Goal: Information Seeking & Learning: Learn about a topic

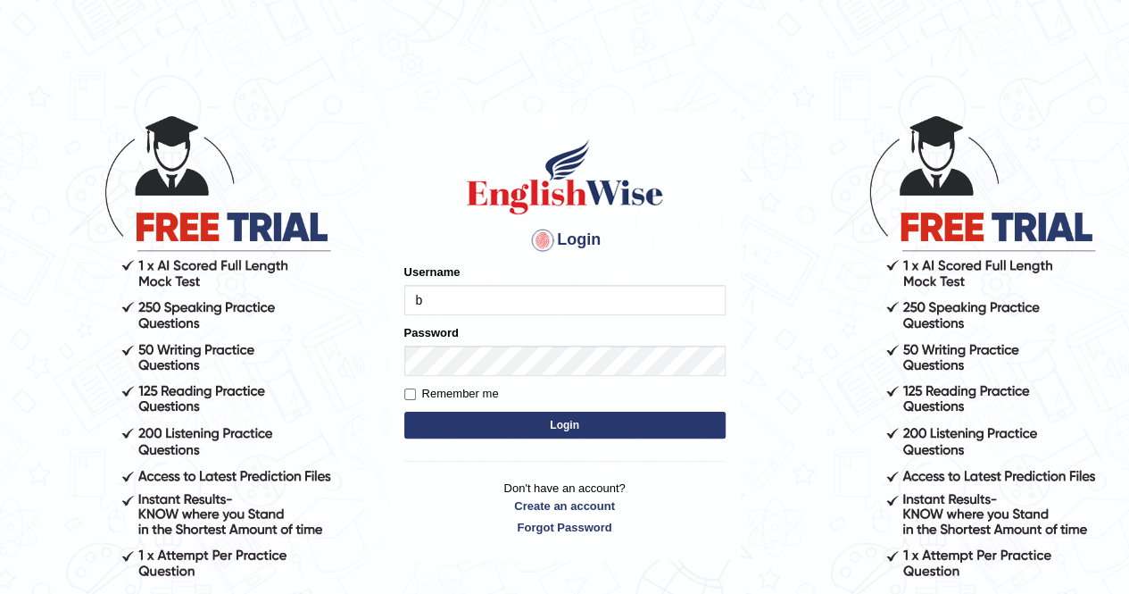
type input "balveen"
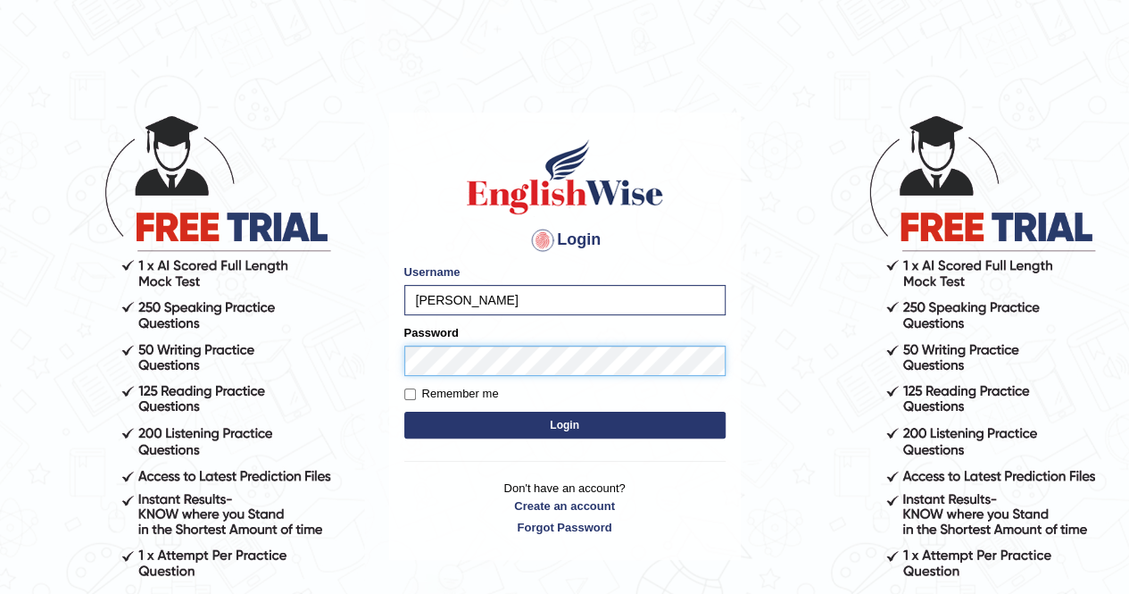
click at [404, 412] on button "Login" at bounding box center [564, 425] width 321 height 27
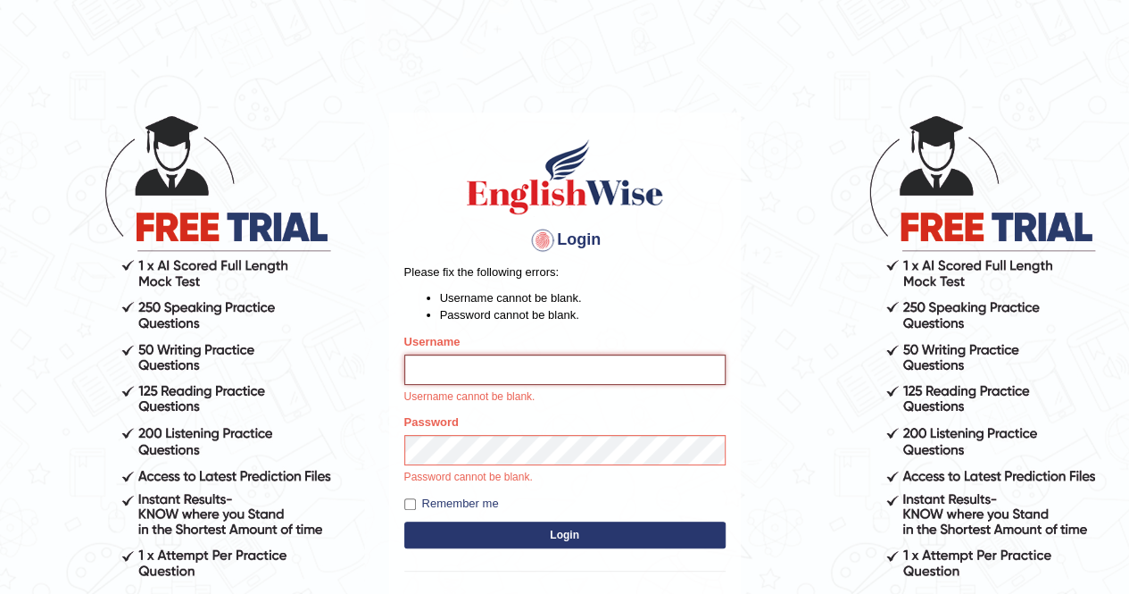
click at [534, 358] on input "Username" at bounding box center [564, 369] width 321 height 30
type input "balveen"
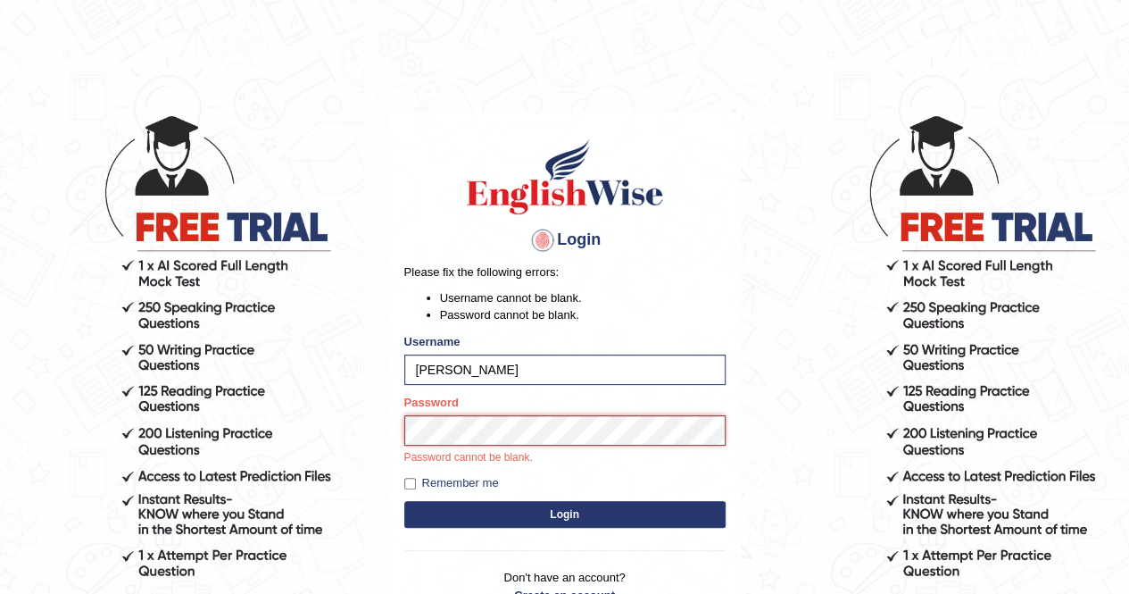
click at [404, 501] on button "Login" at bounding box center [564, 514] width 321 height 27
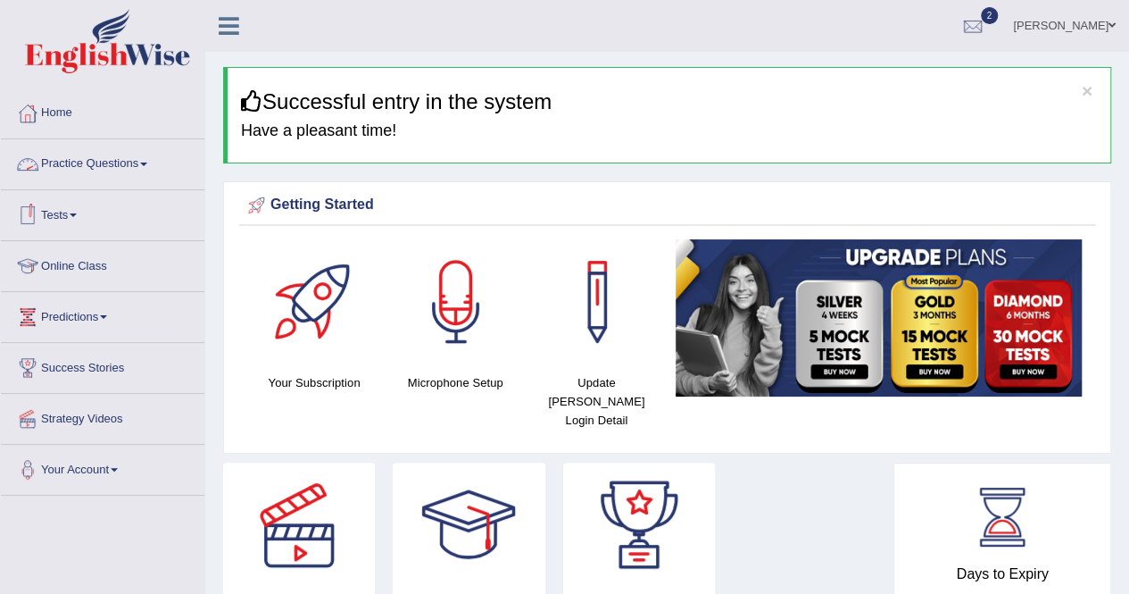
click at [69, 164] on link "Practice Questions" at bounding box center [103, 161] width 204 height 45
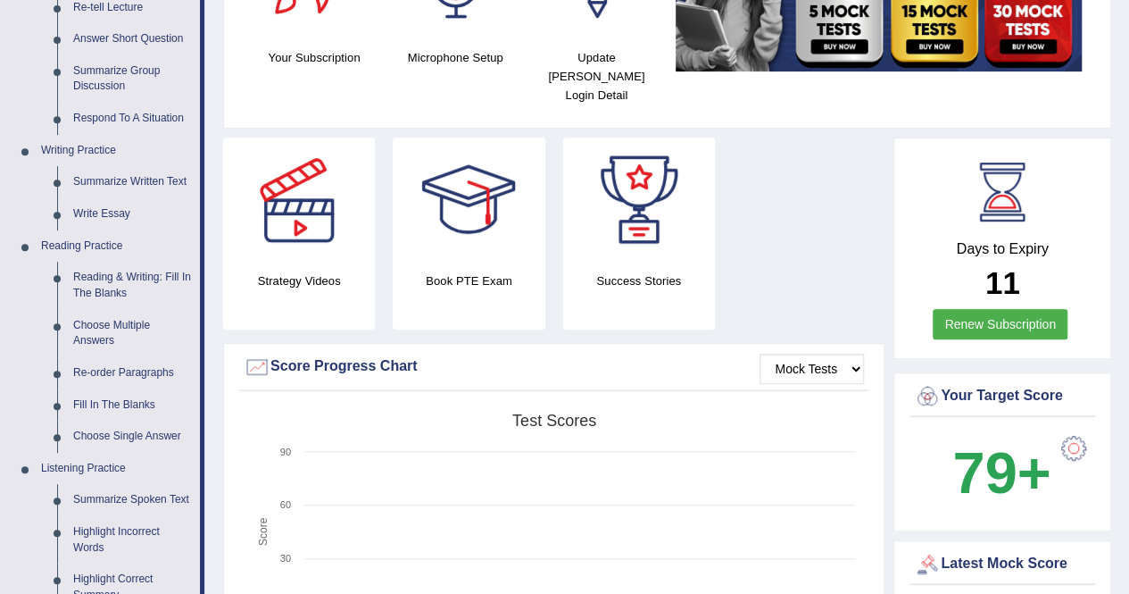
scroll to position [357, 0]
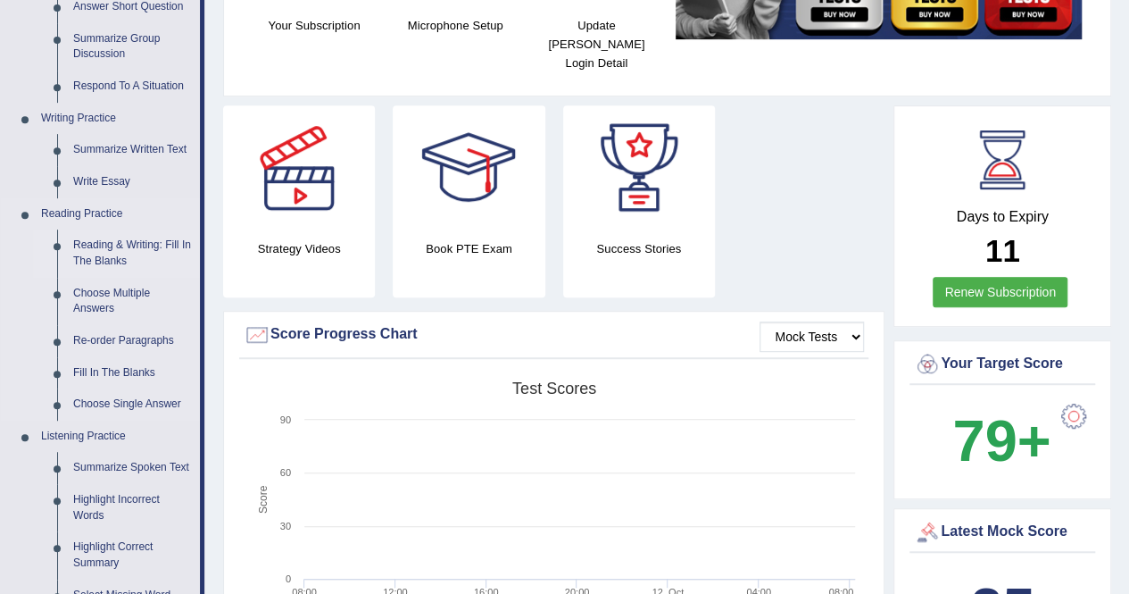
click at [133, 244] on link "Reading & Writing: Fill In The Blanks" at bounding box center [132, 252] width 135 height 47
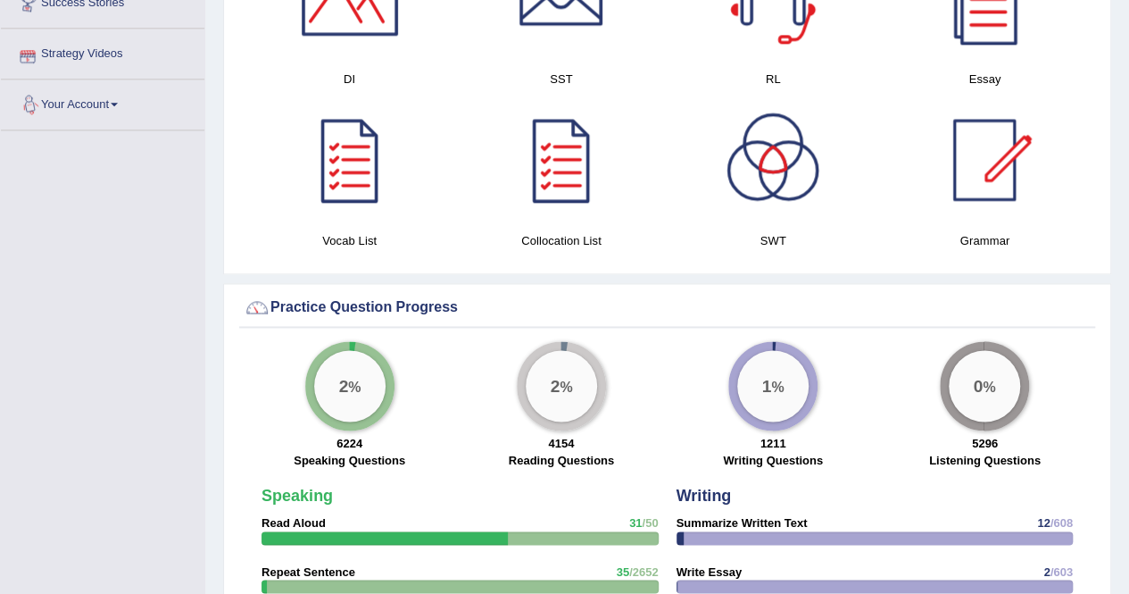
scroll to position [1237, 0]
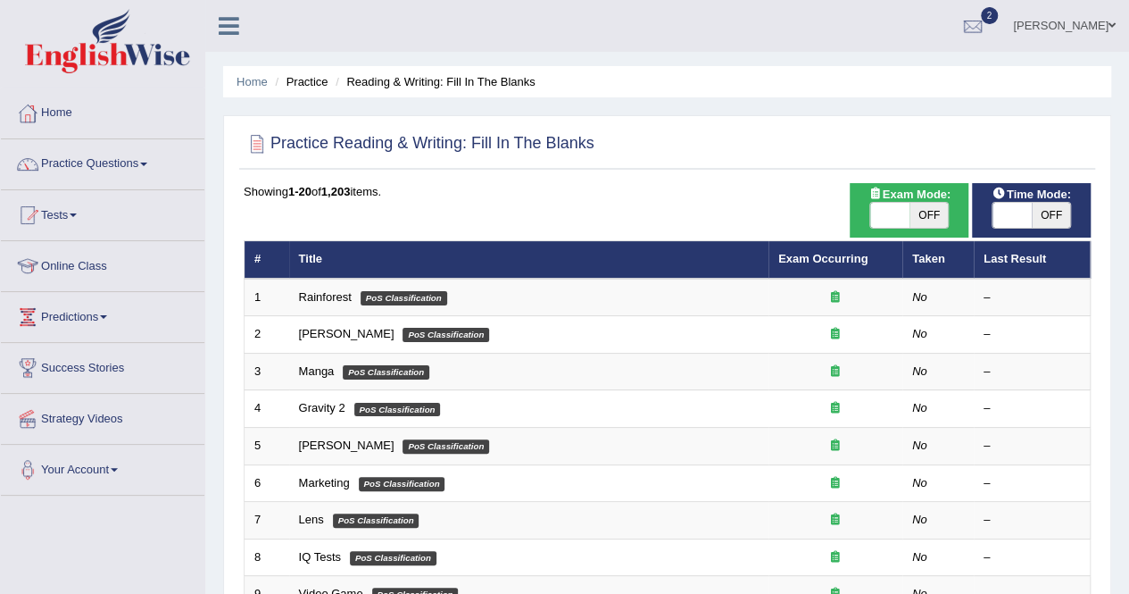
click at [935, 212] on span "OFF" at bounding box center [929, 215] width 39 height 25
checkbox input "true"
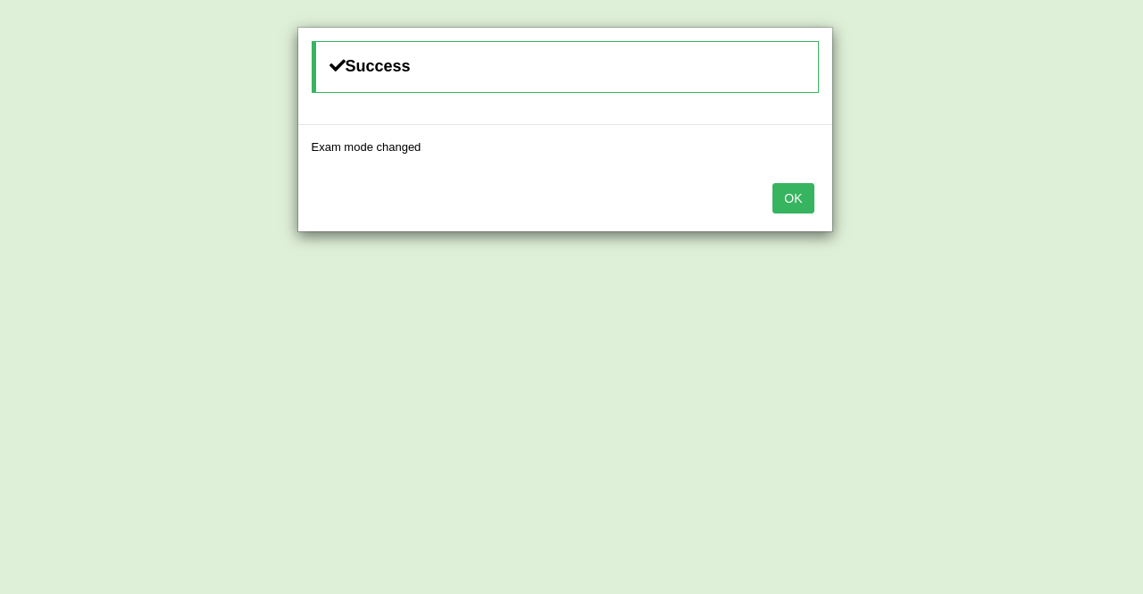
click at [804, 192] on button "OK" at bounding box center [792, 198] width 41 height 30
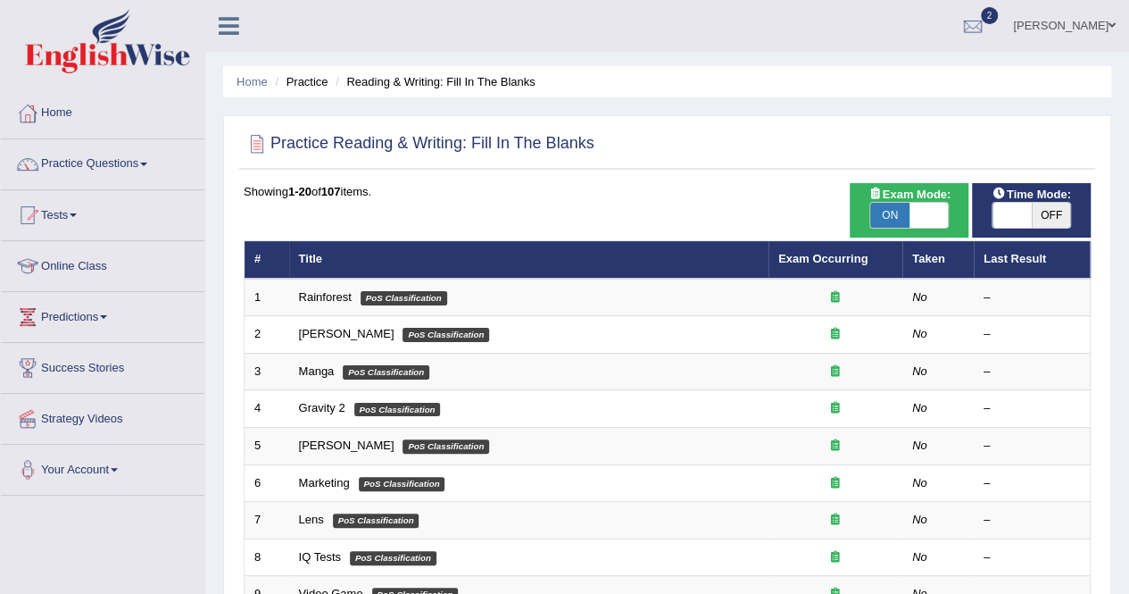
click at [1058, 219] on span "OFF" at bounding box center [1051, 215] width 39 height 25
checkbox input "true"
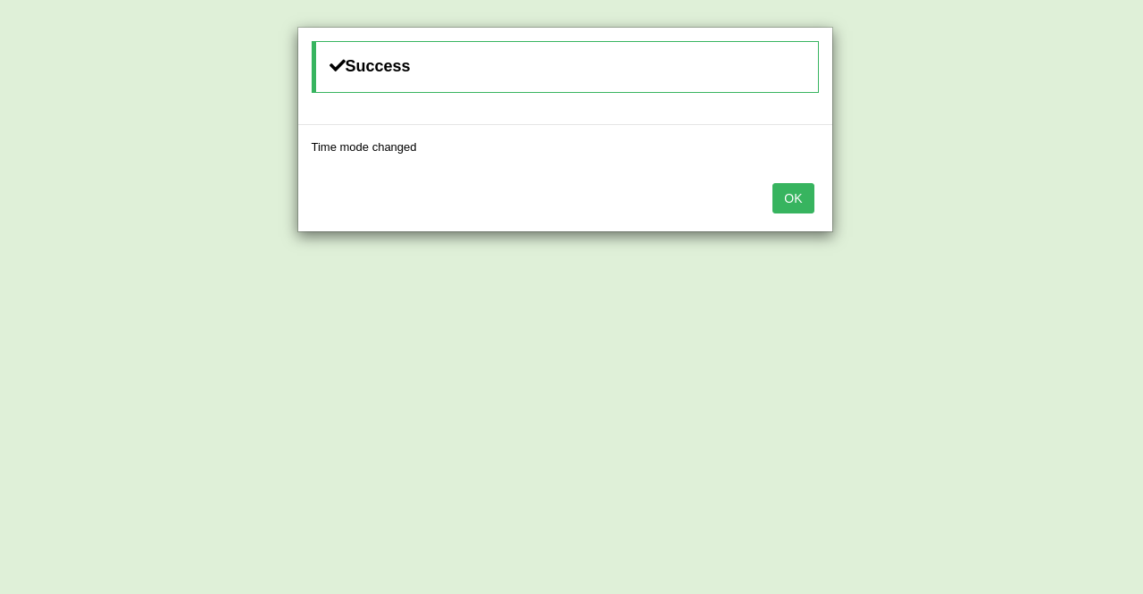
click at [807, 190] on button "OK" at bounding box center [792, 198] width 41 height 30
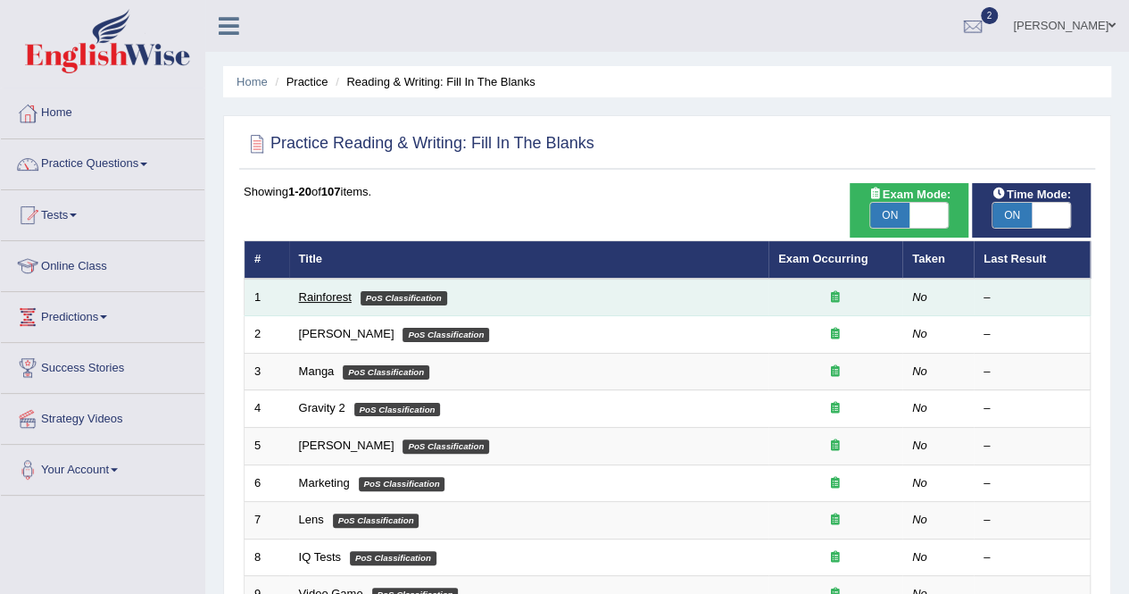
click at [321, 292] on link "Rainforest" at bounding box center [325, 296] width 53 height 13
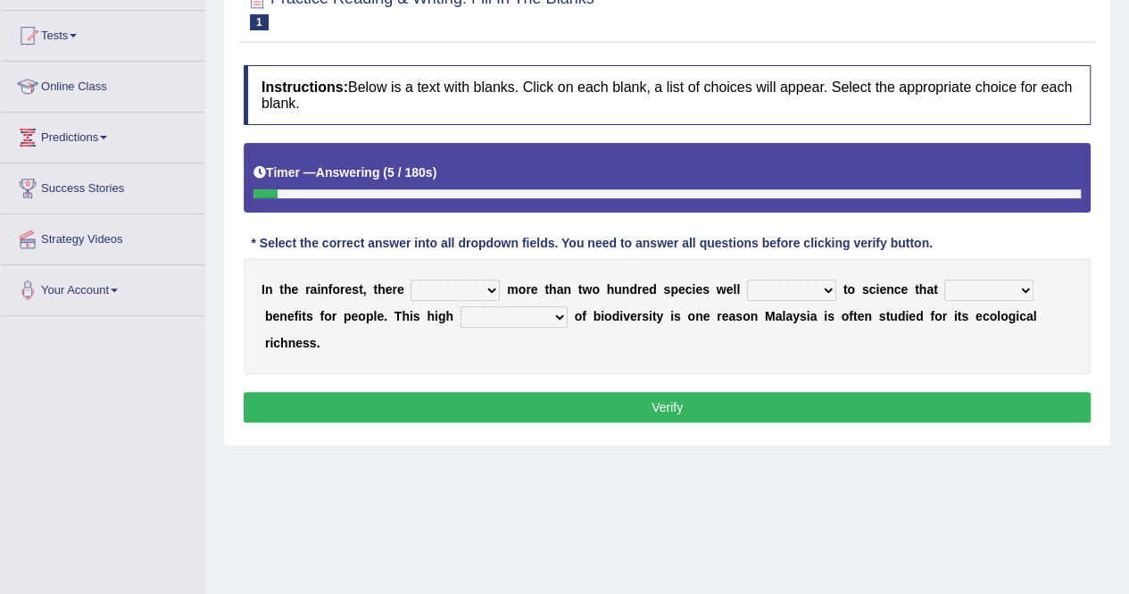
scroll to position [179, 0]
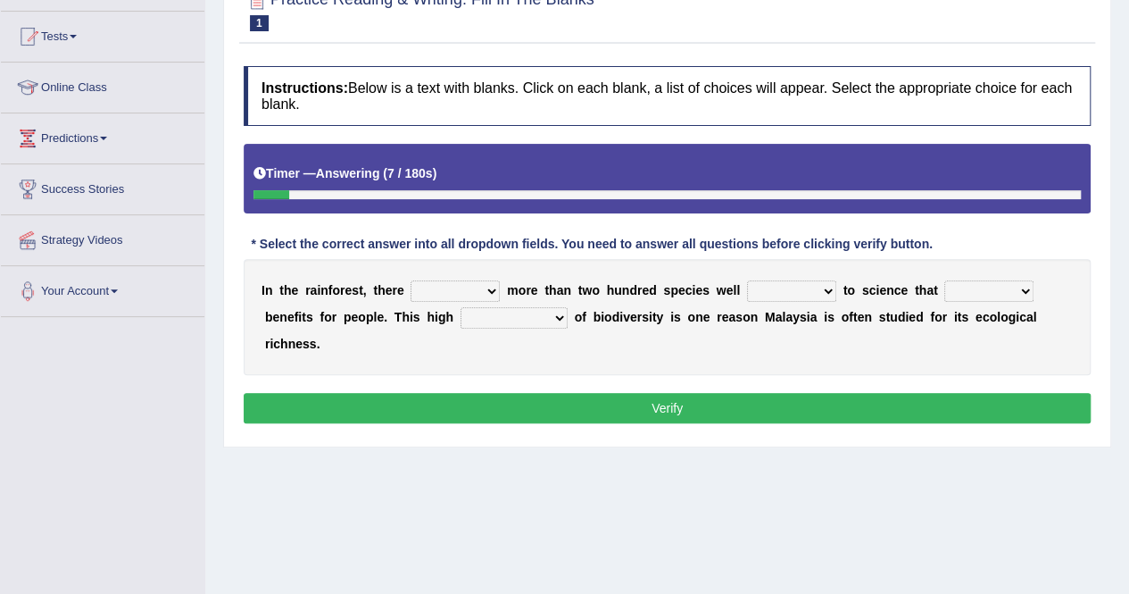
click at [478, 285] on select "have can be has is" at bounding box center [455, 290] width 89 height 21
select select "can be"
click at [411, 280] on select "have can be has is" at bounding box center [455, 290] width 89 height 21
click at [795, 288] on select "knowing known knew know" at bounding box center [791, 290] width 89 height 21
select select "known"
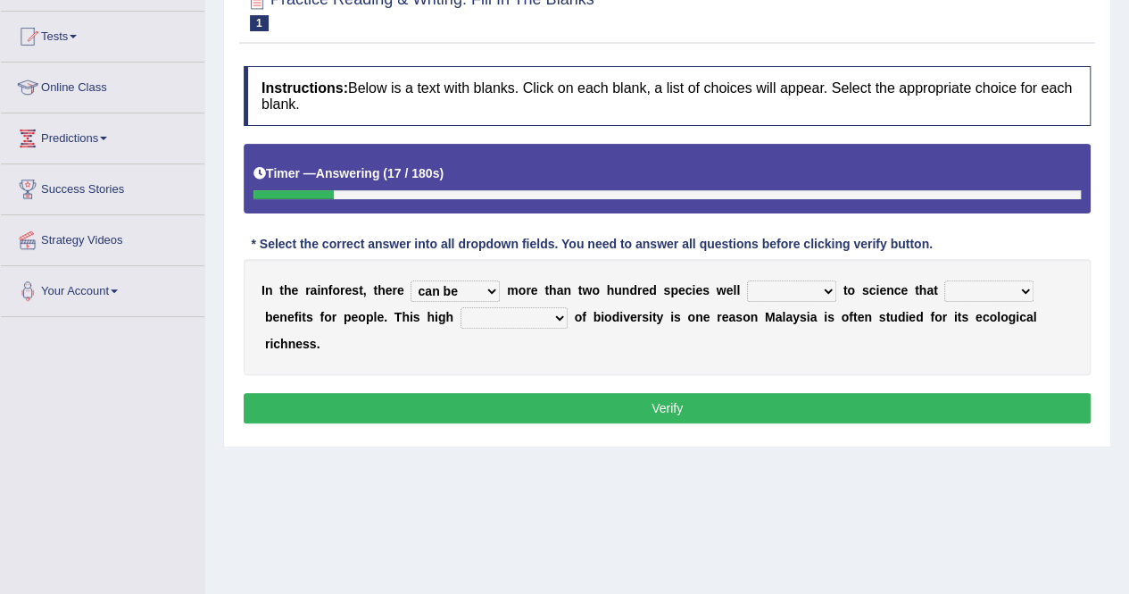
click at [747, 280] on select "knowing known knew know" at bounding box center [791, 290] width 89 height 21
click at [1000, 290] on select "contain contained containing contains" at bounding box center [988, 290] width 89 height 21
select select "contain"
click at [944, 280] on select "contain contained containing contains" at bounding box center [988, 290] width 89 height 21
click at [478, 294] on select "have can be has is" at bounding box center [455, 290] width 89 height 21
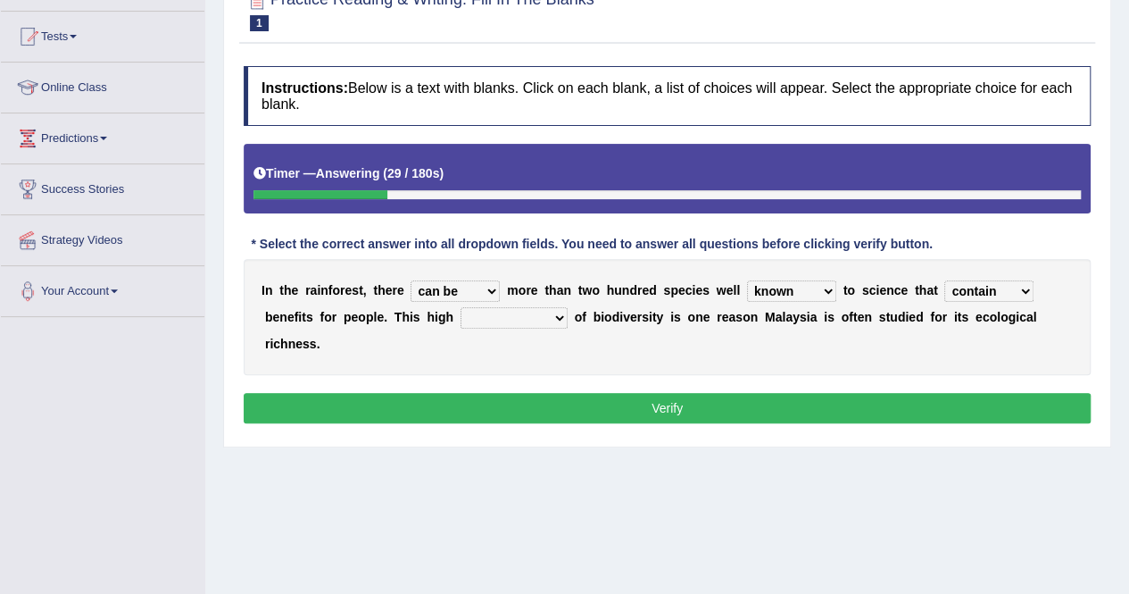
select select "is"
click at [411, 280] on select "have can be has is" at bounding box center [455, 290] width 89 height 21
click at [514, 312] on select "condensation conjunction continuity complexity" at bounding box center [514, 317] width 107 height 21
select select "conjunction"
click at [461, 307] on select "condensation conjunction continuity complexity" at bounding box center [514, 317] width 107 height 21
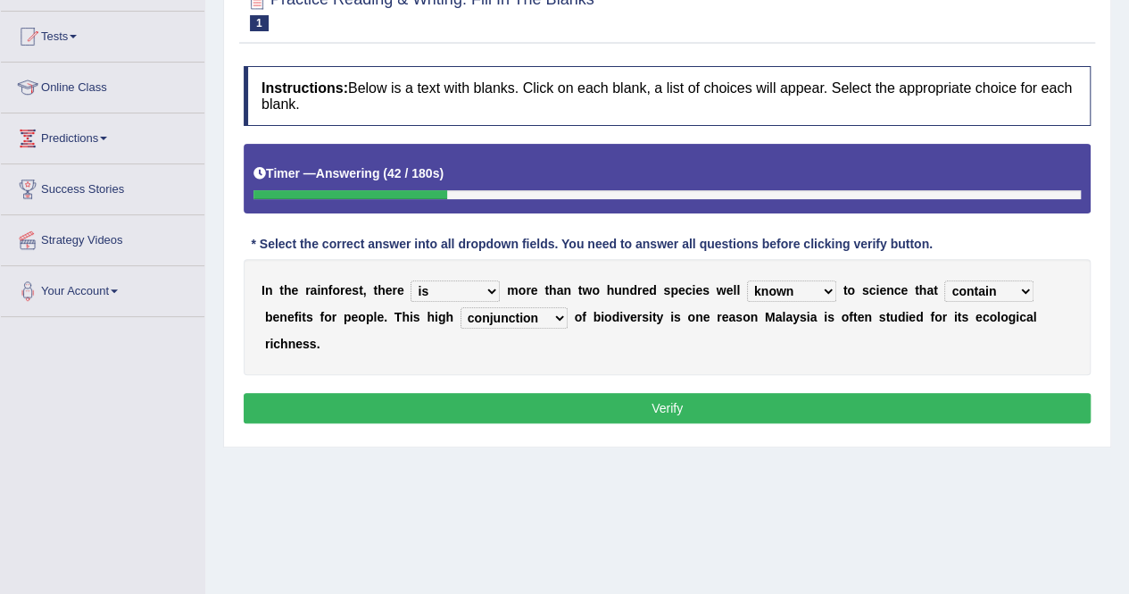
click at [614, 406] on button "Verify" at bounding box center [667, 408] width 847 height 30
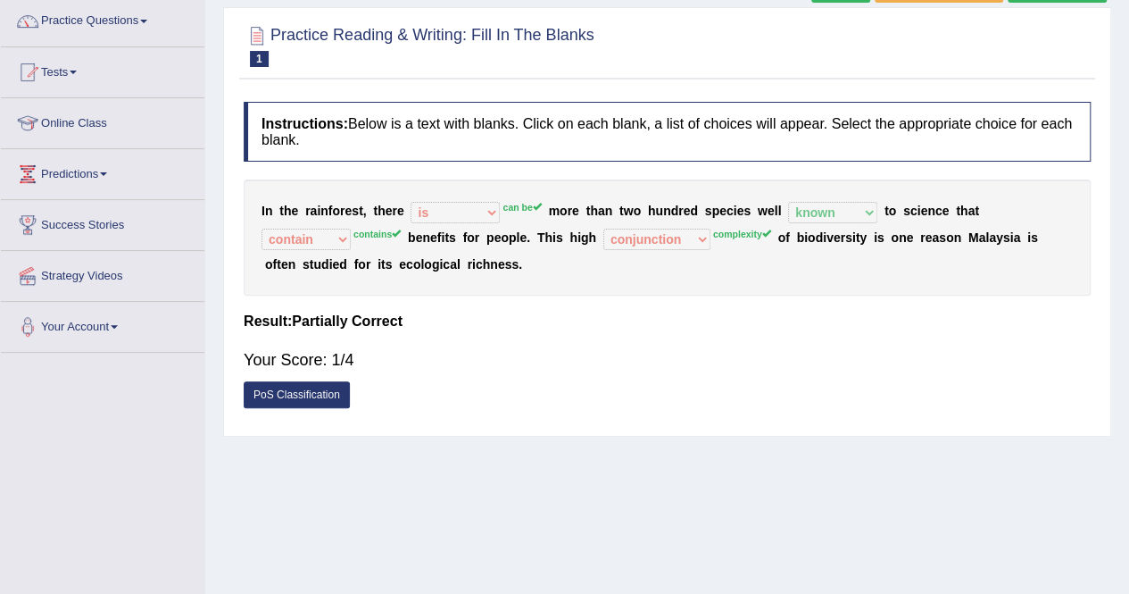
scroll to position [107, 0]
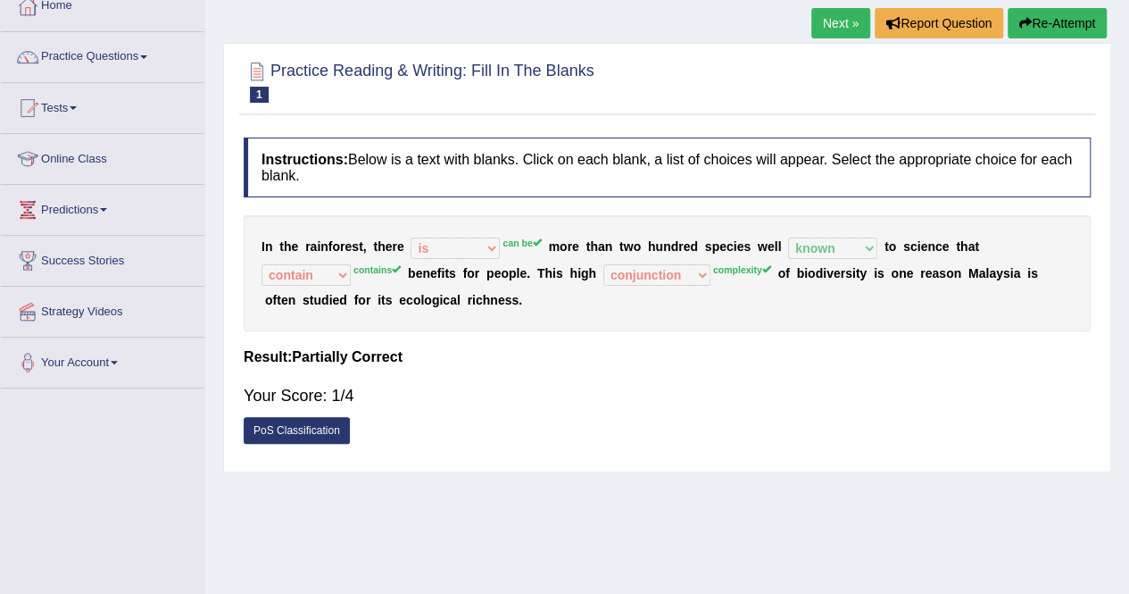
click at [827, 17] on link "Next »" at bounding box center [840, 23] width 59 height 30
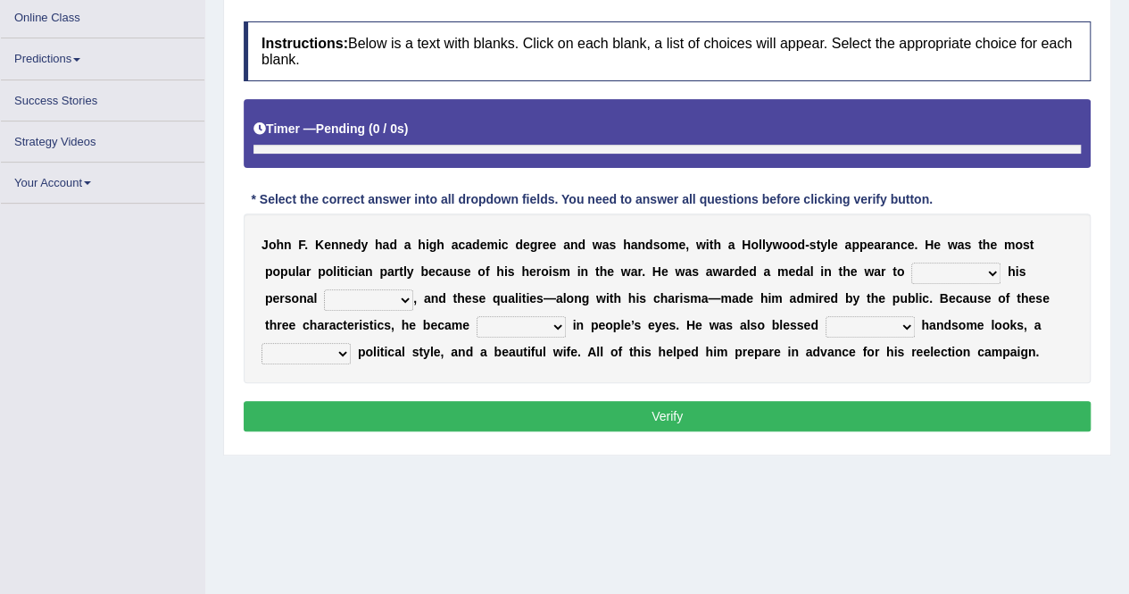
scroll to position [246, 0]
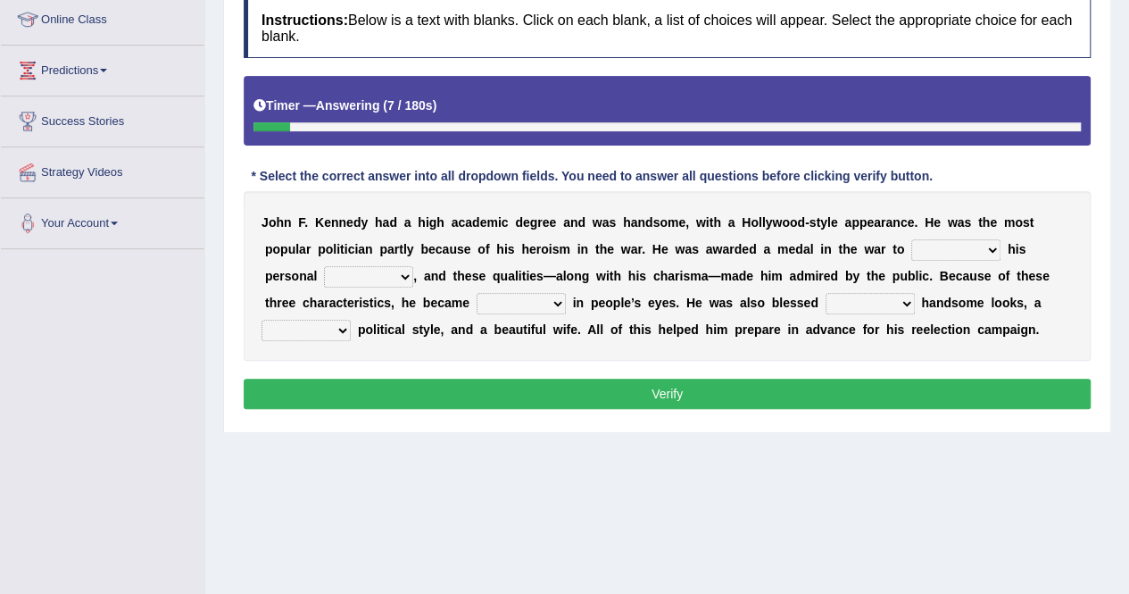
click at [921, 249] on select "prove show evidence upthrow" at bounding box center [955, 249] width 89 height 21
select select "show"
click at [911, 239] on select "prove show evidence upthrow" at bounding box center [955, 249] width 89 height 21
click at [975, 249] on select "prove show evidence upthrow" at bounding box center [955, 249] width 89 height 21
click at [911, 239] on select "prove show evidence upthrow" at bounding box center [955, 249] width 89 height 21
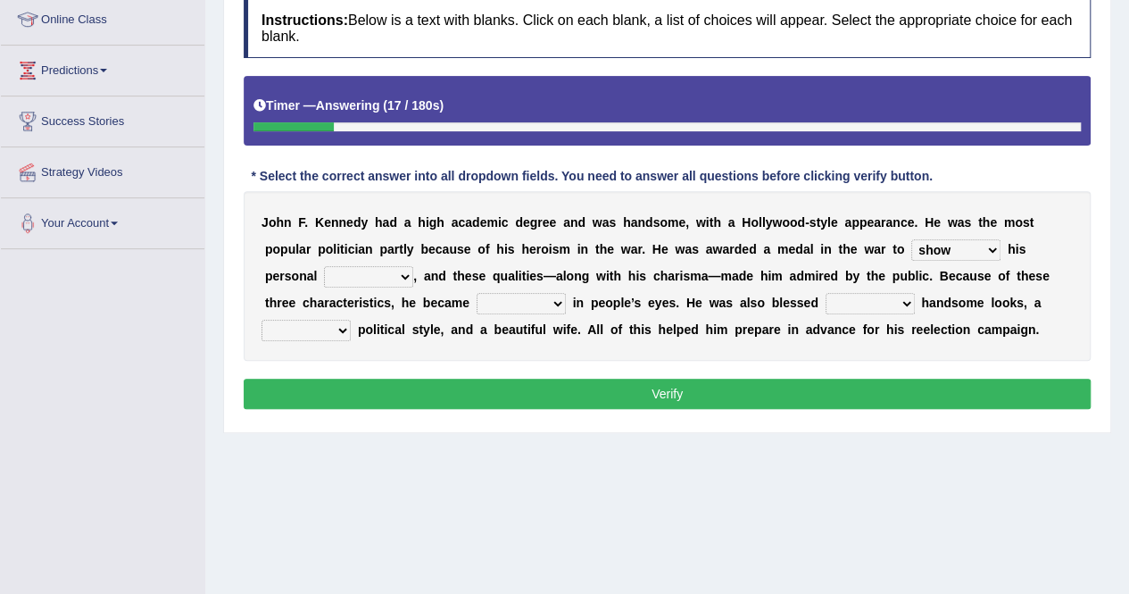
click at [325, 279] on select "passion courage charm liking" at bounding box center [368, 276] width 89 height 21
select select "courage"
click at [324, 266] on select "passion courage charm liking" at bounding box center [368, 276] width 89 height 21
click at [516, 302] on select "iconic ironic identical impotent" at bounding box center [521, 303] width 89 height 21
select select "iconic"
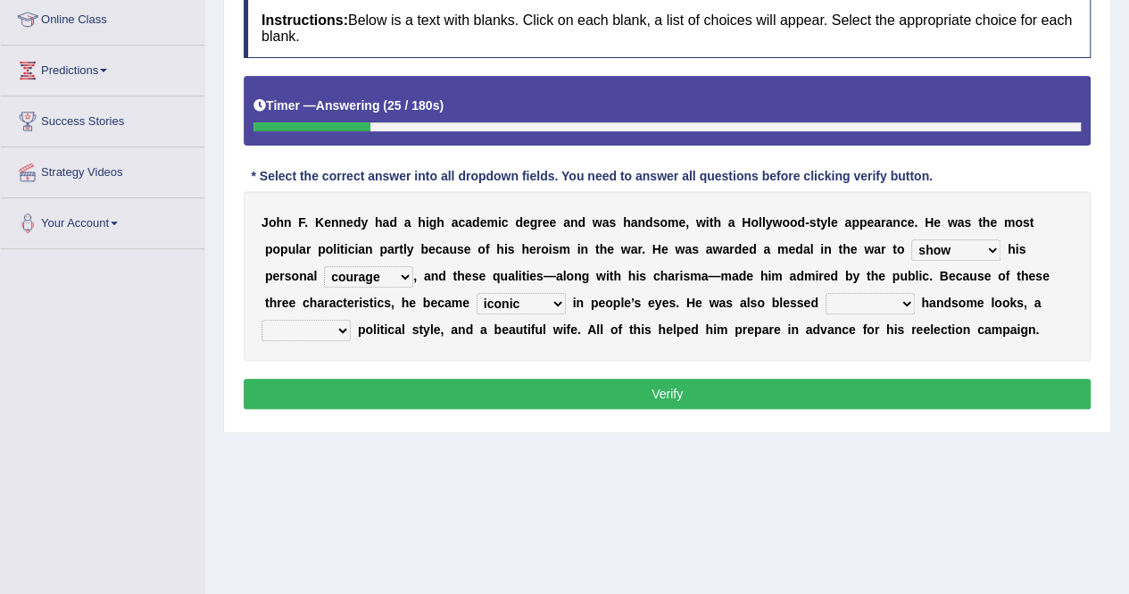
click at [477, 293] on select "iconic ironic identical impotent" at bounding box center [521, 303] width 89 height 21
click at [872, 304] on select "with in upon to" at bounding box center [870, 303] width 89 height 21
select select "with"
click at [826, 293] on select "with in upon to" at bounding box center [870, 303] width 89 height 21
click at [864, 350] on div "J o h n F . K e n n e d y h a d a h i g h a c a d e m i c d e g r e e a n d w a…" at bounding box center [667, 276] width 847 height 170
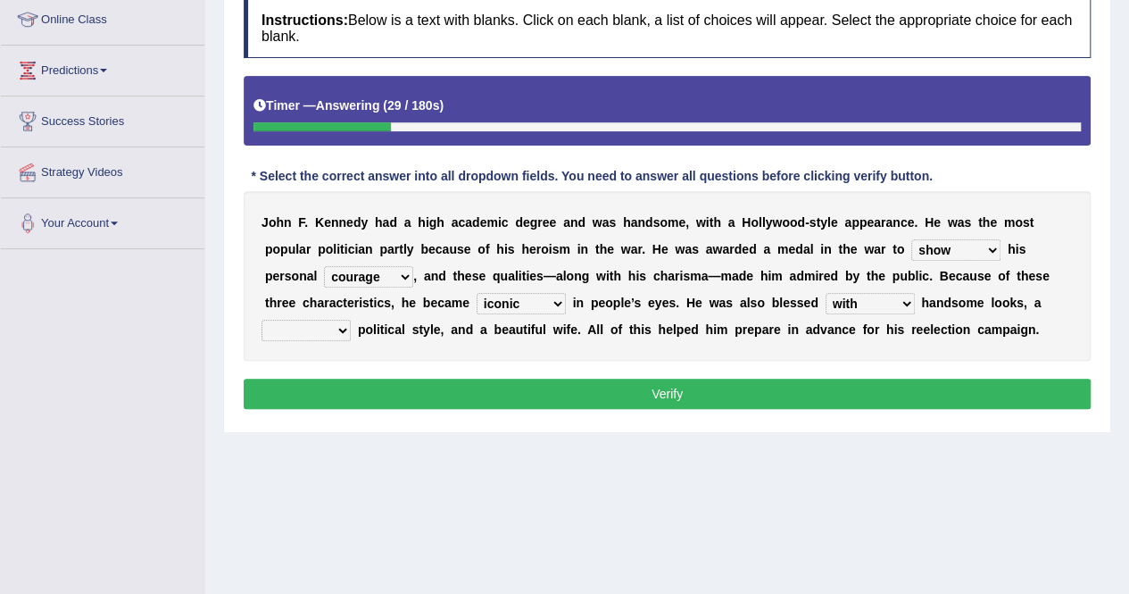
click at [311, 337] on select "mending mends mended mend" at bounding box center [306, 330] width 89 height 21
drag, startPoint x: 311, startPoint y: 337, endPoint x: 303, endPoint y: 330, distance: 10.2
click at [303, 330] on select "mending mends mended mend" at bounding box center [306, 330] width 89 height 21
select select "mending"
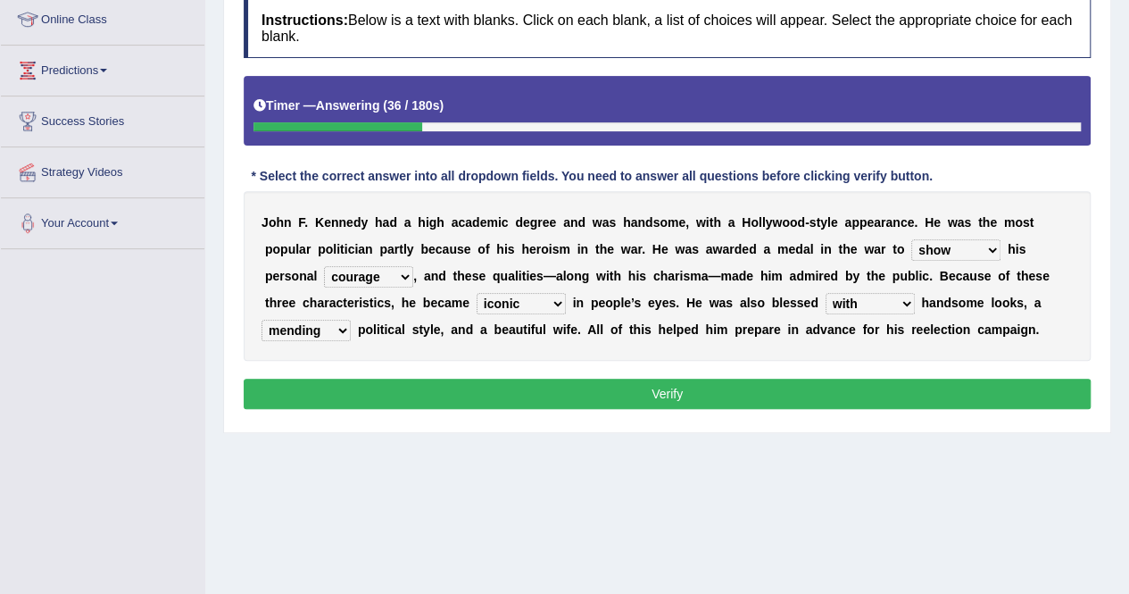
click at [262, 320] on select "mending mends mended mend" at bounding box center [306, 330] width 89 height 21
click at [611, 326] on b "o" at bounding box center [615, 329] width 8 height 14
click at [681, 395] on button "Verify" at bounding box center [667, 393] width 847 height 30
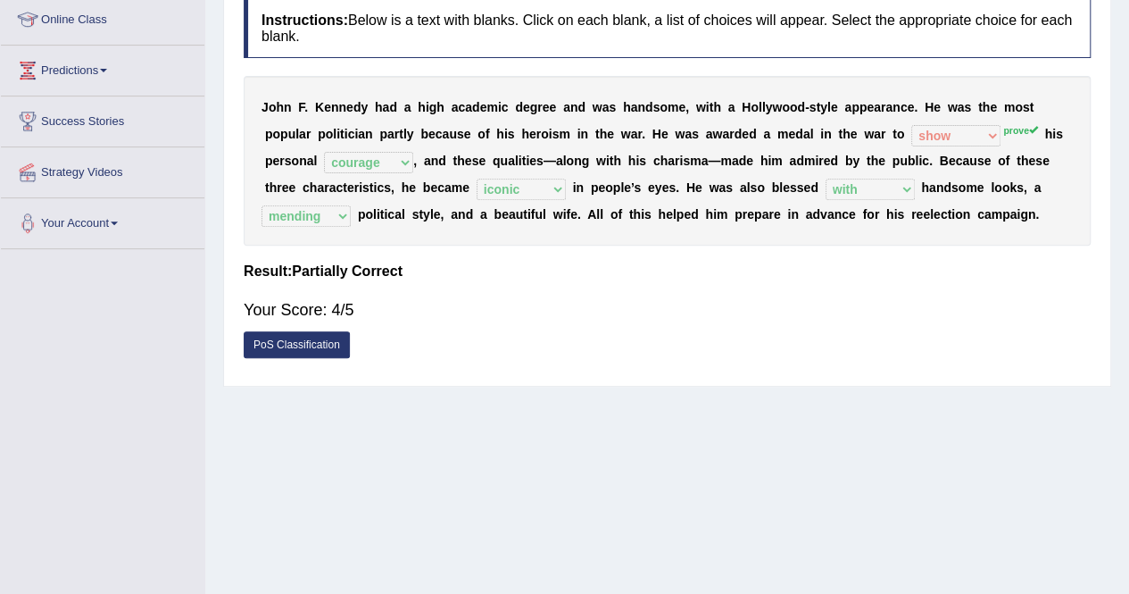
click at [520, 339] on div "PoS Classification" at bounding box center [667, 346] width 847 height 31
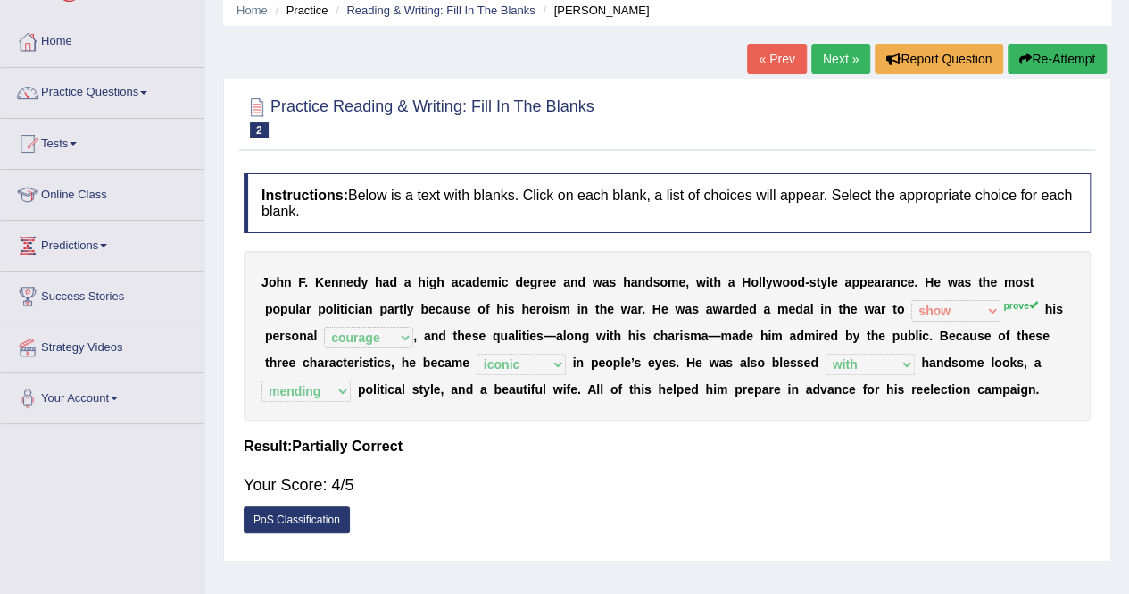
scroll to position [68, 0]
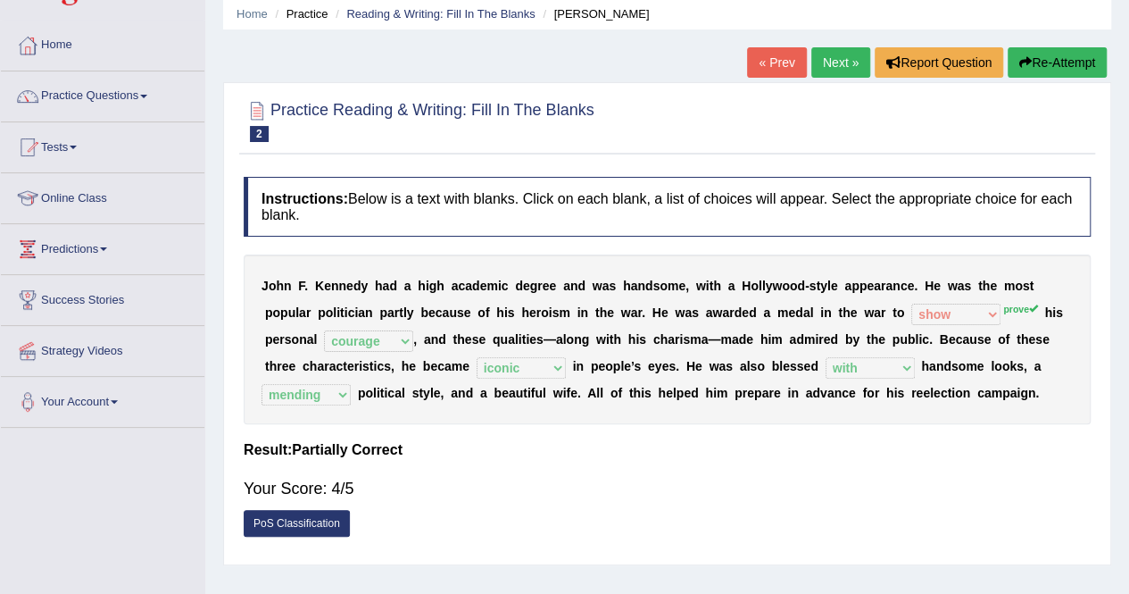
click at [844, 63] on link "Next »" at bounding box center [840, 62] width 59 height 30
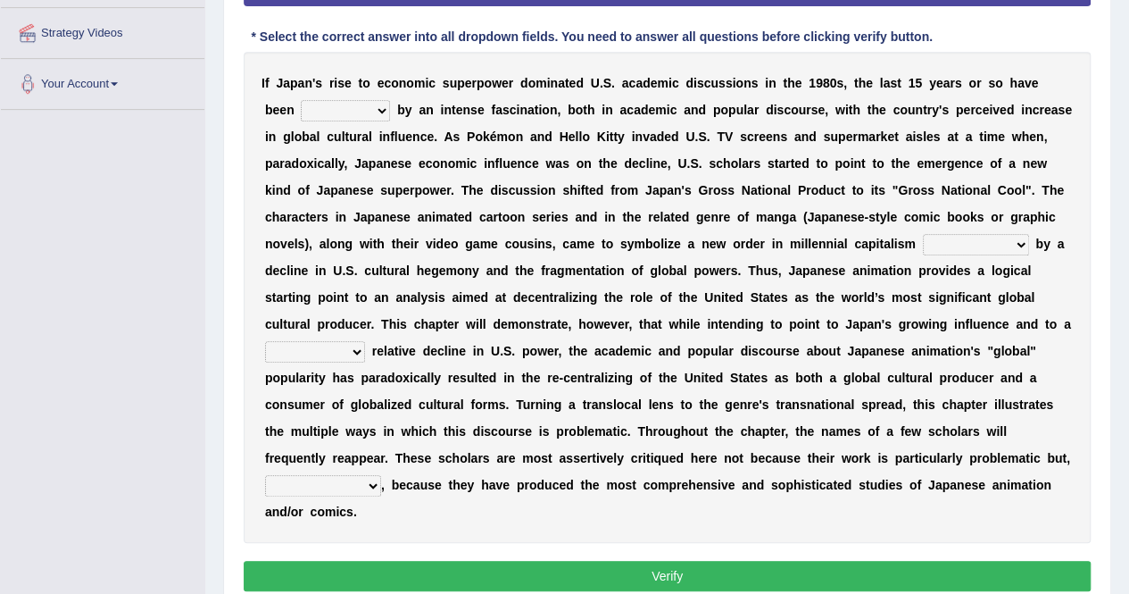
scroll to position [393, 0]
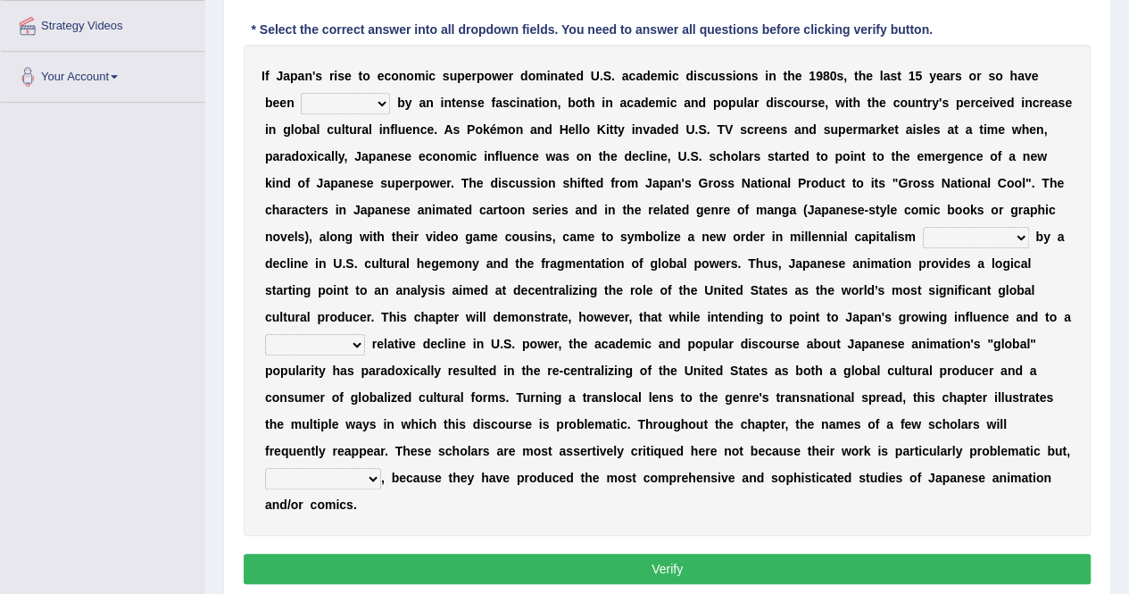
click at [351, 96] on select "marked dedicated made inspired" at bounding box center [345, 103] width 89 height 21
click at [301, 93] on select "marked dedicated made inspired" at bounding box center [345, 103] width 89 height 21
click at [462, 236] on b at bounding box center [461, 236] width 7 height 14
click at [362, 96] on select "marked dedicated made inspired" at bounding box center [345, 103] width 89 height 21
select select "marked"
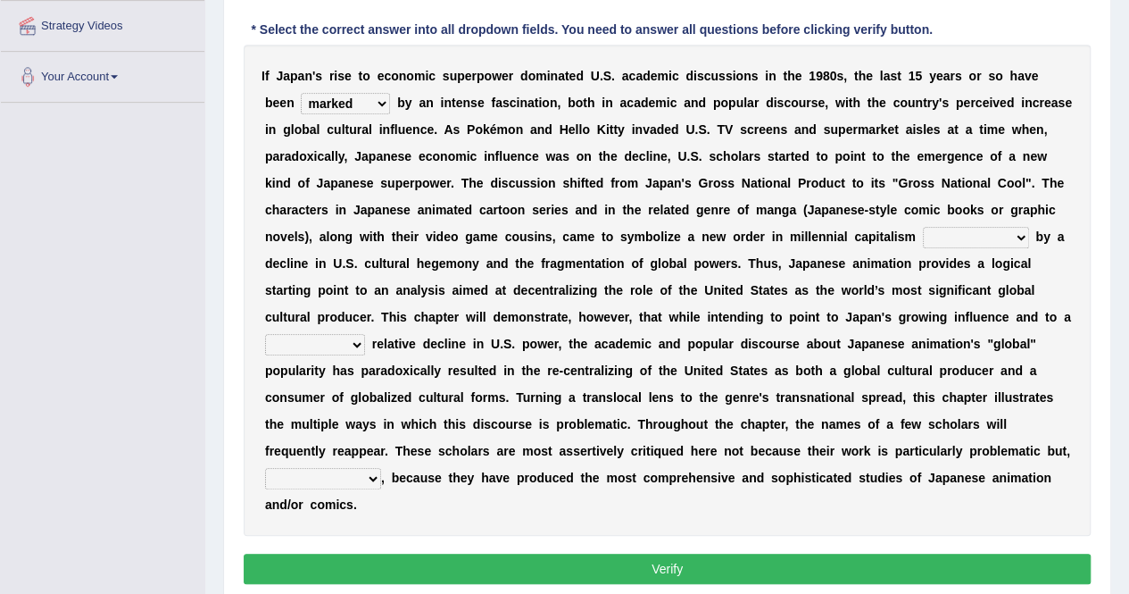
click at [301, 93] on select "marked dedicated made inspired" at bounding box center [345, 103] width 89 height 21
click at [423, 214] on div "I f J a p a n ' s r i s e t o e c o n o m i c s u p e r p o w e r d o m i n a t…" at bounding box center [667, 290] width 847 height 491
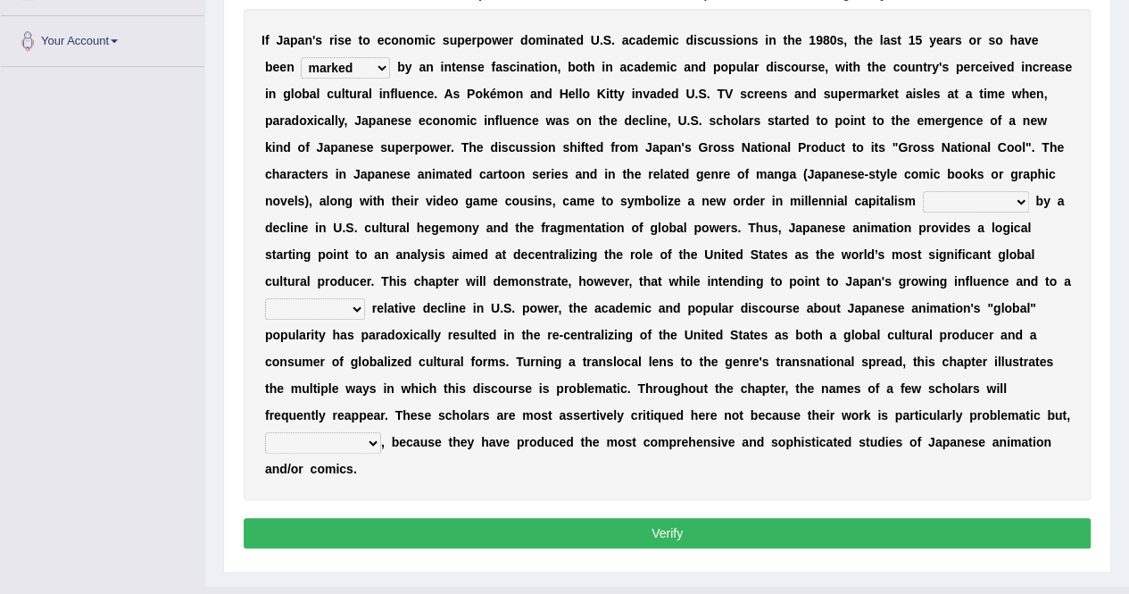
scroll to position [461, 0]
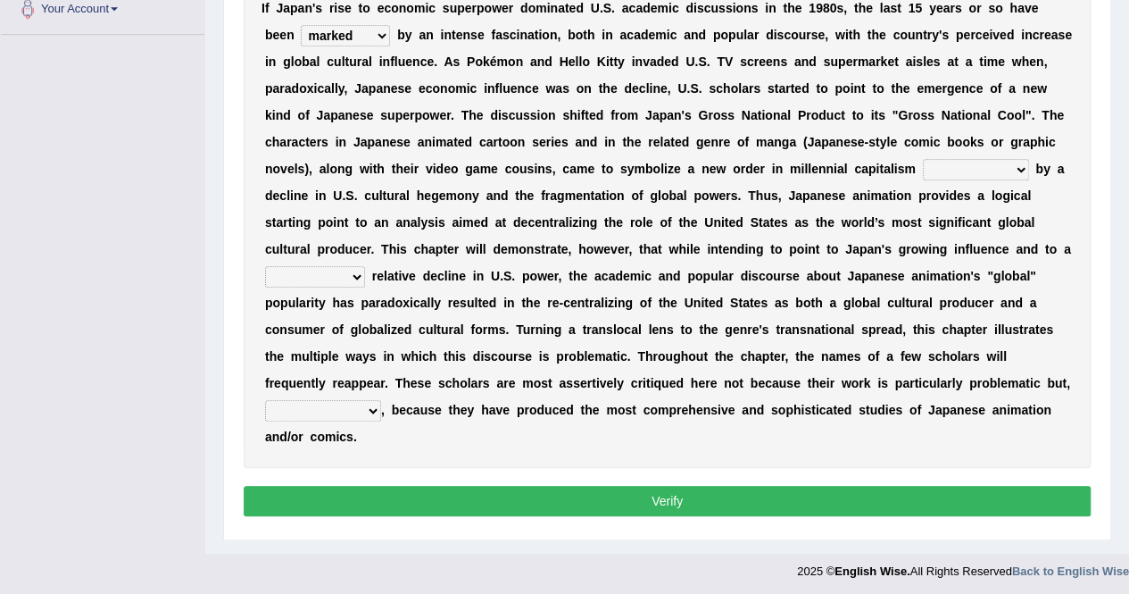
click at [1002, 165] on select "pocessed characterized opposed tangled" at bounding box center [976, 169] width 106 height 21
select select "characterized"
click at [923, 159] on select "pocessed characterized opposed tangled" at bounding box center [976, 169] width 106 height 21
click at [338, 285] on select "concomitant discrete proportional legitimate" at bounding box center [315, 276] width 100 height 21
click at [265, 266] on select "concomitant discrete proportional legitimate" at bounding box center [315, 276] width 100 height 21
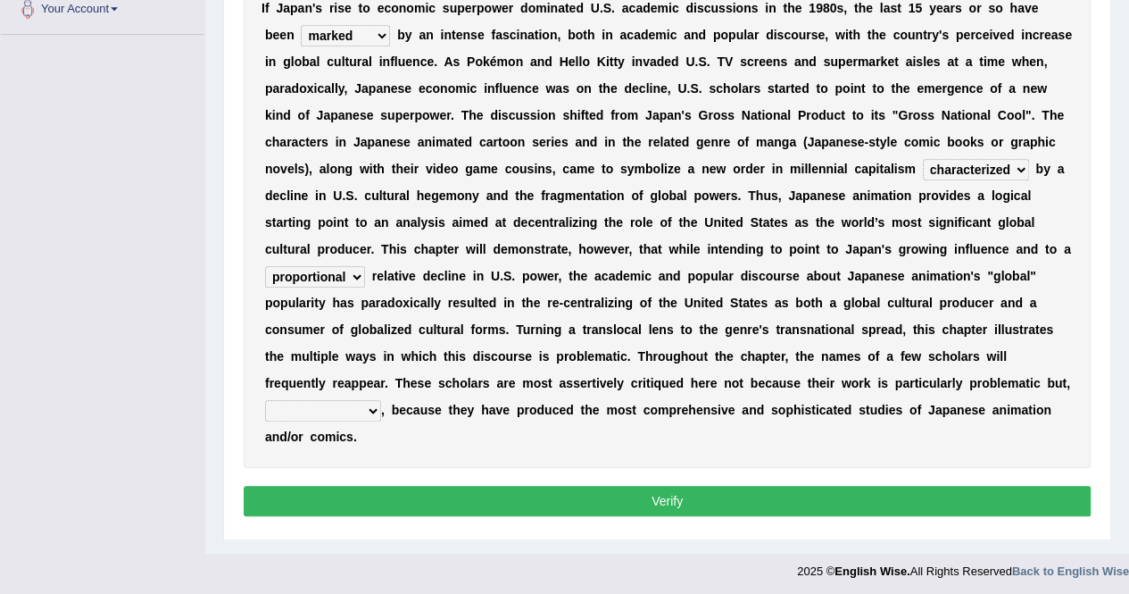
click at [305, 274] on select "concomitant discrete proportional legitimate" at bounding box center [315, 276] width 100 height 21
select select "legitimate"
click at [265, 266] on select "concomitant discrete proportional legitimate" at bounding box center [315, 276] width 100 height 21
click at [304, 272] on select "concomitant discrete proportional legitimate" at bounding box center [315, 276] width 100 height 21
click at [412, 363] on div "I f J a p a n ' s r i s e t o e c o n o m i c s u p e r p o w e r d o m i n a t…" at bounding box center [667, 222] width 847 height 491
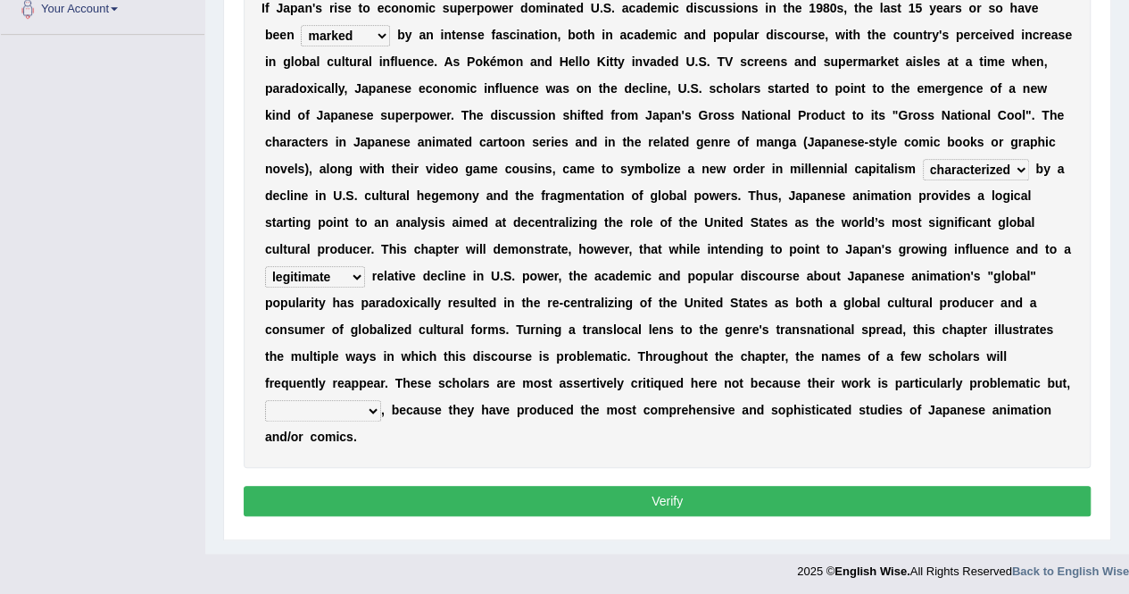
click at [346, 401] on select "however on the contrary in addition on the whole" at bounding box center [323, 410] width 116 height 21
select select "on the contrary"
click at [265, 400] on select "however on the contrary in addition on the whole" at bounding box center [323, 410] width 116 height 21
click at [400, 511] on button "Verify" at bounding box center [667, 501] width 847 height 30
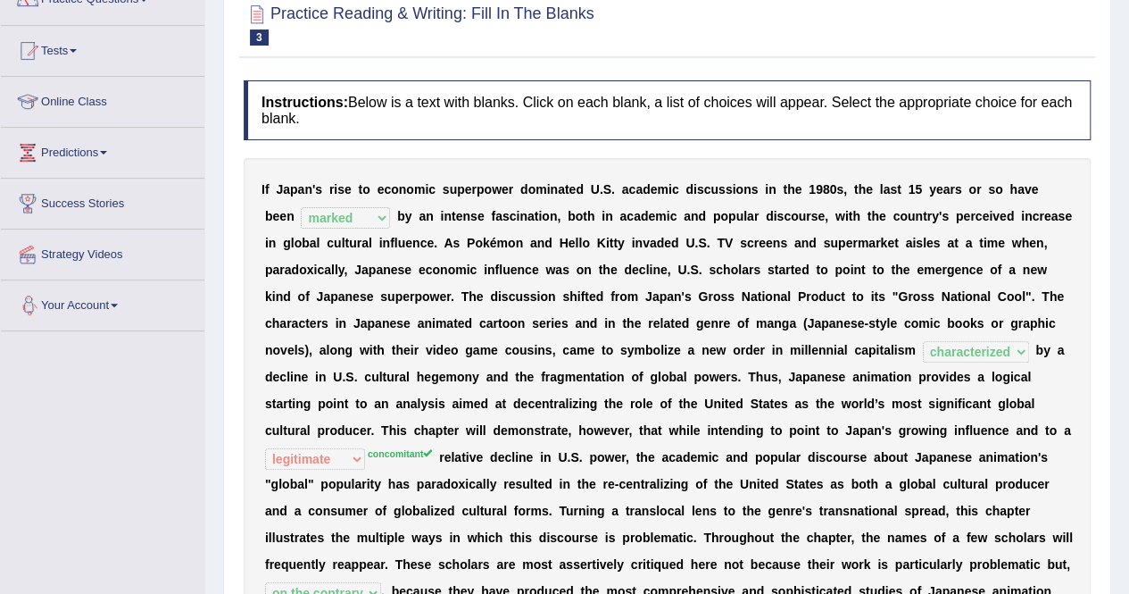
scroll to position [0, 0]
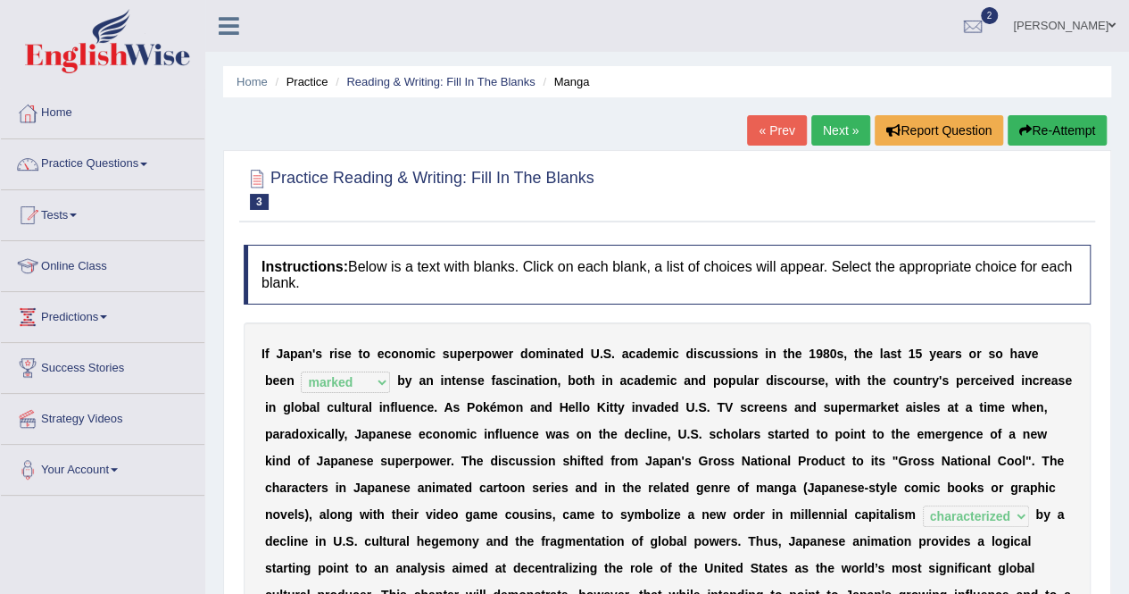
click at [846, 136] on link "Next »" at bounding box center [840, 130] width 59 height 30
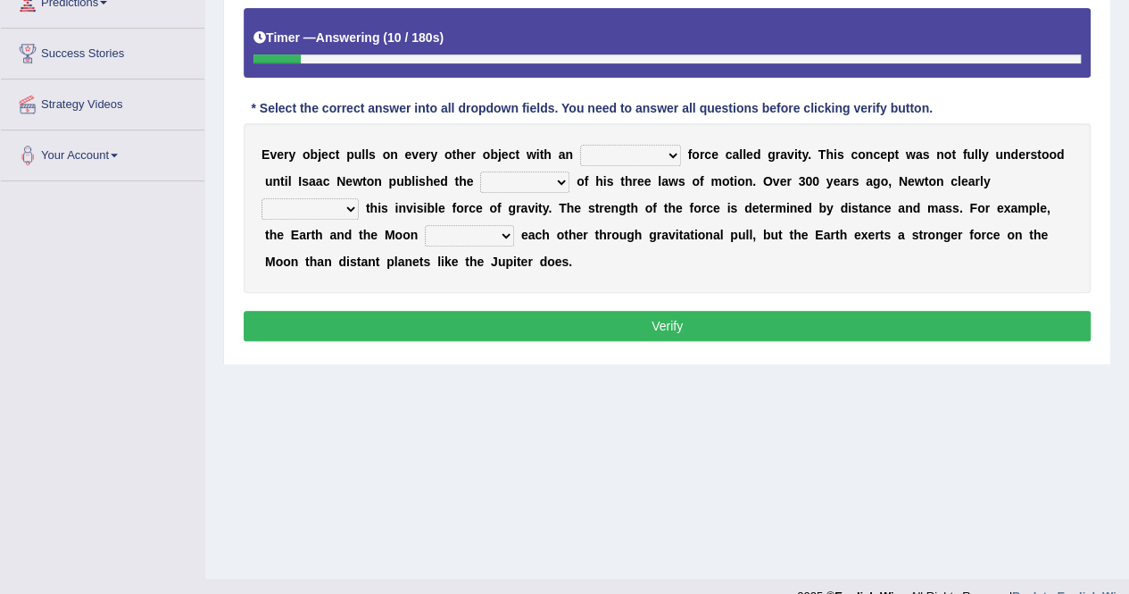
scroll to position [343, 0]
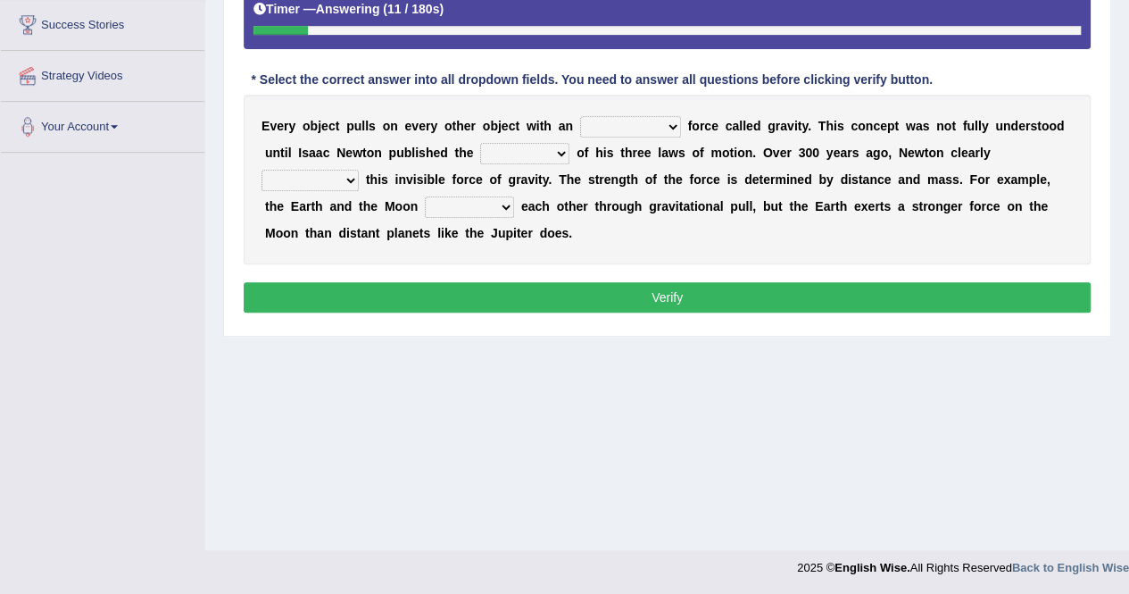
click at [607, 123] on select "invisible unknown unbelievable inconsistent" at bounding box center [630, 126] width 101 height 21
select select "invisible"
click at [580, 116] on select "invisible unknown unbelievable inconsistent" at bounding box center [630, 126] width 101 height 21
click at [536, 146] on select "concept theory method argument" at bounding box center [524, 153] width 89 height 21
select select "theory"
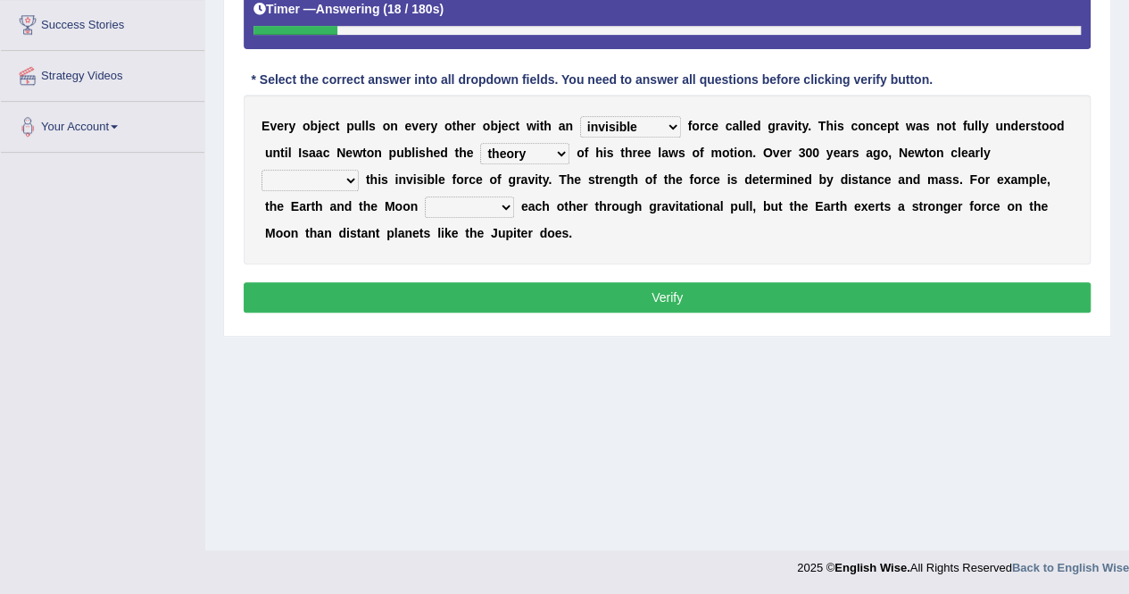
click at [480, 143] on select "concept theory method argument" at bounding box center [524, 153] width 89 height 21
click at [325, 183] on select "explained undermined overturned realized" at bounding box center [310, 180] width 97 height 21
click at [543, 172] on b "y" at bounding box center [546, 179] width 6 height 14
click at [295, 180] on select "explained undermined overturned realized" at bounding box center [310, 180] width 97 height 21
select select "explained"
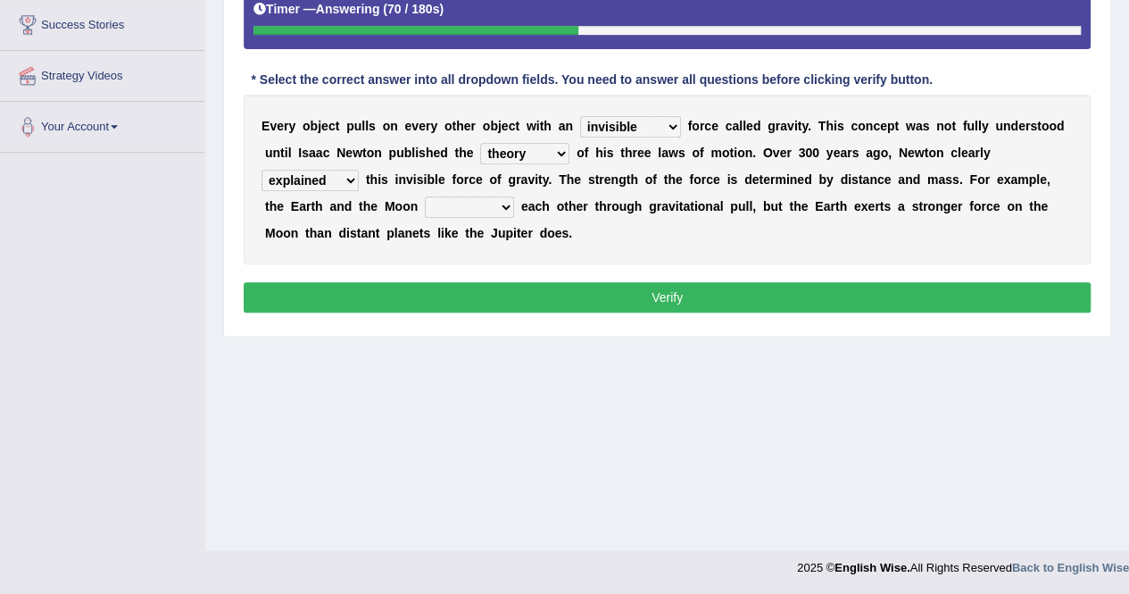
click at [262, 170] on select "explained undermined overturned realized" at bounding box center [310, 180] width 97 height 21
click at [501, 207] on select "affect spin evade span" at bounding box center [469, 206] width 89 height 21
select select "affect"
click at [425, 196] on select "affect spin evade span" at bounding box center [469, 206] width 89 height 21
click at [496, 296] on button "Verify" at bounding box center [667, 297] width 847 height 30
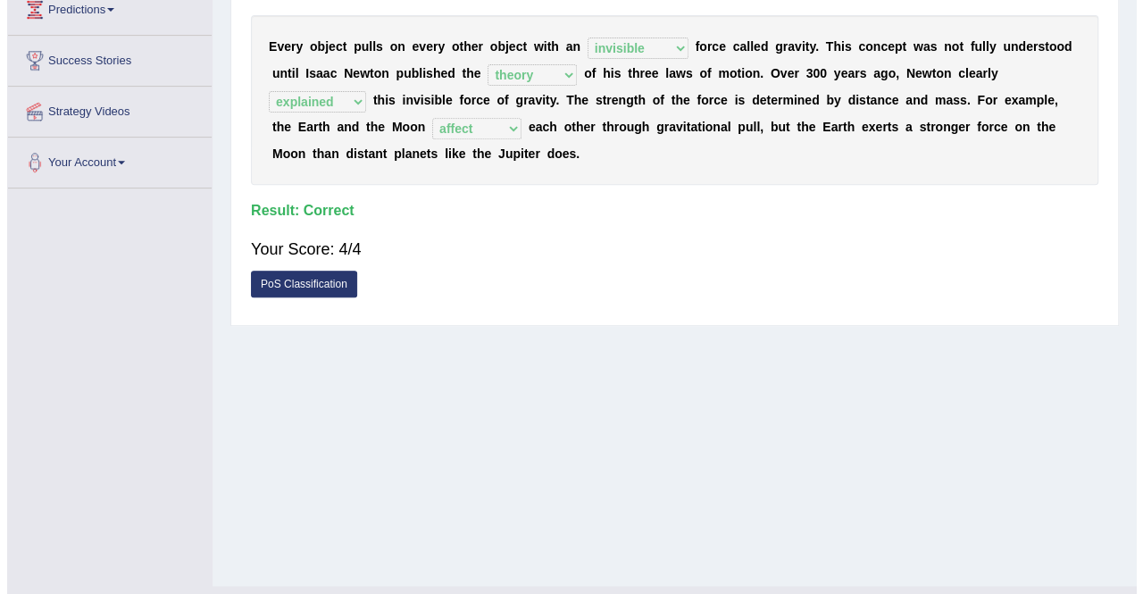
scroll to position [271, 0]
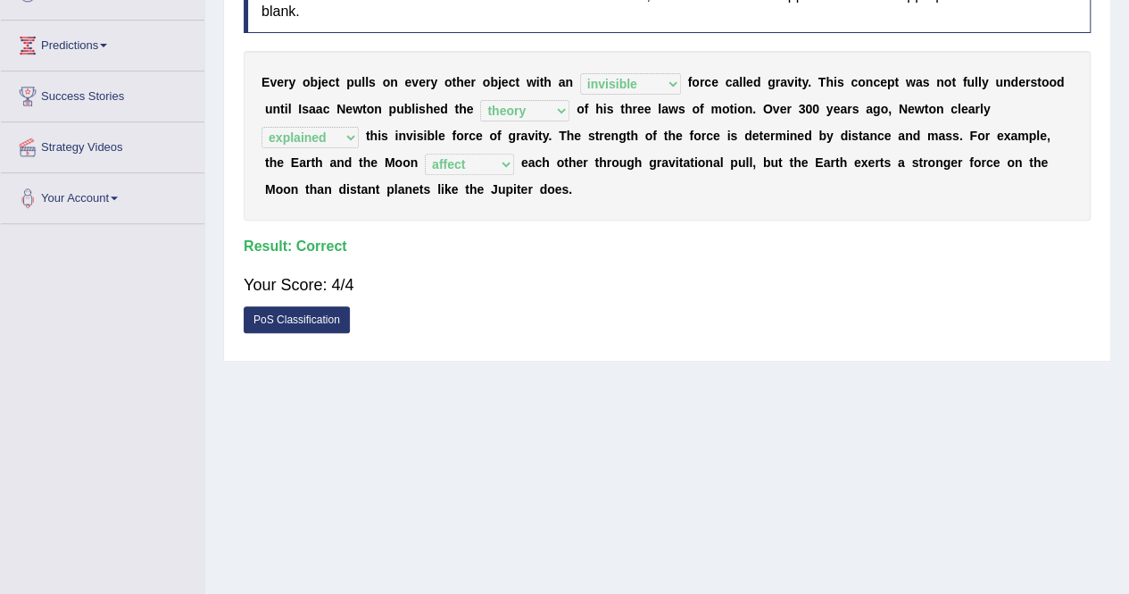
click at [336, 317] on link "PoS Classification" at bounding box center [297, 319] width 106 height 27
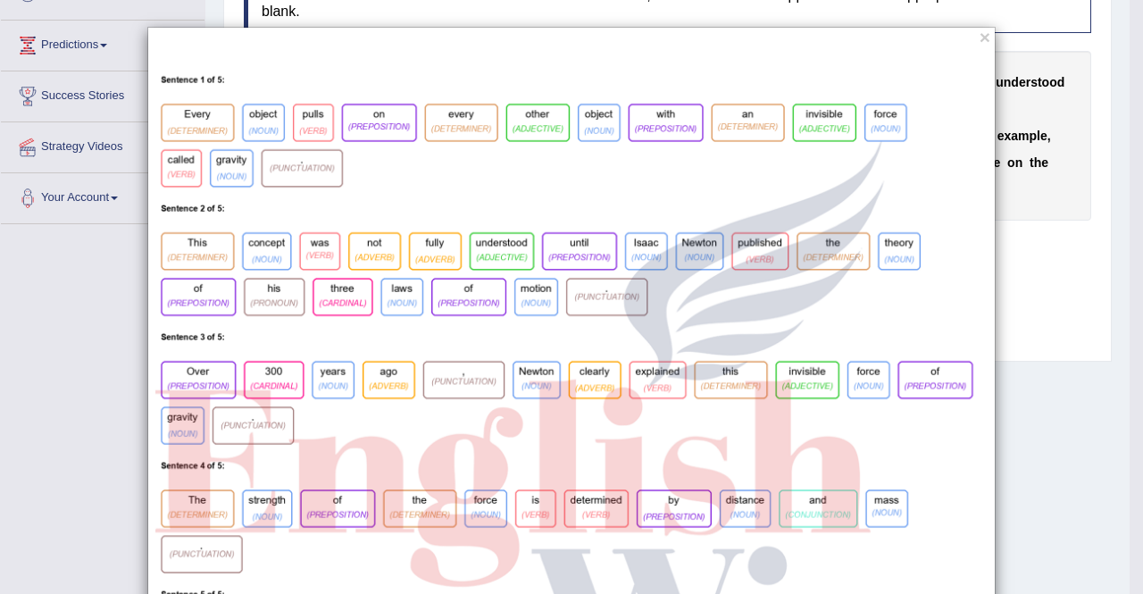
click at [619, 194] on img at bounding box center [571, 419] width 846 height 736
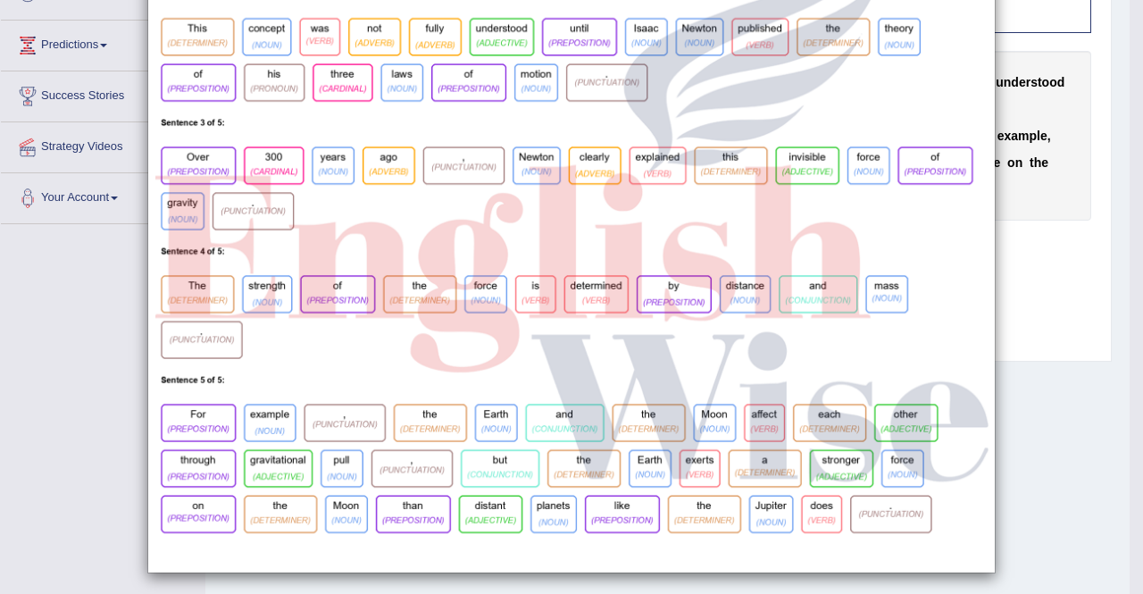
scroll to position [220, 0]
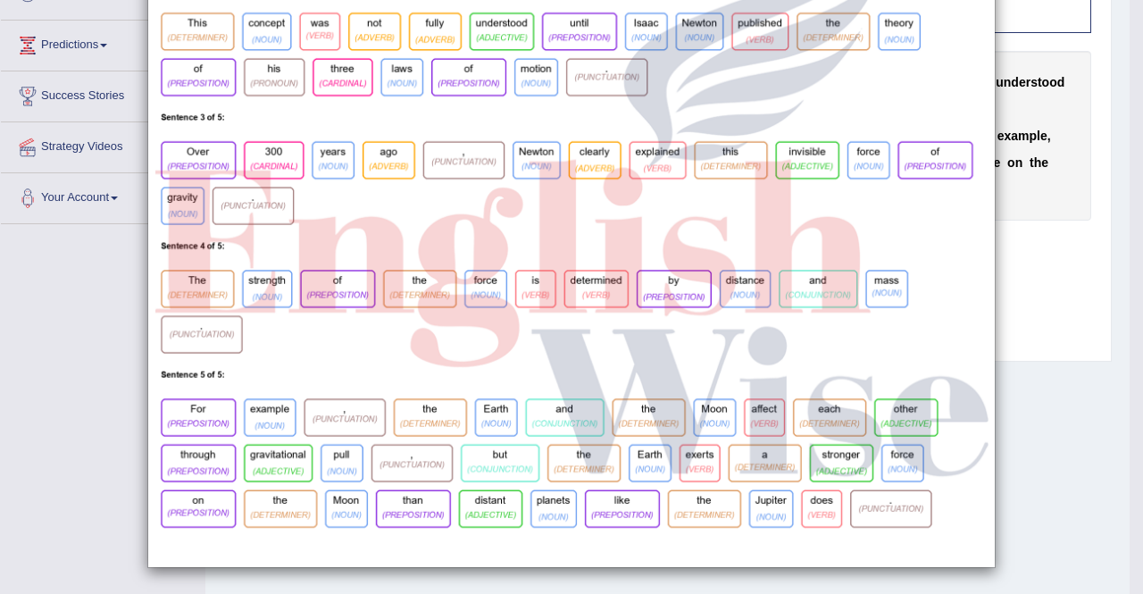
click at [672, 292] on img at bounding box center [571, 199] width 846 height 736
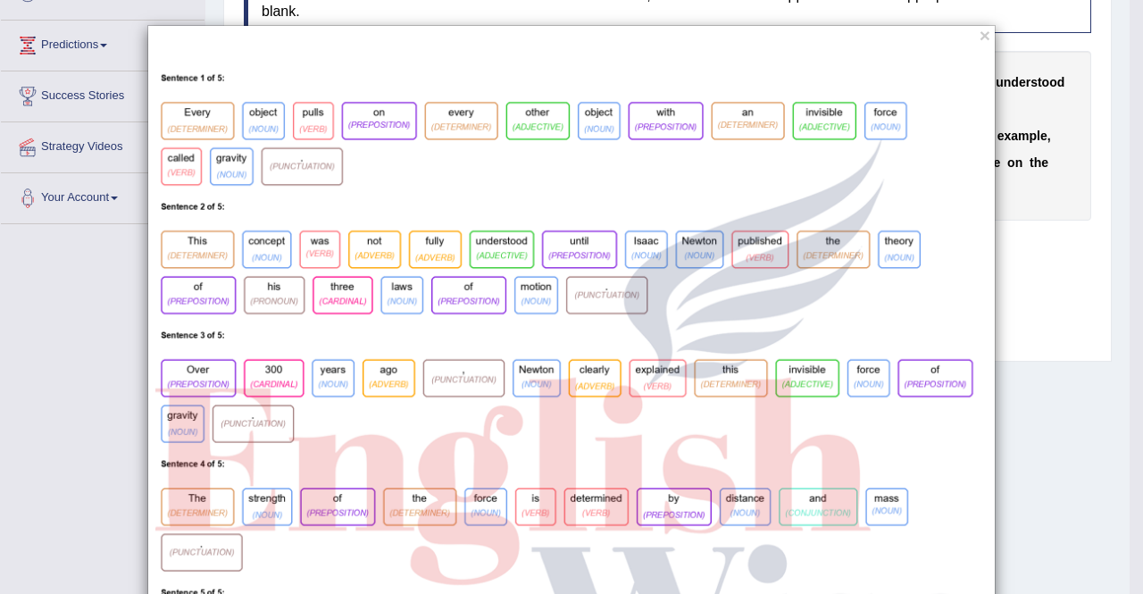
scroll to position [0, 0]
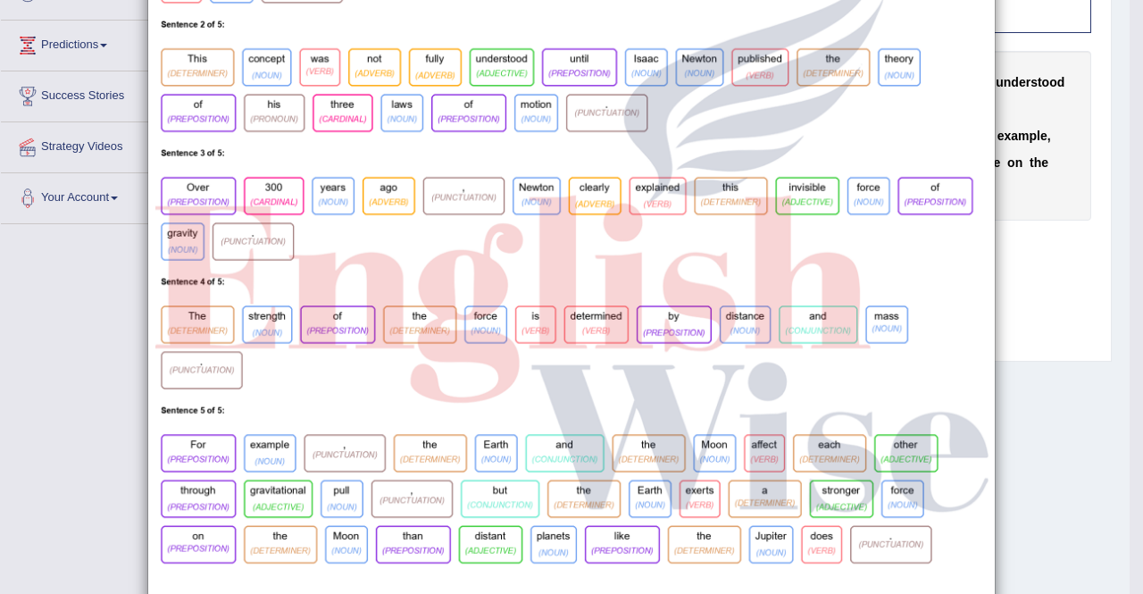
click at [418, 385] on img at bounding box center [571, 235] width 846 height 736
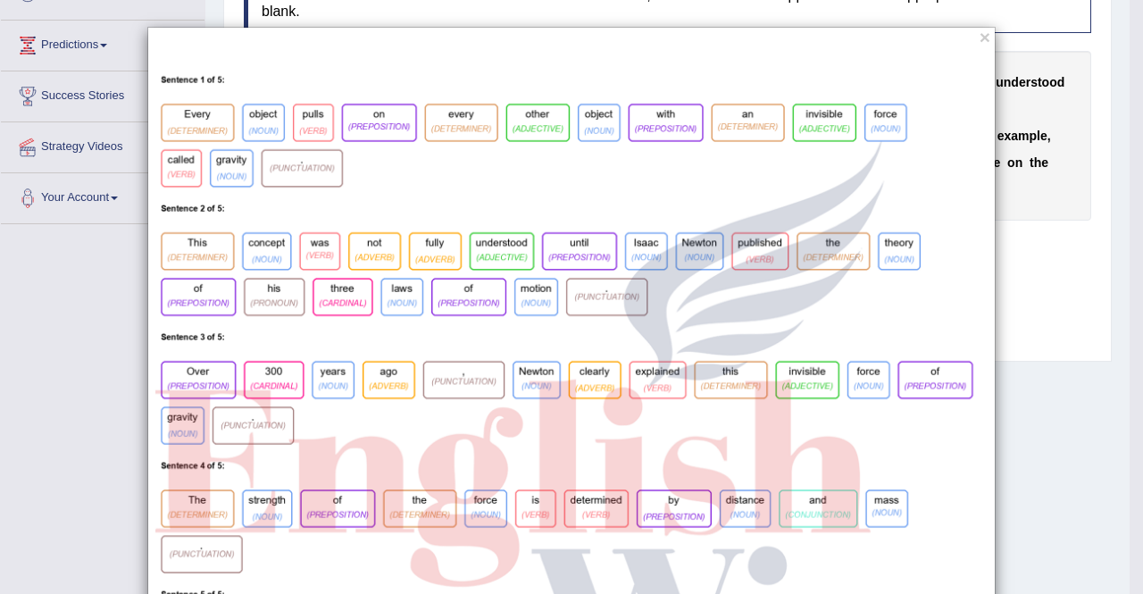
click at [1018, 220] on div "×" at bounding box center [571, 407] width 1143 height 761
click at [1019, 250] on div "×" at bounding box center [571, 407] width 1143 height 761
click at [979, 31] on button "×" at bounding box center [984, 37] width 11 height 19
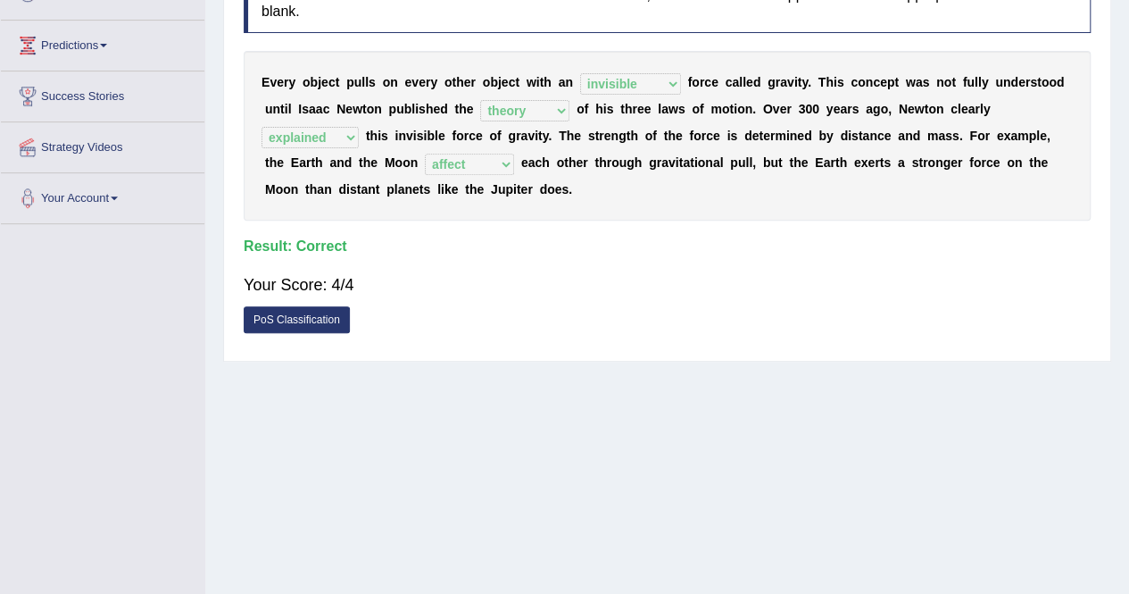
click at [687, 349] on div "Practice Reading & Writing: Fill In The Blanks 4 Gravity 2 Instructions: Below …" at bounding box center [667, 120] width 888 height 483
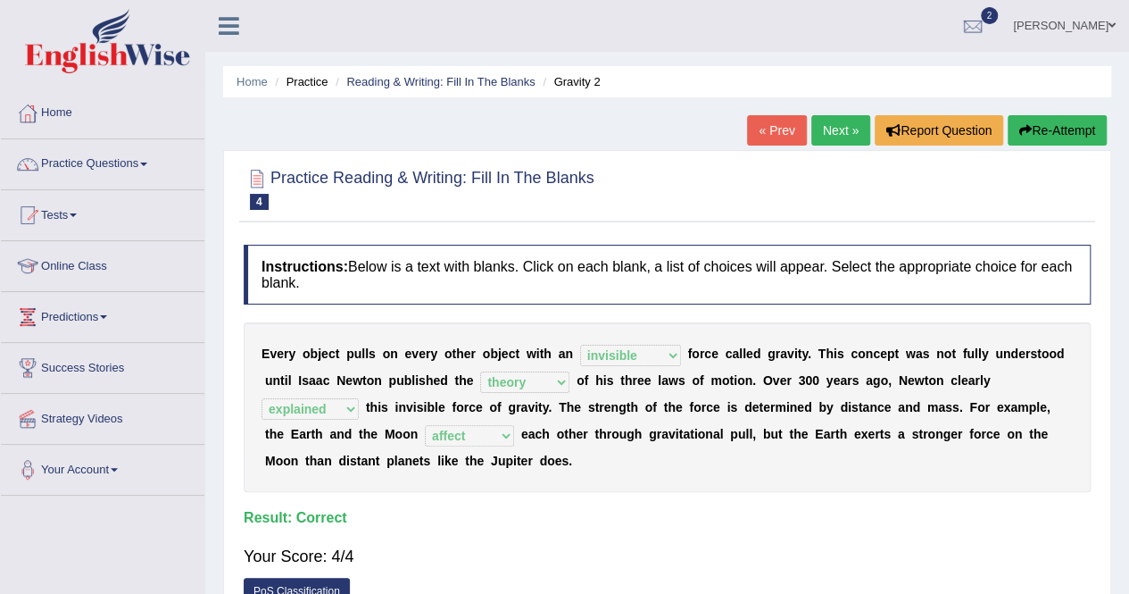
click at [837, 124] on link "Next »" at bounding box center [840, 130] width 59 height 30
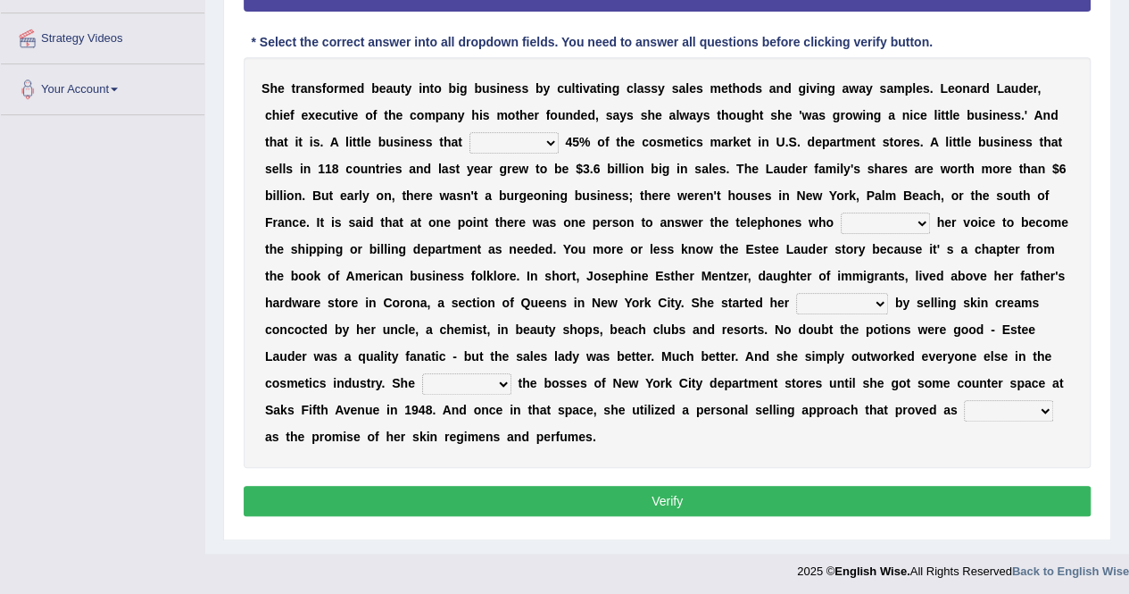
scroll to position [380, 0]
click at [507, 142] on select "has controls makes maintains" at bounding box center [514, 142] width 89 height 21
select select "controls"
click at [470, 132] on select "has controls makes maintains" at bounding box center [514, 142] width 89 height 21
click at [501, 210] on div "S h e t r a n s f o r m e d b e a u t y i n t o b i g b u s i n e s s b y c u l…" at bounding box center [667, 262] width 847 height 411
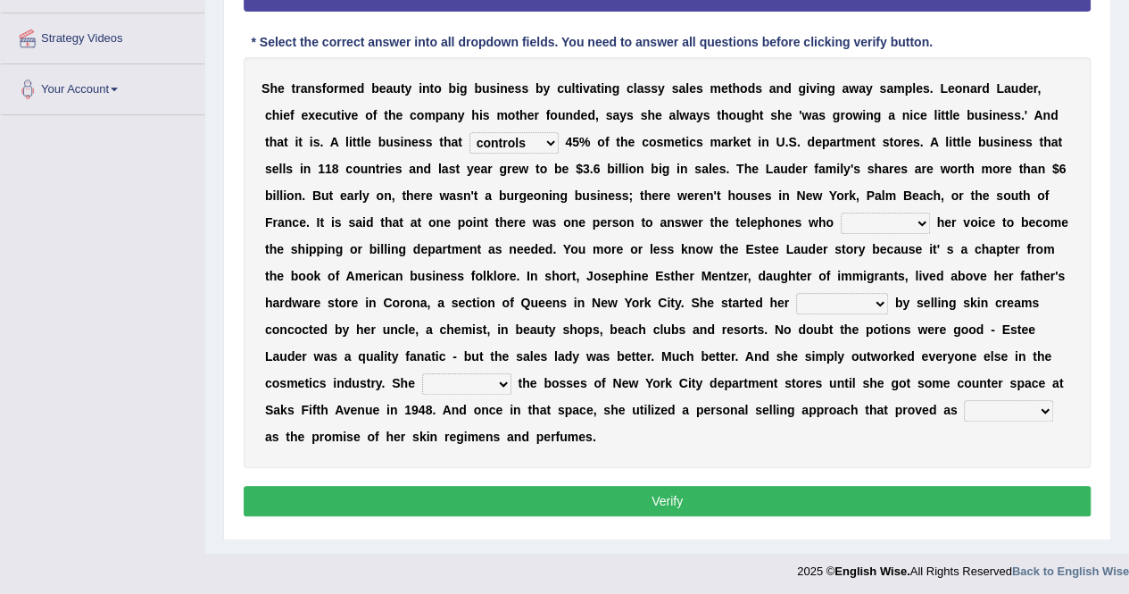
click at [665, 211] on div "S h e t r a n s f o r m e d b e a u t y i n t o b i g b u s i n e s s b y c u l…" at bounding box center [667, 262] width 847 height 411
click at [869, 219] on select "switched changed raised used" at bounding box center [885, 222] width 89 height 21
click at [841, 212] on select "switched changed raised used" at bounding box center [885, 222] width 89 height 21
click at [704, 226] on b at bounding box center [706, 222] width 7 height 14
click at [858, 215] on select "switched changed raised used" at bounding box center [885, 222] width 89 height 21
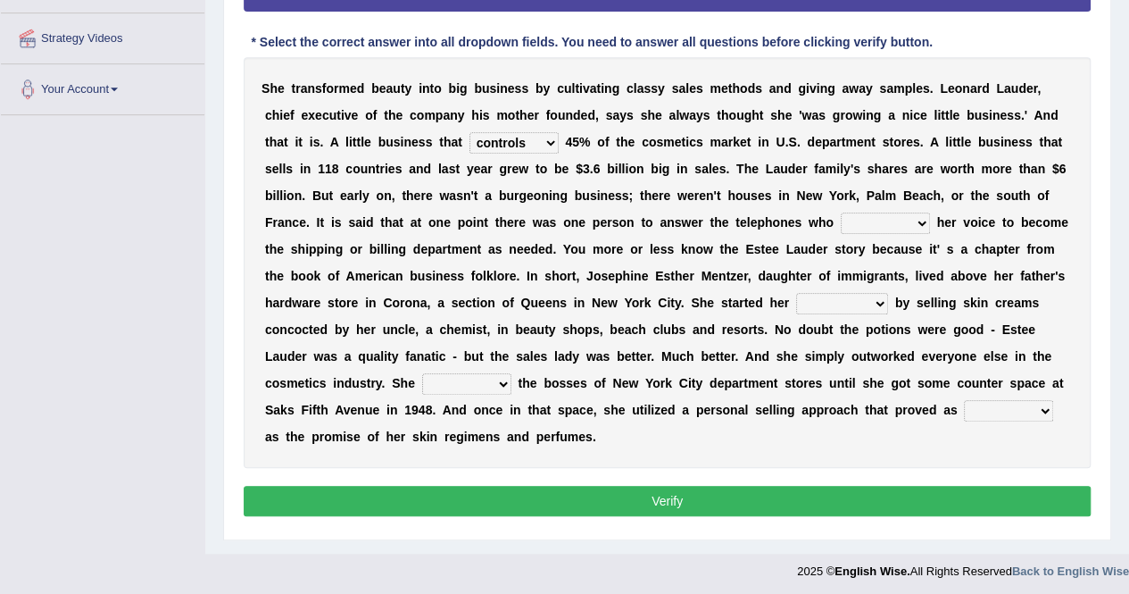
click at [841, 212] on select "switched changed raised used" at bounding box center [885, 222] width 89 height 21
click at [863, 212] on select "switched changed raised used" at bounding box center [885, 222] width 89 height 21
select select "switched"
click at [841, 212] on select "switched changed raised used" at bounding box center [885, 222] width 89 height 21
click at [744, 287] on div "S h e t r a n s f o r m e d b e a u t y i n t o b i g b u s i n e s s b y c u l…" at bounding box center [667, 262] width 847 height 411
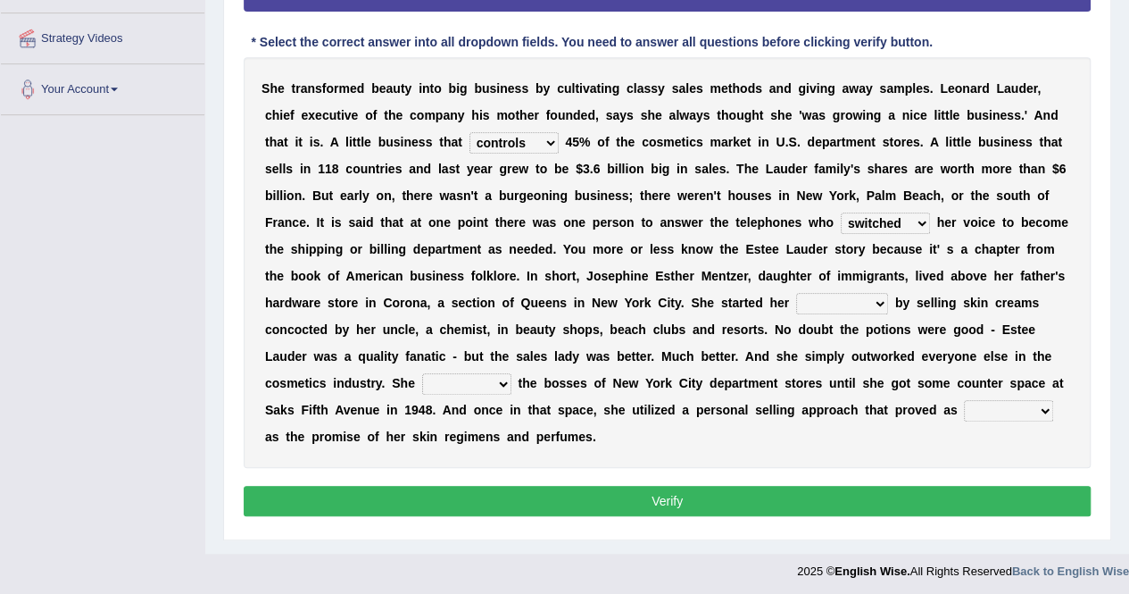
click at [808, 309] on select "job institute companion enterprise" at bounding box center [842, 303] width 92 height 21
select select "enterprise"
click at [796, 293] on select "job institute companion enterprise" at bounding box center [842, 303] width 92 height 21
click at [423, 379] on select "stated bridged stalked heaved" at bounding box center [466, 383] width 89 height 21
click at [422, 373] on select "stated bridged stalked heaved" at bounding box center [466, 383] width 89 height 21
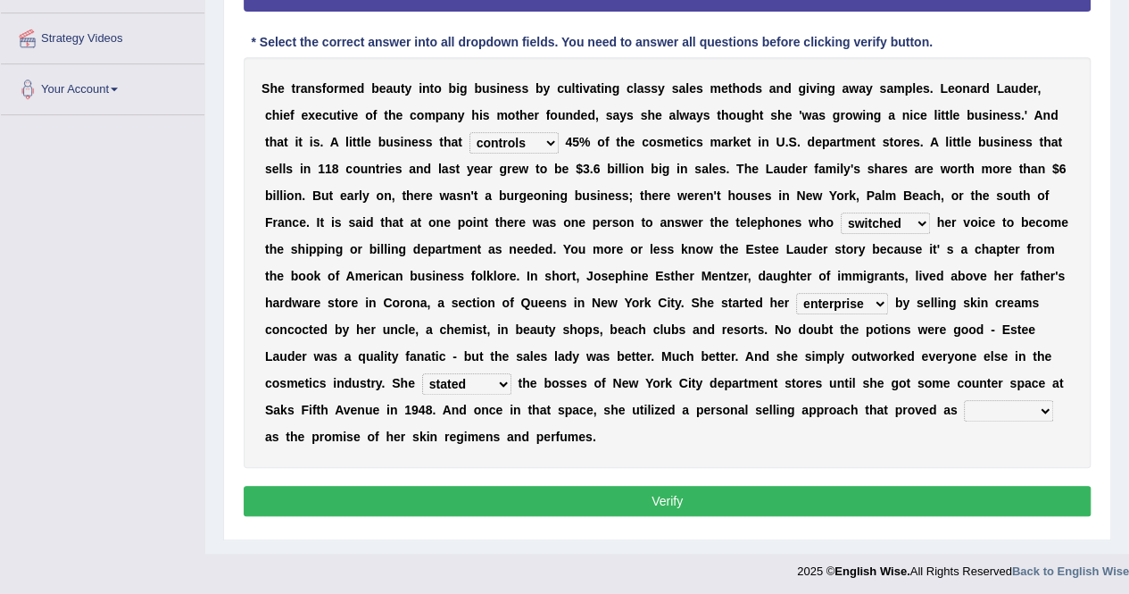
click at [487, 373] on select "stated bridged stalked heaved" at bounding box center [466, 383] width 89 height 21
select select "stalked"
click at [422, 373] on select "stated bridged stalked heaved" at bounding box center [466, 383] width 89 height 21
click at [1000, 400] on select "potent ruthless potential expensive" at bounding box center [1008, 410] width 89 height 21
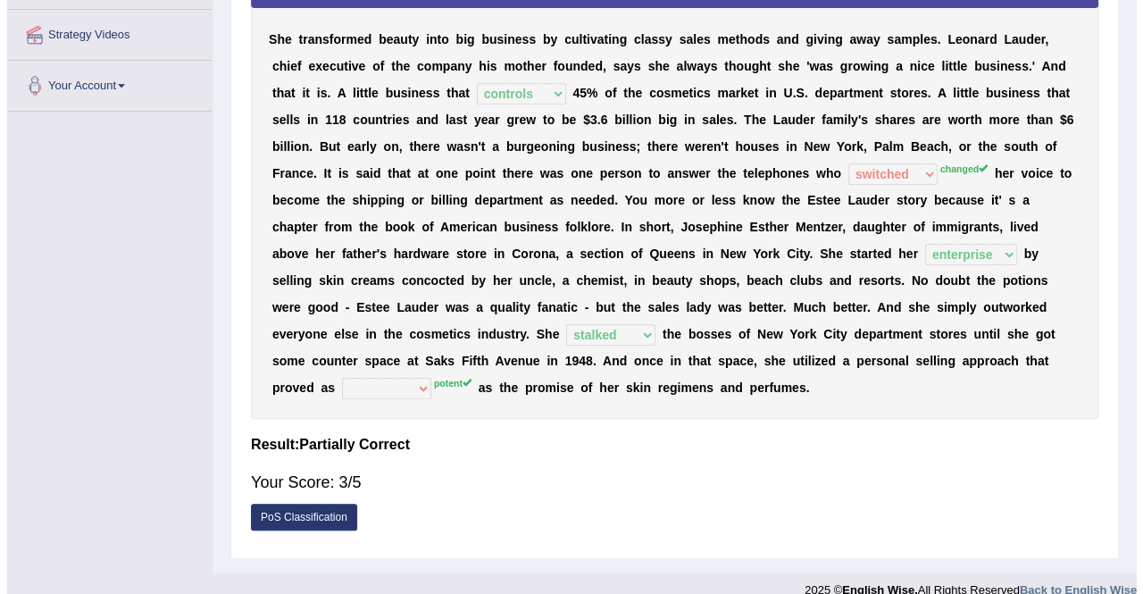
scroll to position [403, 0]
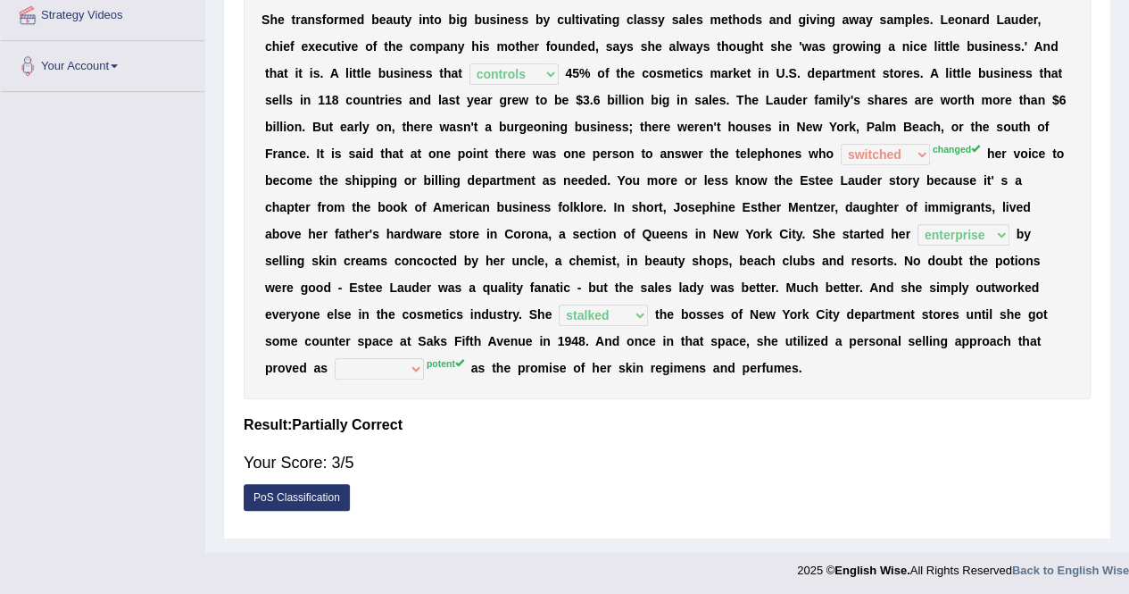
click at [324, 497] on link "PoS Classification" at bounding box center [297, 497] width 106 height 27
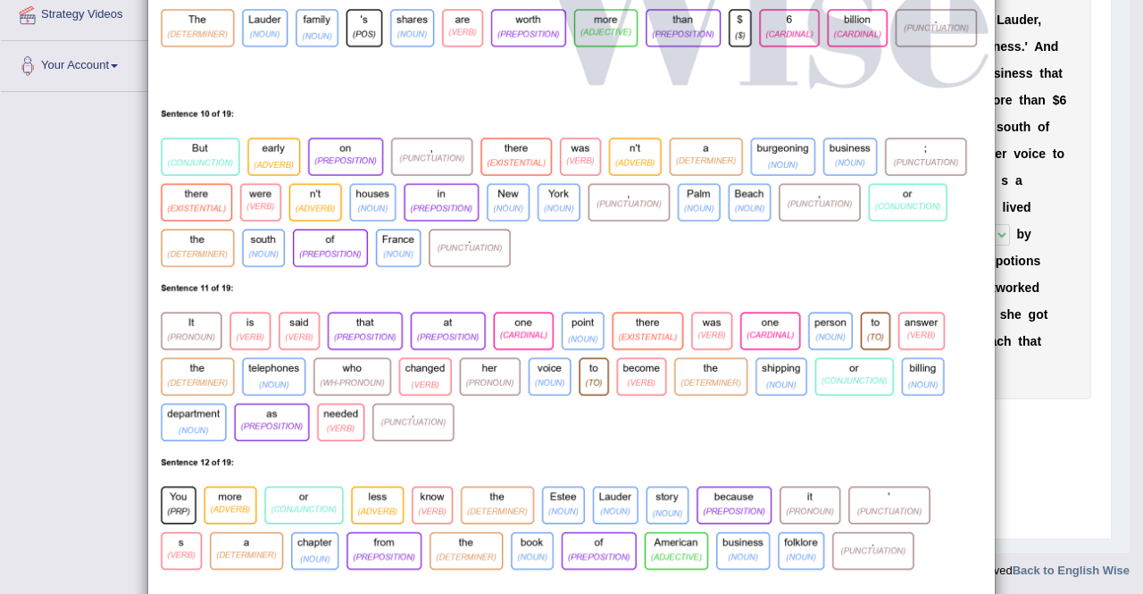
scroll to position [1137, 0]
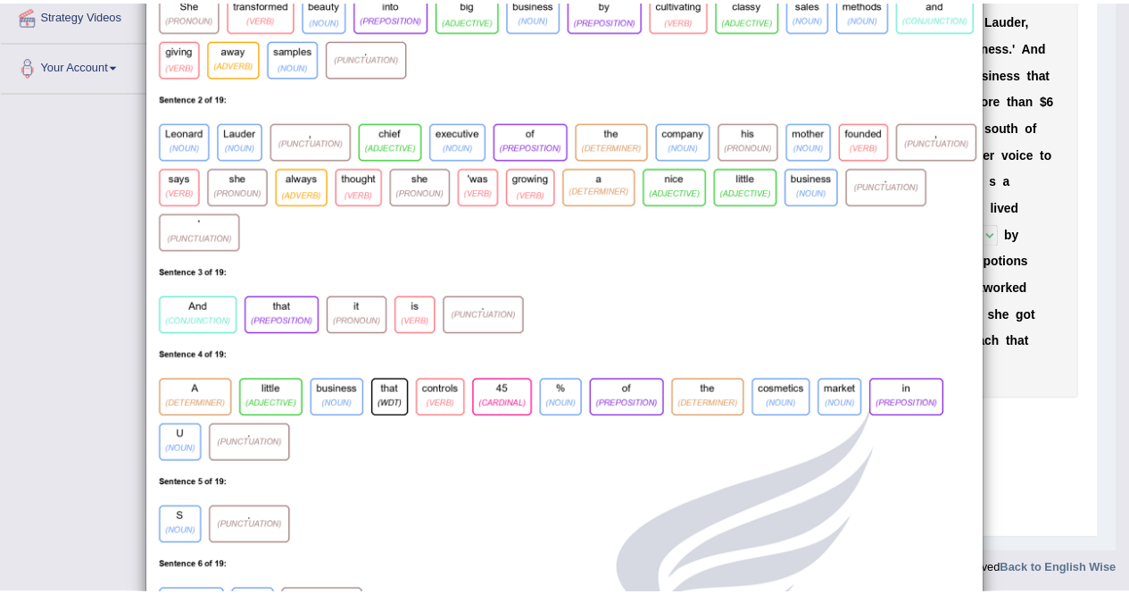
scroll to position [0, 0]
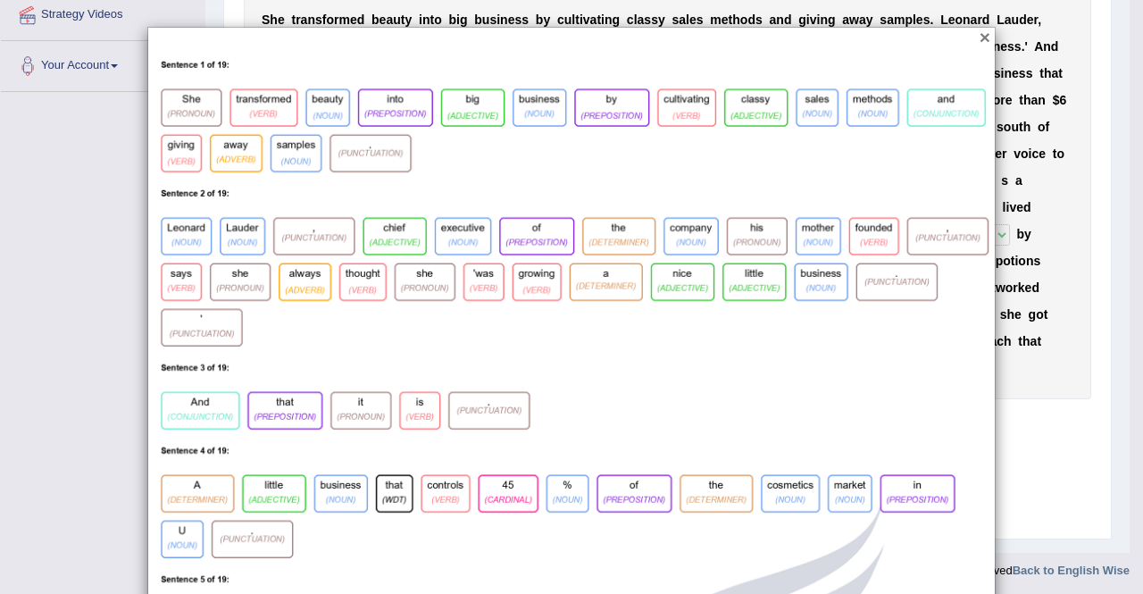
click at [979, 38] on button "×" at bounding box center [984, 37] width 11 height 19
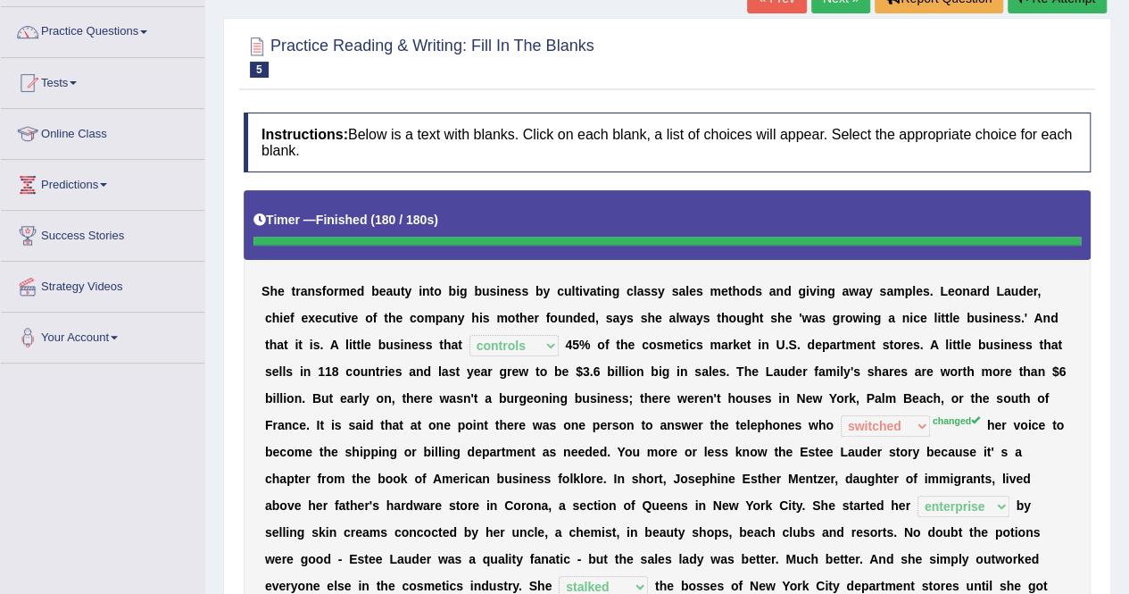
scroll to position [82, 0]
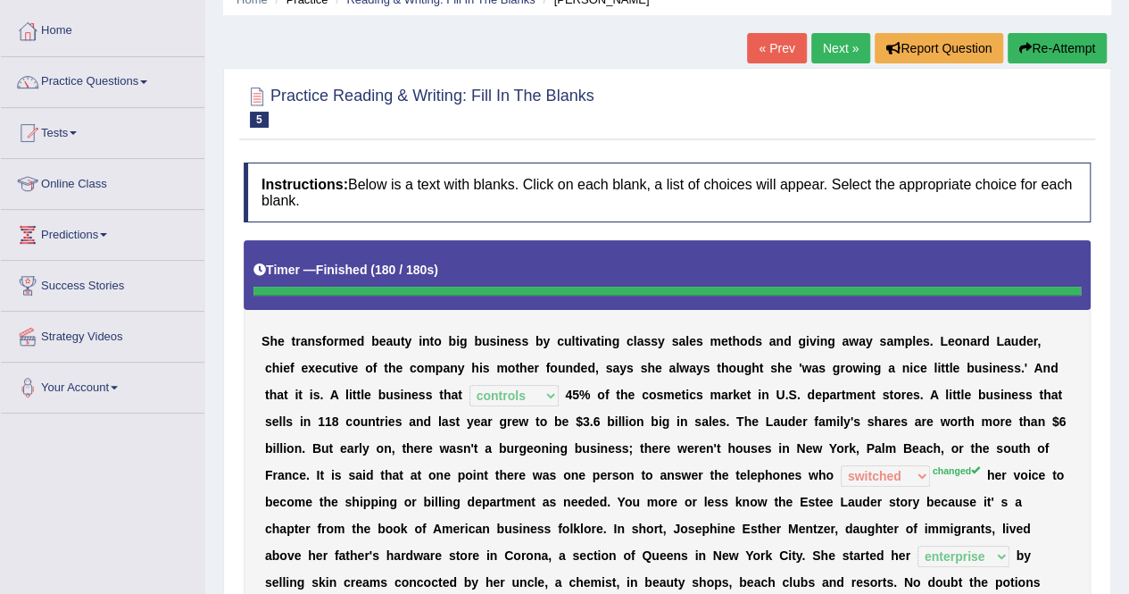
click at [839, 43] on link "Next »" at bounding box center [840, 48] width 59 height 30
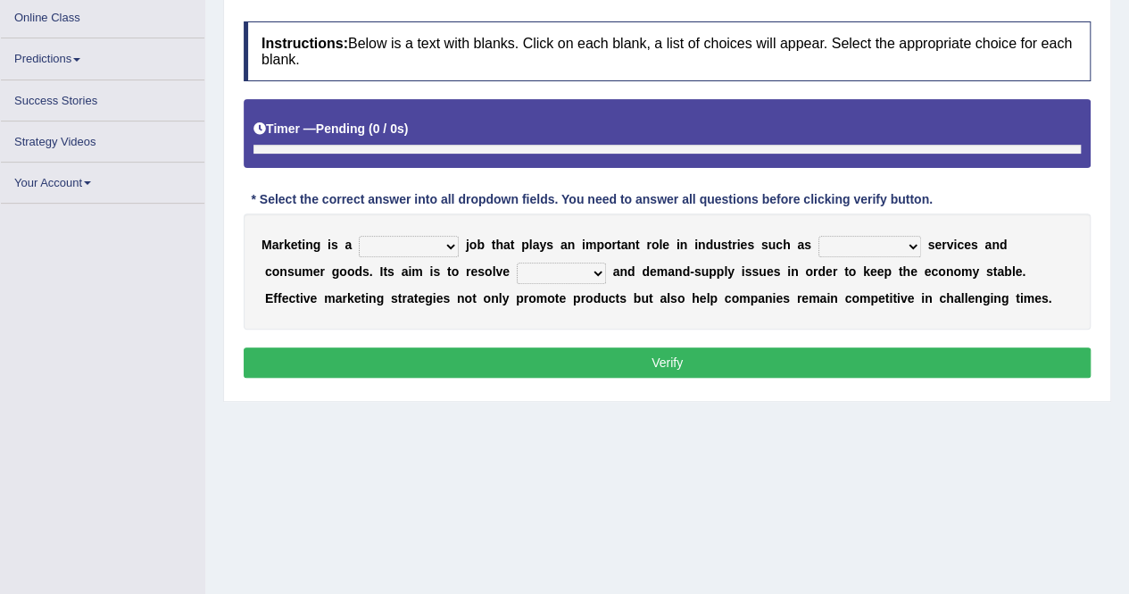
scroll to position [246, 0]
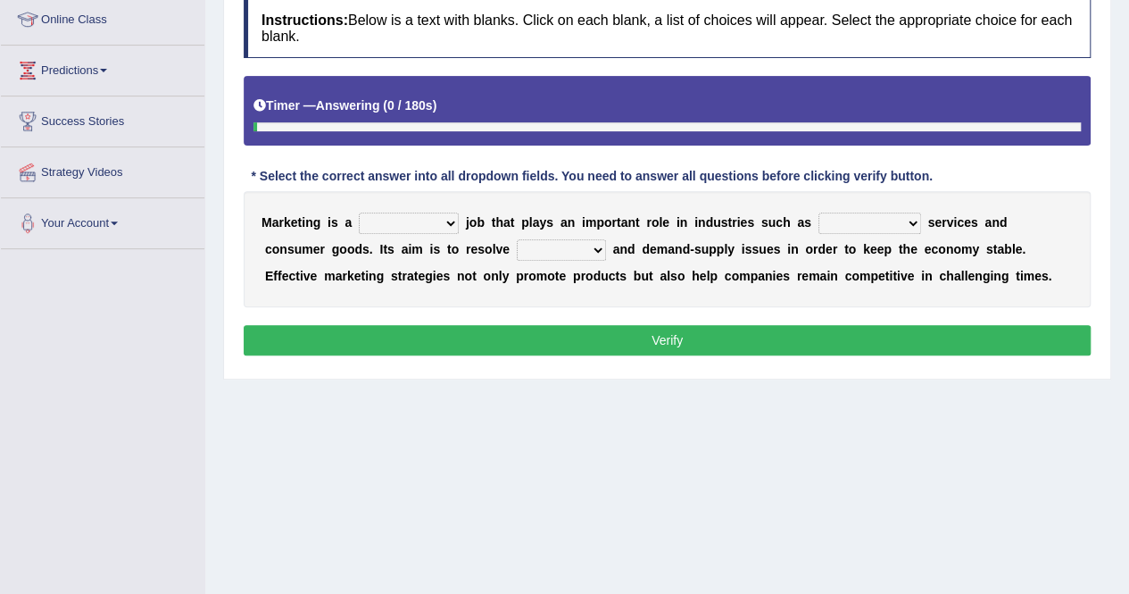
click at [413, 215] on select "professional flexible parochial descriptive" at bounding box center [409, 222] width 100 height 21
select select "professional"
click at [359, 212] on select "professional flexible parochial descriptive" at bounding box center [409, 222] width 100 height 21
click at [848, 218] on select "civil financial conventional foremost" at bounding box center [870, 222] width 103 height 21
select select "conventional"
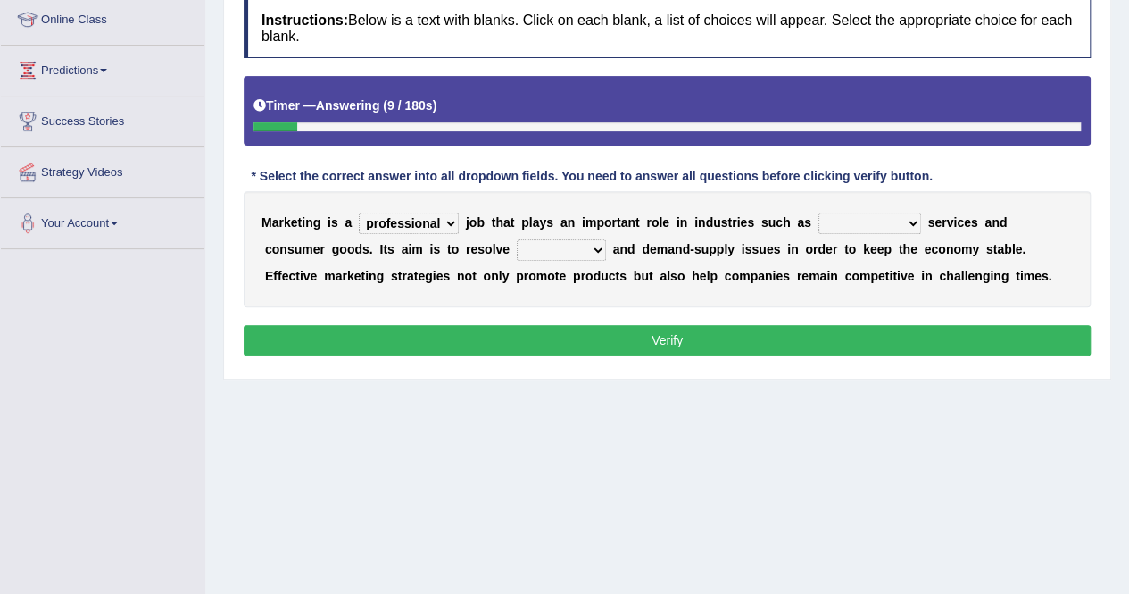
click at [819, 212] on select "civil financial conventional foremost" at bounding box center [870, 222] width 103 height 21
click at [517, 247] on select "imbalance excess symmetry budget" at bounding box center [561, 249] width 89 height 21
click at [551, 299] on div "M a r k e t i n g i s a professional flexible parochial descriptive j o b t h a…" at bounding box center [667, 249] width 847 height 116
click at [490, 235] on div "M a r k e t i n g i s a professional flexible parochial descriptive j o b t h a…" at bounding box center [667, 249] width 847 height 116
click at [517, 256] on select "imbalance excess symmetry budget" at bounding box center [561, 249] width 89 height 21
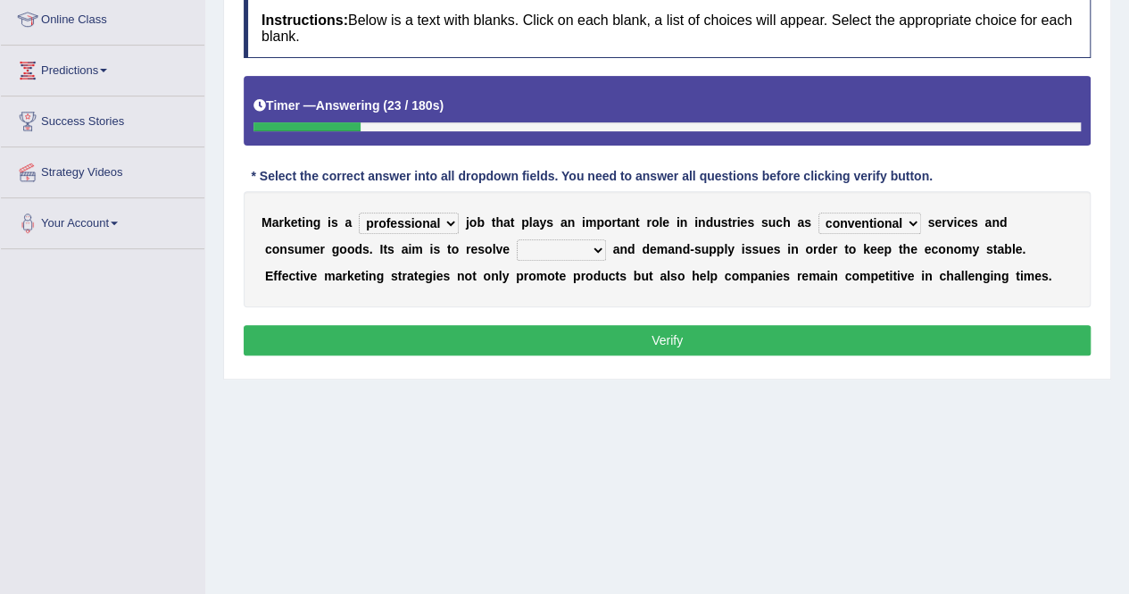
select select "imbalance"
click at [517, 239] on select "imbalance excess symmetry budget" at bounding box center [561, 249] width 89 height 21
click at [725, 325] on button "Verify" at bounding box center [667, 340] width 847 height 30
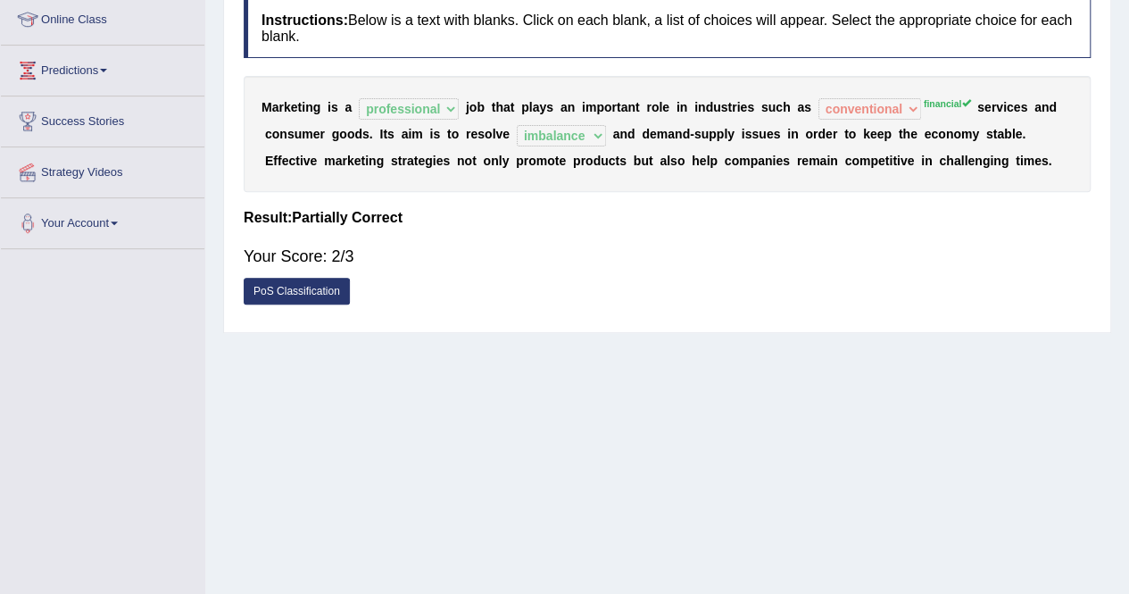
scroll to position [211, 0]
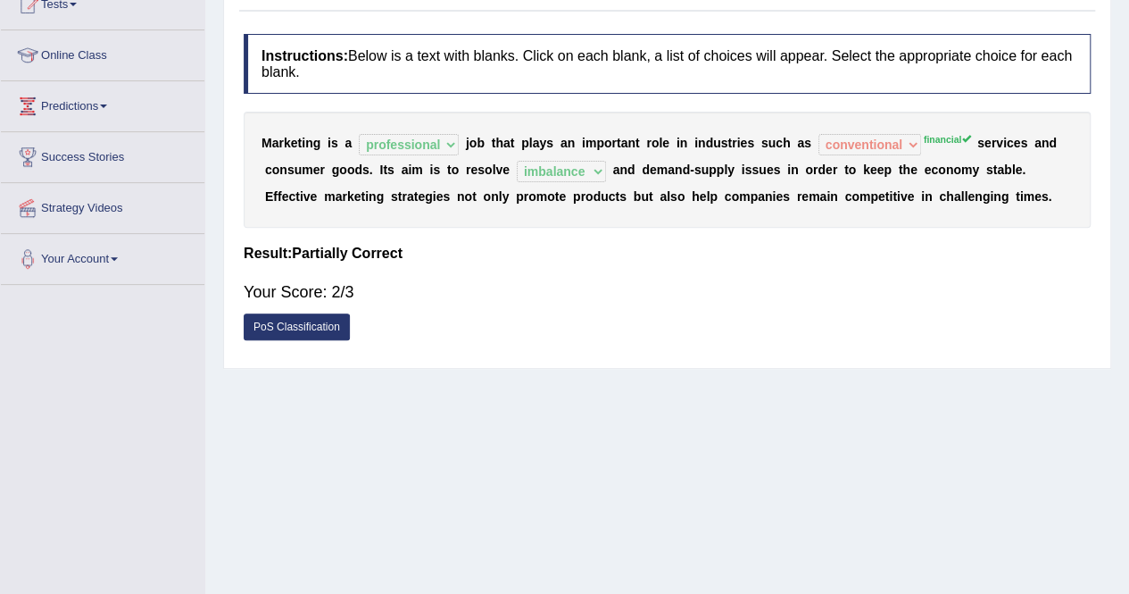
click at [335, 317] on link "PoS Classification" at bounding box center [297, 326] width 106 height 27
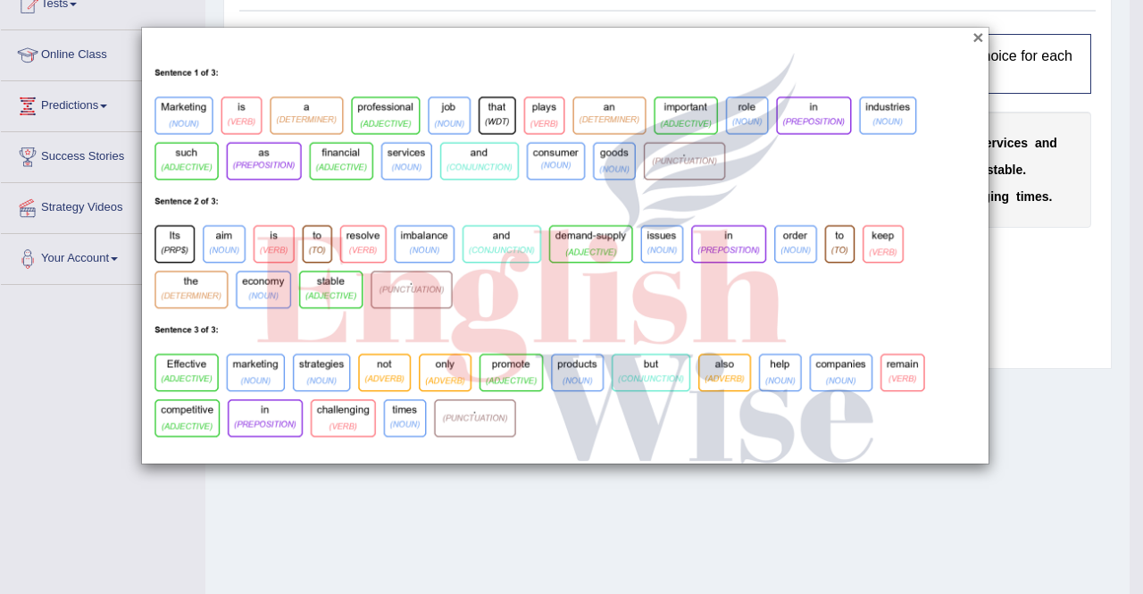
click at [983, 35] on button "×" at bounding box center [977, 37] width 11 height 19
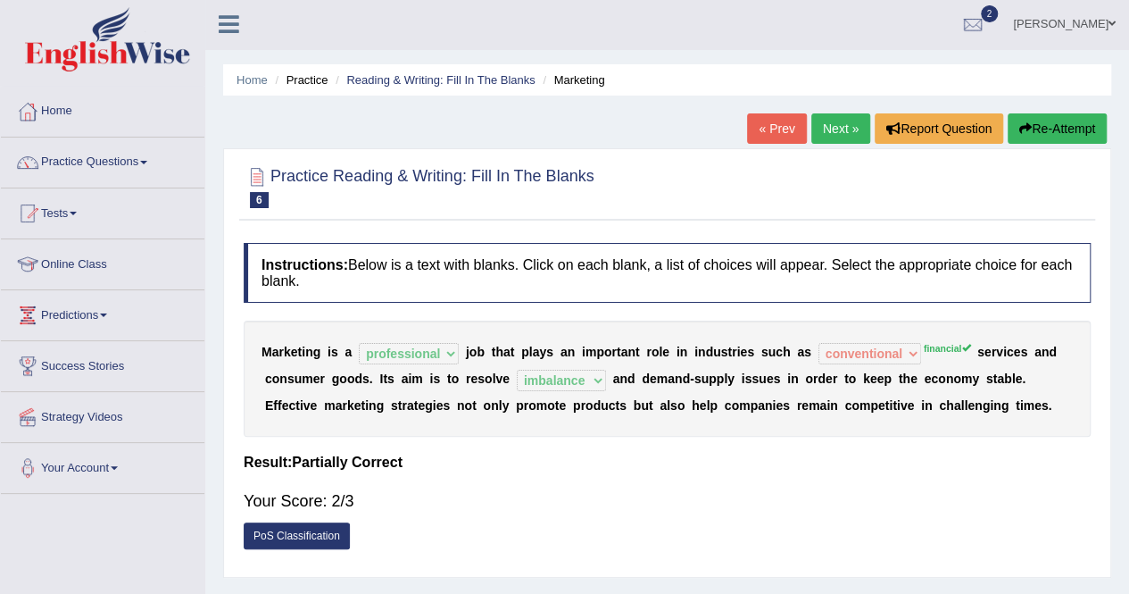
scroll to position [0, 0]
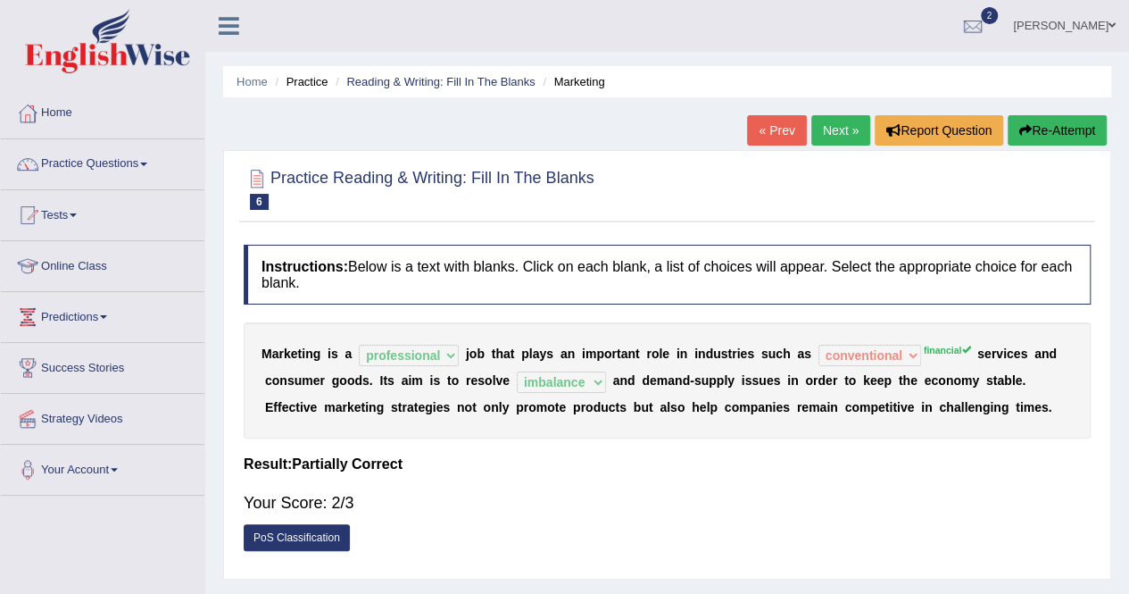
click at [858, 137] on link "Next »" at bounding box center [840, 130] width 59 height 30
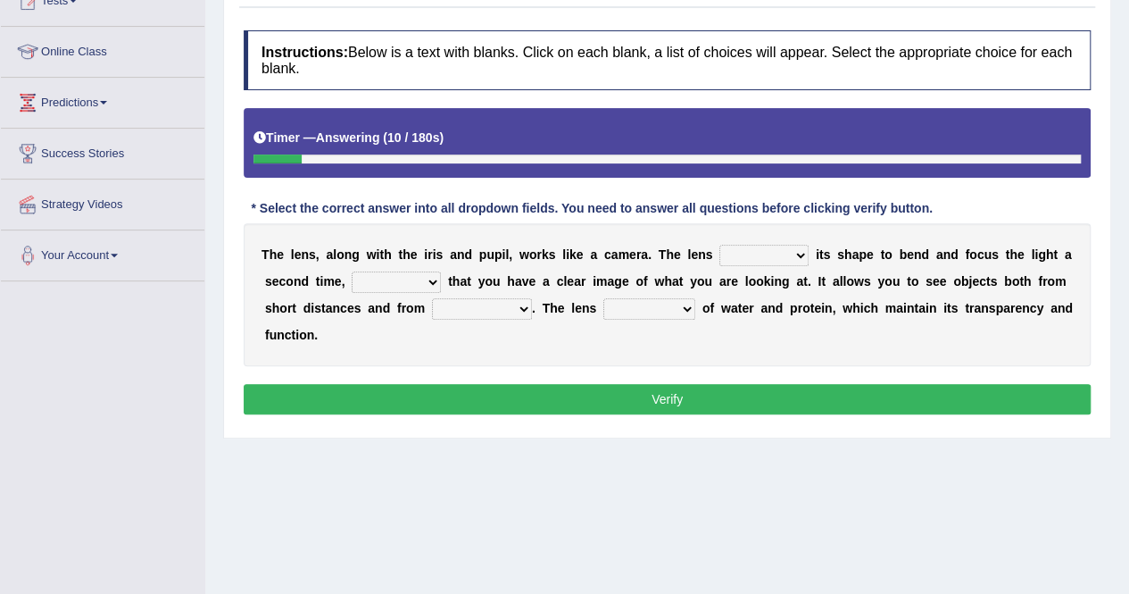
scroll to position [250, 0]
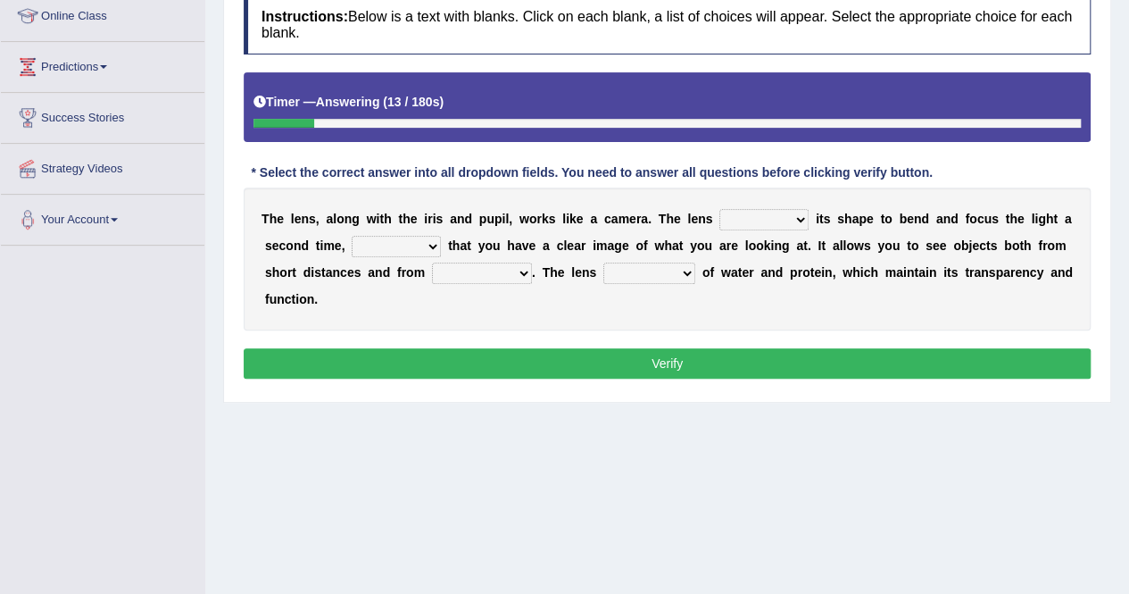
click at [764, 218] on select "adjusts shows selects presents" at bounding box center [763, 219] width 89 height 21
select select "adjusts"
click at [719, 209] on select "adjusts shows selects presents" at bounding box center [763, 219] width 89 height 21
click at [380, 245] on select "ensures to ensure ensure ensured" at bounding box center [396, 246] width 89 height 21
select select "ensures"
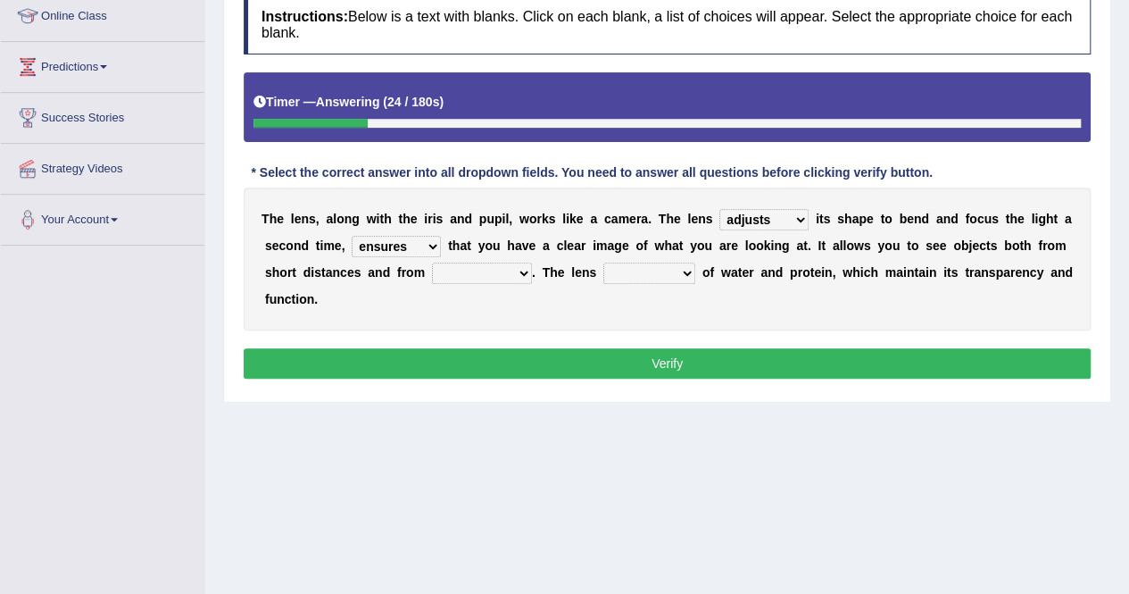
click at [352, 236] on select "ensures to ensure ensure ensured" at bounding box center [396, 246] width 89 height 21
click at [537, 267] on b at bounding box center [539, 272] width 7 height 14
click at [487, 273] on select "far away in between further apart all along" at bounding box center [482, 272] width 100 height 21
select select "far away"
click at [432, 262] on select "far away in between further apart all along" at bounding box center [482, 272] width 100 height 21
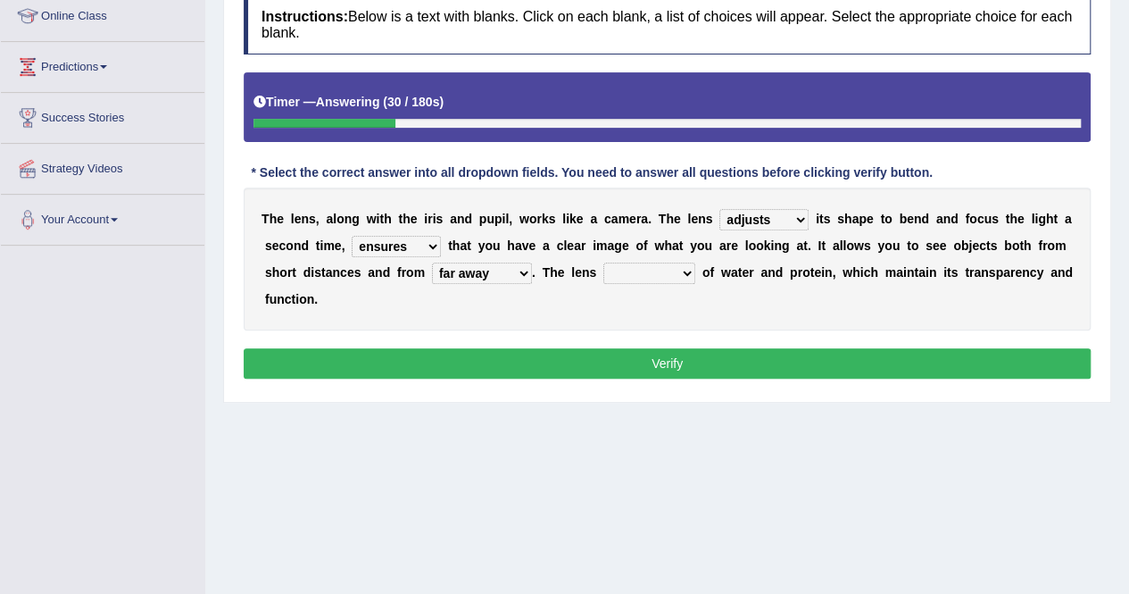
click at [646, 277] on select "constitutes comprises composes consists" at bounding box center [649, 272] width 92 height 21
select select "constitutes"
click at [603, 262] on select "constitutes comprises composes consists" at bounding box center [649, 272] width 92 height 21
click at [587, 360] on button "Verify" at bounding box center [667, 363] width 847 height 30
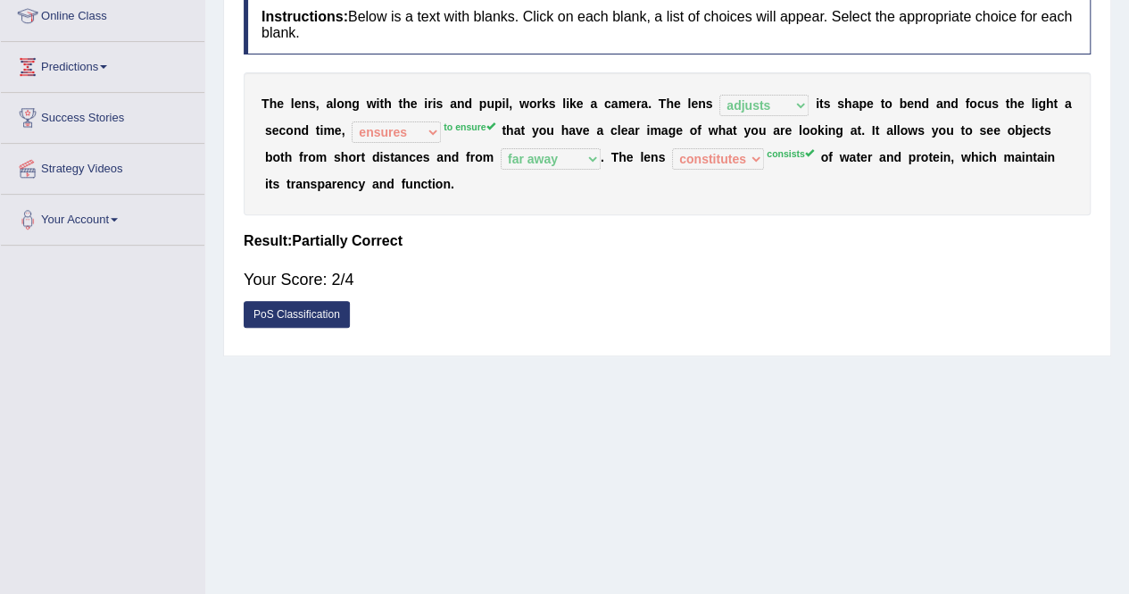
click at [871, 353] on div "Practice Reading & Writing: Fill In The Blanks 7 Lens Instructions: Below is a …" at bounding box center [667, 128] width 888 height 456
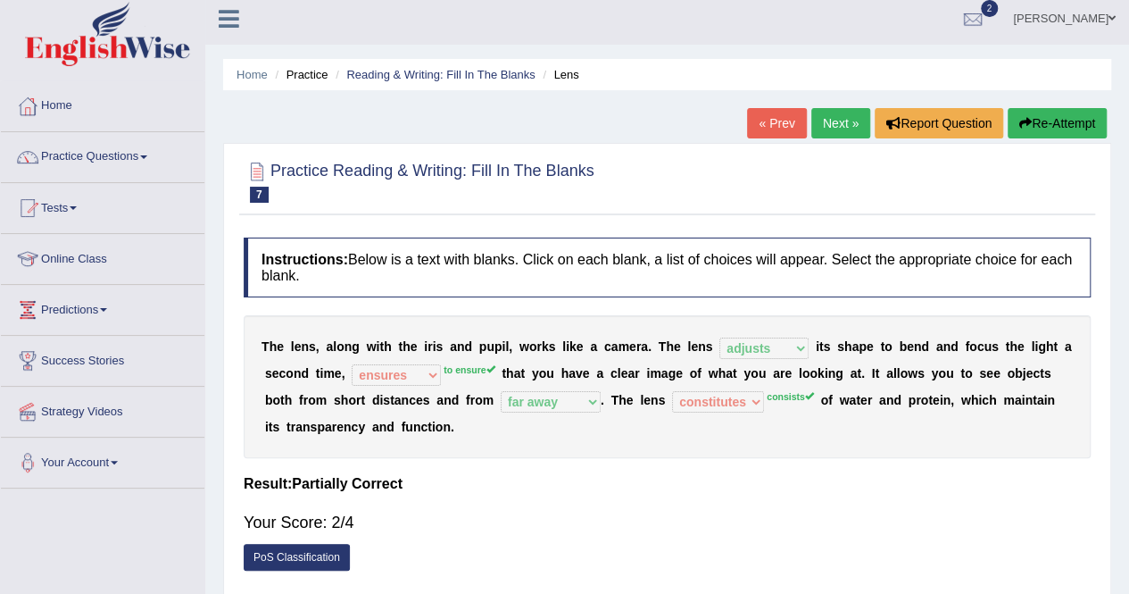
scroll to position [0, 0]
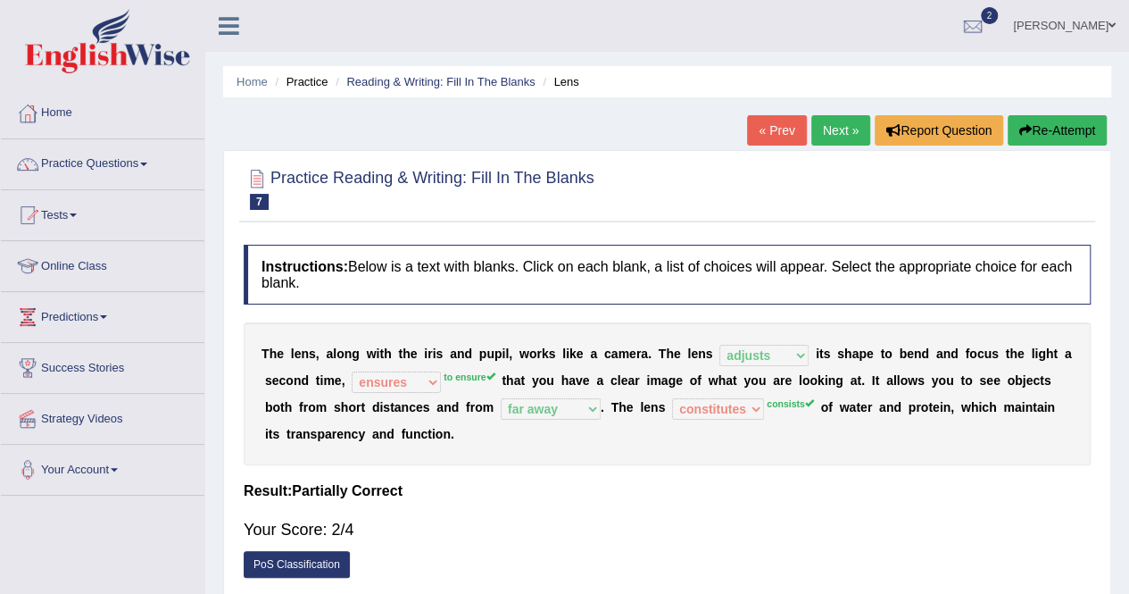
click at [839, 121] on link "Next »" at bounding box center [840, 130] width 59 height 30
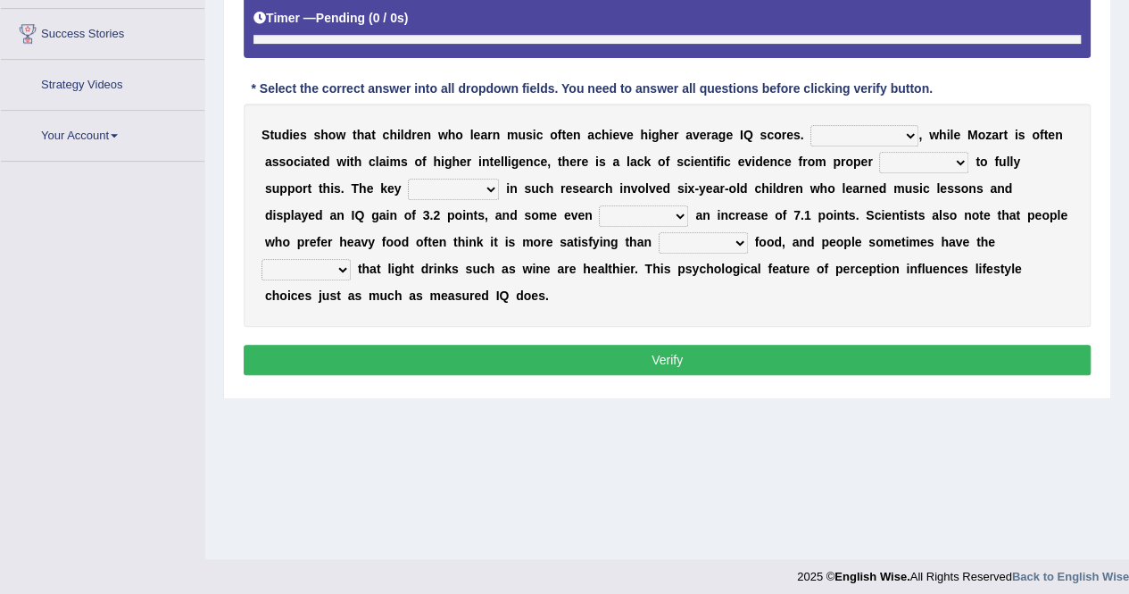
scroll to position [343, 0]
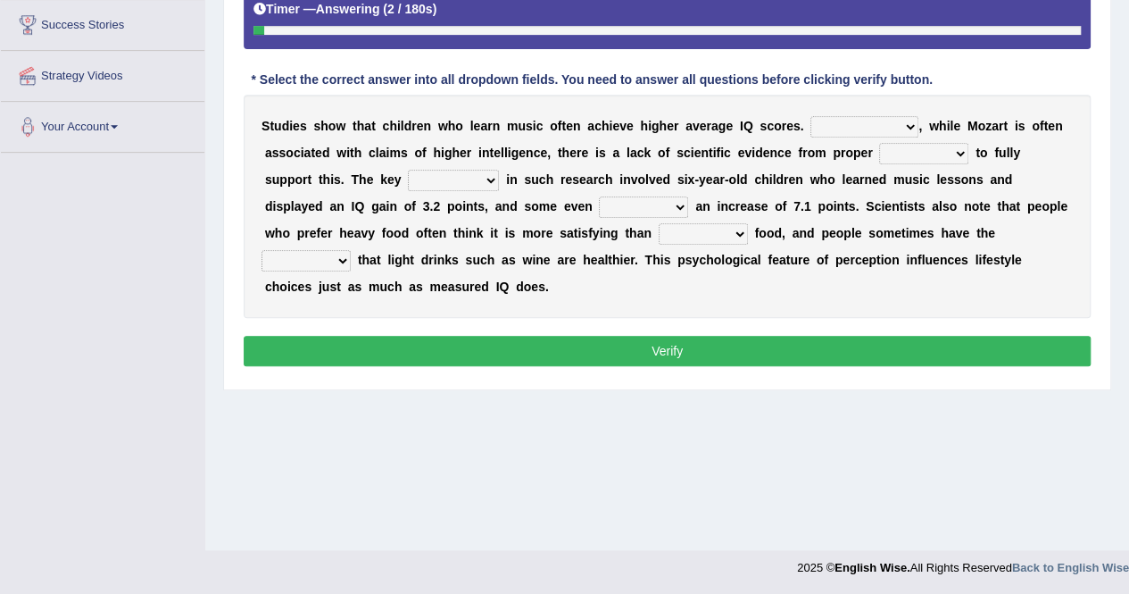
click at [854, 123] on select "However Therefore Consequently While" at bounding box center [865, 126] width 108 height 21
select select "However"
click at [811, 116] on select "However Therefore Consequently While" at bounding box center [865, 126] width 108 height 21
click at [908, 160] on select "test tests testing tested" at bounding box center [923, 153] width 89 height 21
click at [879, 143] on select "test tests testing tested" at bounding box center [923, 153] width 89 height 21
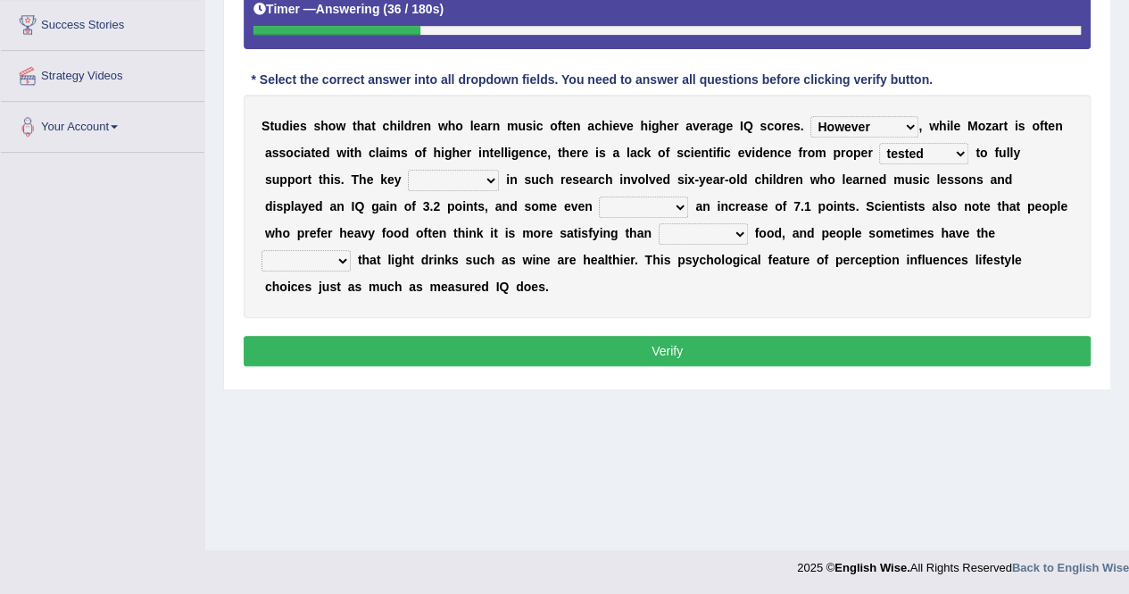
click at [952, 148] on select "test tests testing tested" at bounding box center [923, 153] width 89 height 21
select select "testing"
click at [879, 143] on select "test tests testing tested" at bounding box center [923, 153] width 89 height 21
click at [408, 179] on select "process goal implication odd" at bounding box center [453, 180] width 91 height 21
select select "process"
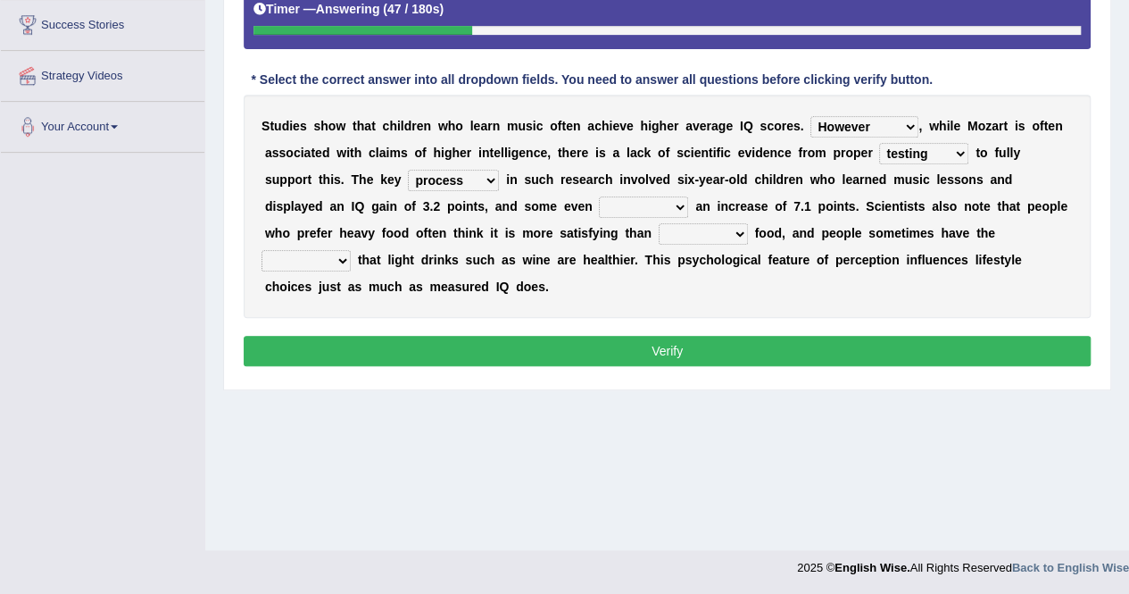
click at [408, 170] on select "process goal implication odd" at bounding box center [453, 180] width 91 height 21
click at [599, 212] on select "exhibited taught learned threatened" at bounding box center [643, 206] width 89 height 21
select select "exhibited"
click at [599, 196] on select "exhibited taught learned threatened" at bounding box center [643, 206] width 89 height 21
click at [599, 199] on select "exhibited taught learned threatened" at bounding box center [643, 206] width 89 height 21
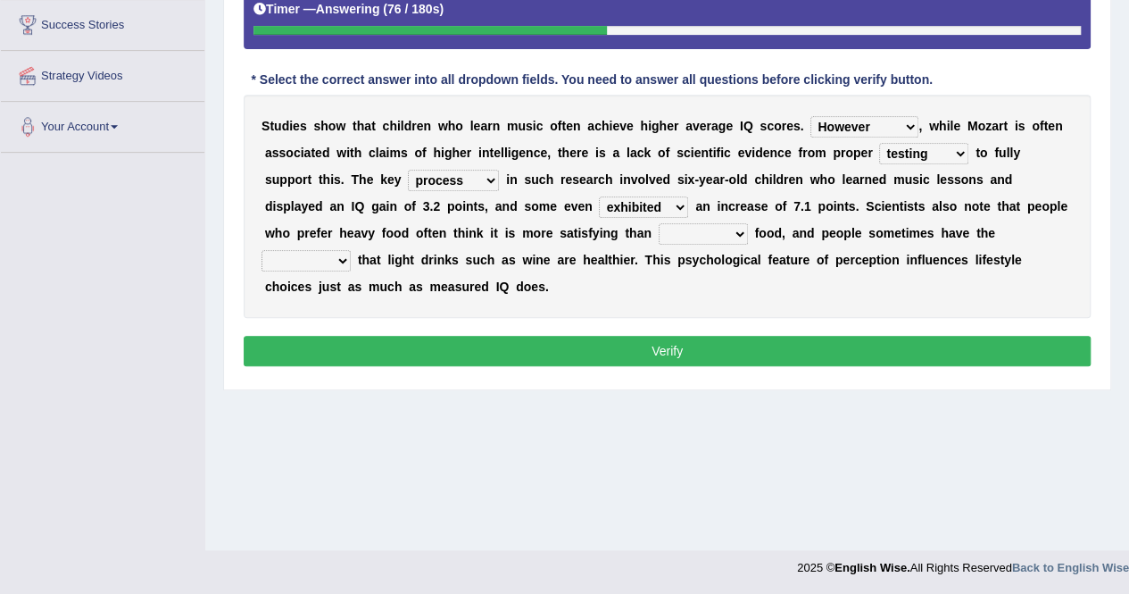
click at [611, 247] on div "S t u d i e s s h o w t h a t c h i l d r e n w h o l e a r n m u s i c o f t e…" at bounding box center [667, 206] width 847 height 223
click at [659, 231] on select "choosy lighter cushiony spooky" at bounding box center [703, 233] width 89 height 21
select select "lighter"
click at [659, 223] on select "choosy lighter cushiony spooky" at bounding box center [703, 233] width 89 height 21
click at [351, 250] on select "illusion sight anecdote intention" at bounding box center [306, 260] width 89 height 21
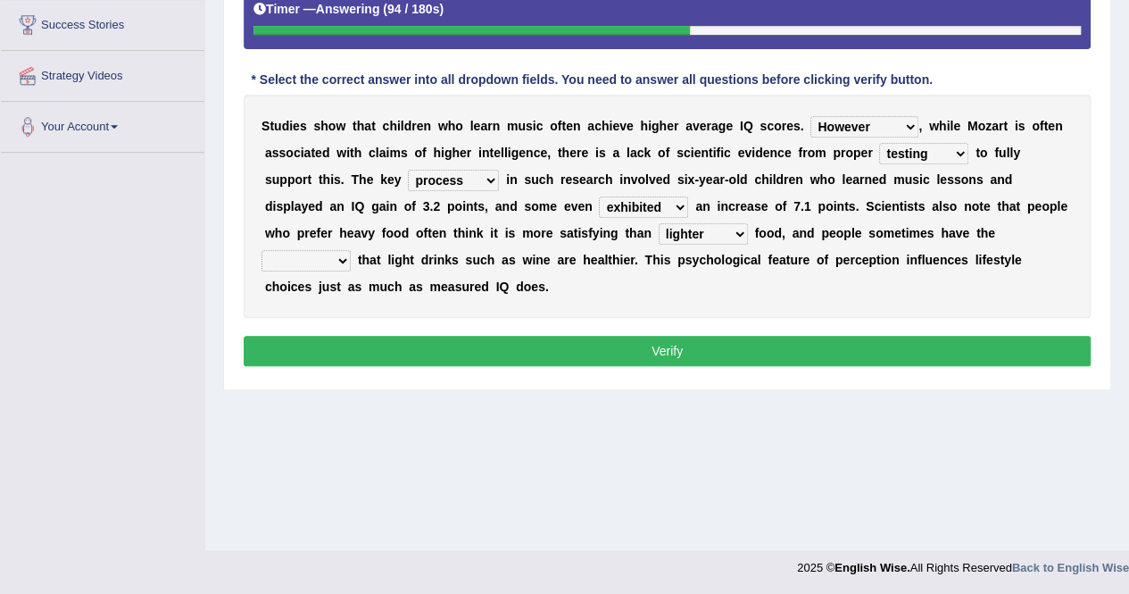
select select "illusion"
click at [351, 250] on select "illusion sight anecdote intention" at bounding box center [306, 260] width 89 height 21
click at [722, 352] on button "Verify" at bounding box center [667, 351] width 847 height 30
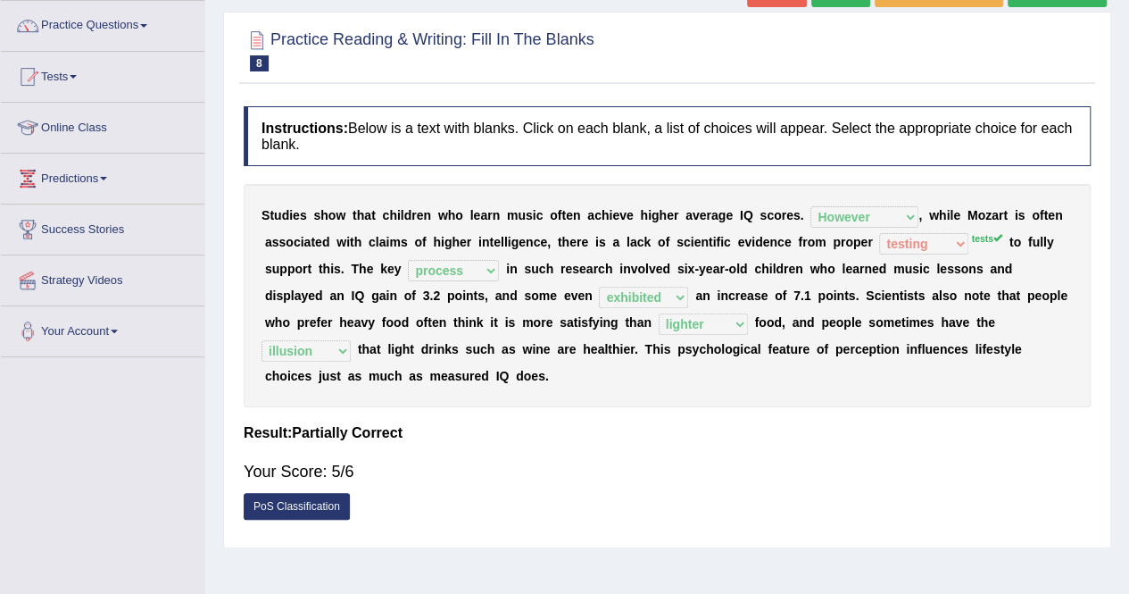
scroll to position [93, 0]
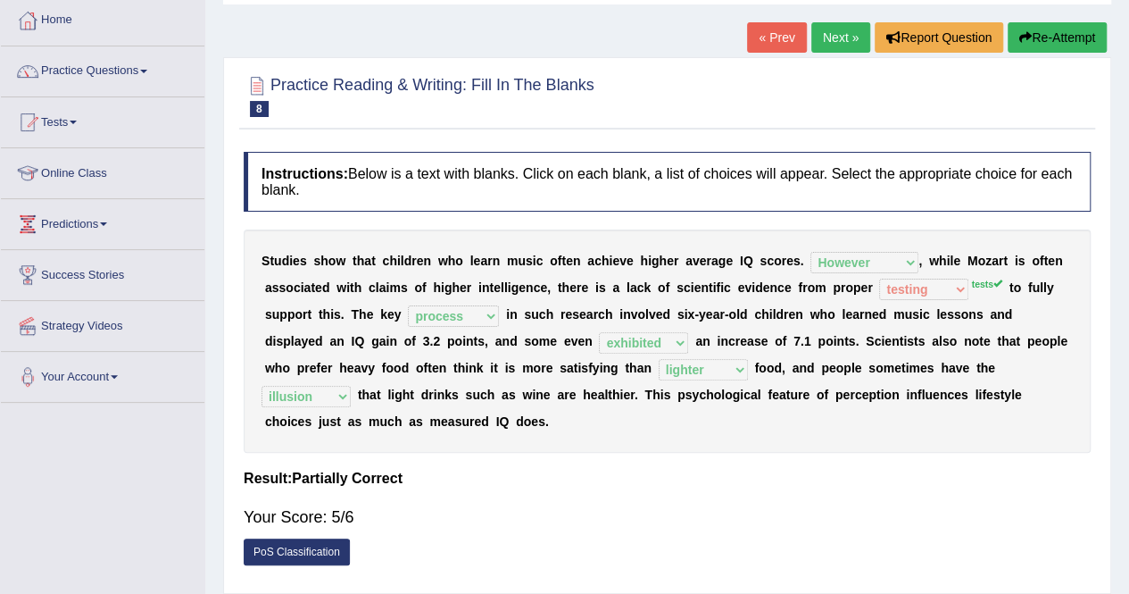
click at [821, 38] on link "Next »" at bounding box center [840, 37] width 59 height 30
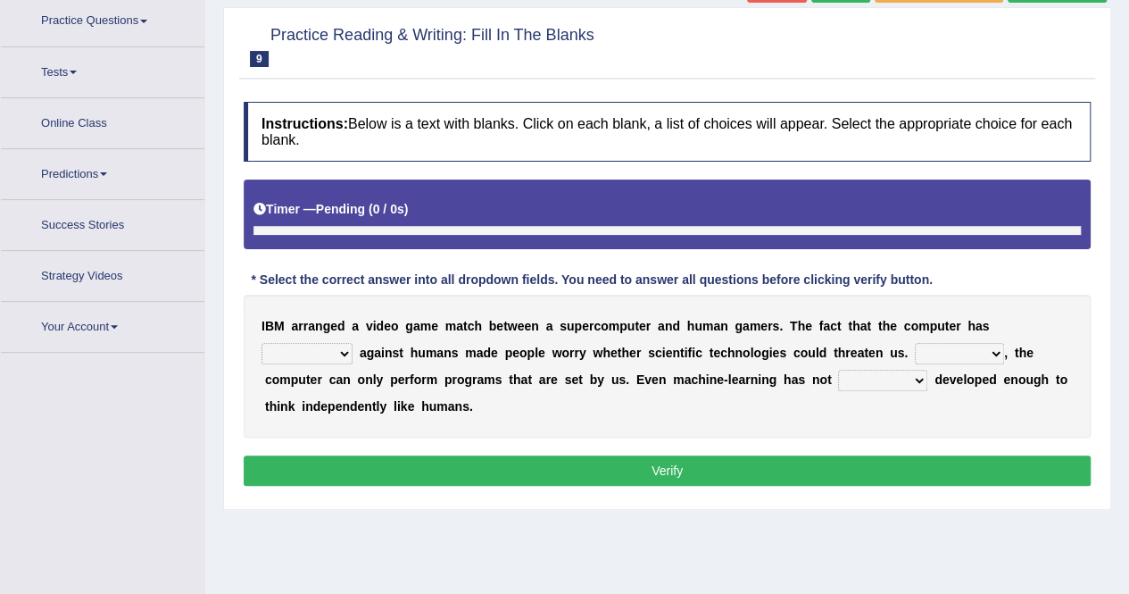
scroll to position [156, 0]
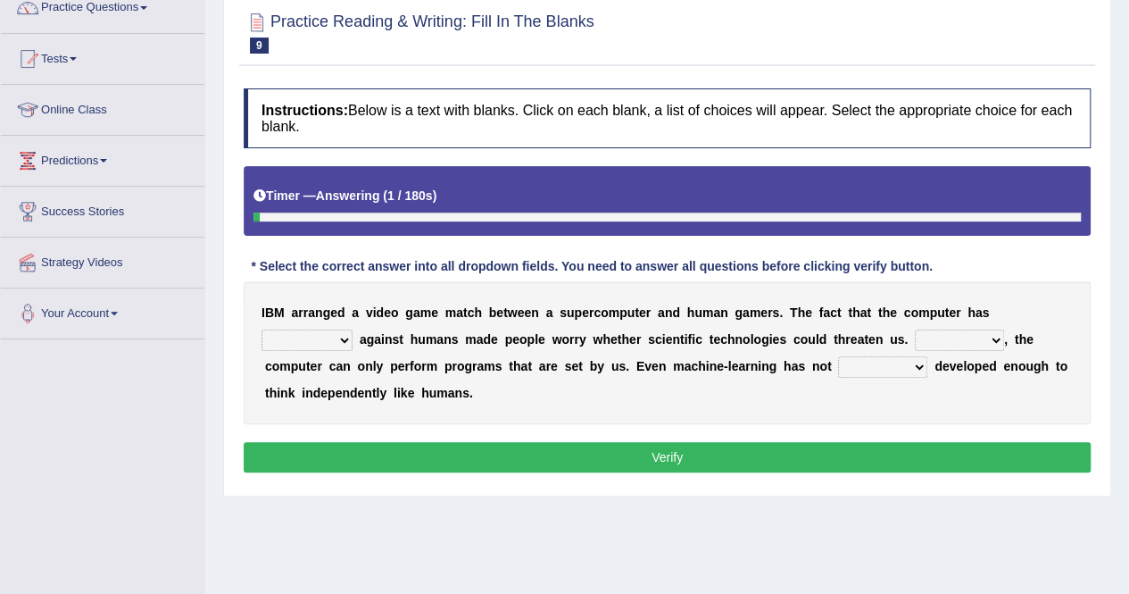
click at [553, 353] on div "I B M a r r a n g e d a v i d e o g a m e m a t c h b e t w e e n a s u p e r c…" at bounding box center [667, 352] width 847 height 143
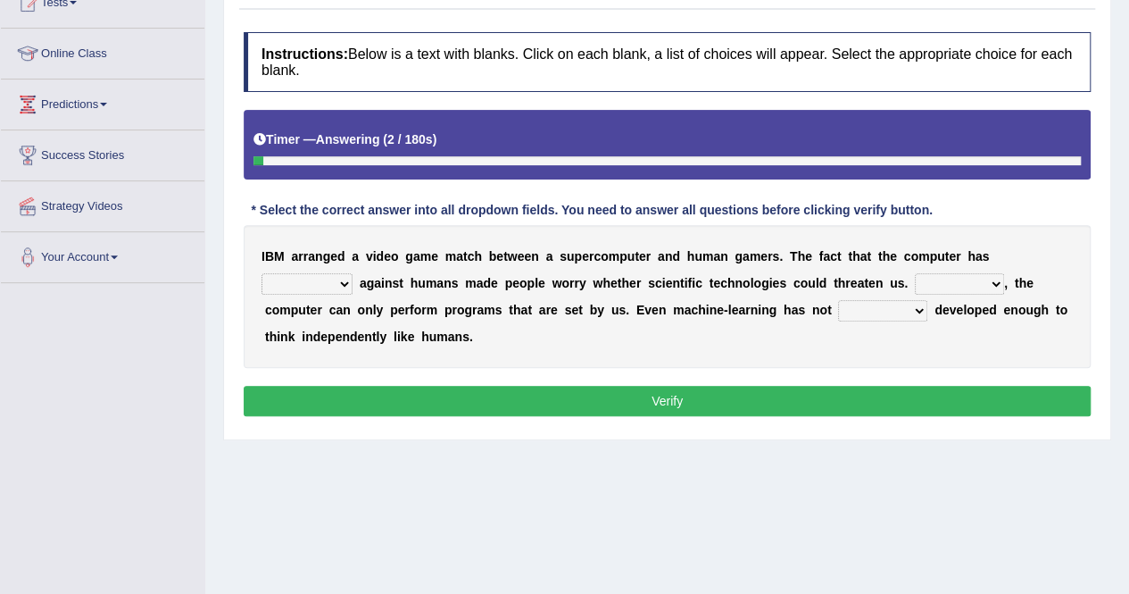
scroll to position [228, 0]
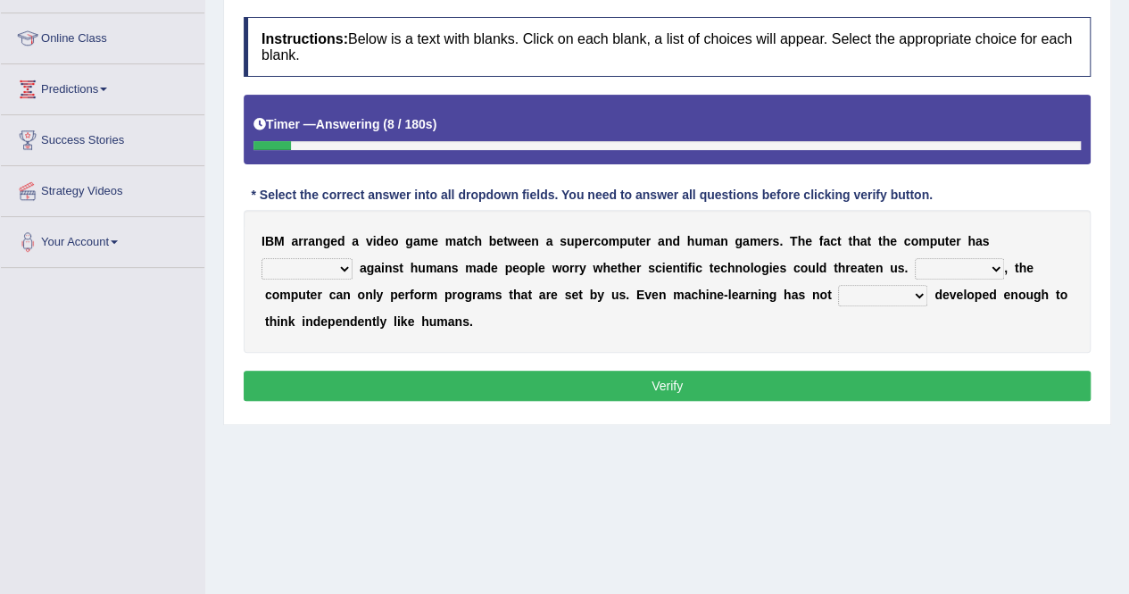
click at [319, 281] on div "I B M a r r a n g e d a v i d e o g a m e m a t c h b e t w e e n a s u p e r c…" at bounding box center [667, 281] width 847 height 143
click at [308, 267] on select "competed fought acted challenged" at bounding box center [307, 268] width 91 height 21
select select "competed"
click at [262, 258] on select "competed fought acted challenged" at bounding box center [307, 268] width 91 height 21
click at [942, 267] on select "Moreover However Thus So" at bounding box center [959, 268] width 89 height 21
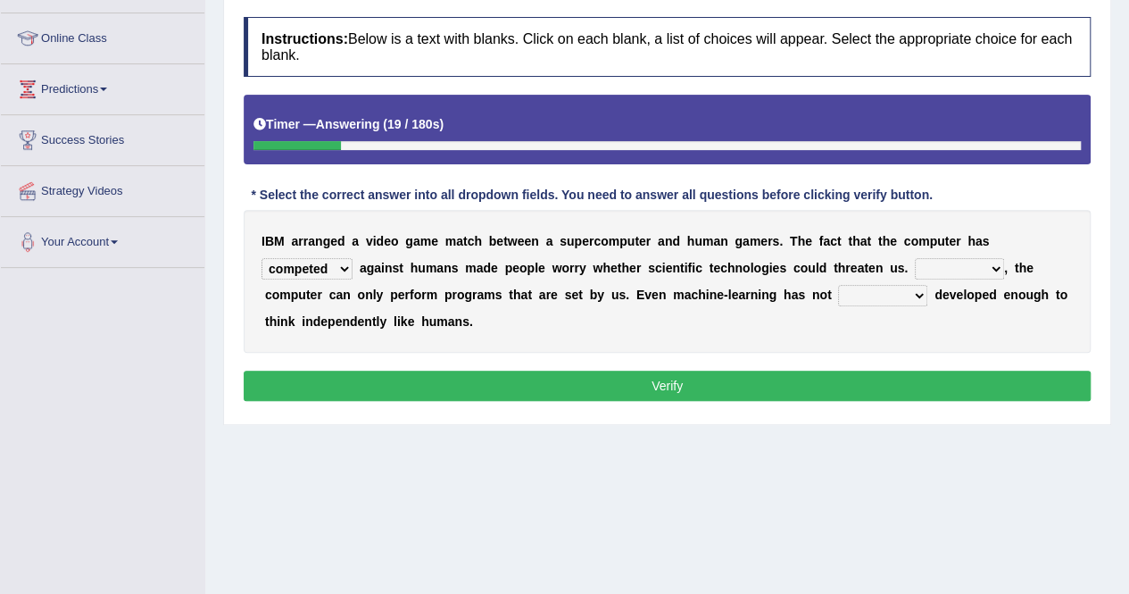
select select "However"
click at [915, 258] on select "Moreover However Thus So" at bounding box center [959, 268] width 89 height 21
click at [900, 301] on select "yet still only just" at bounding box center [882, 295] width 89 height 21
select select "yet"
click at [838, 285] on select "yet still only just" at bounding box center [882, 295] width 89 height 21
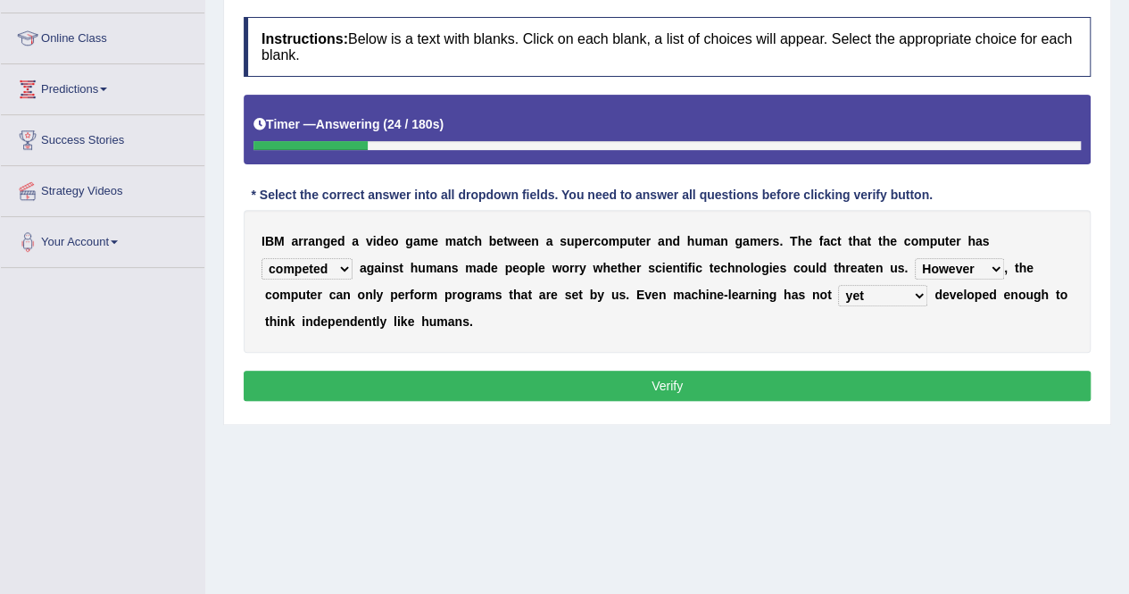
click at [791, 393] on button "Verify" at bounding box center [667, 385] width 847 height 30
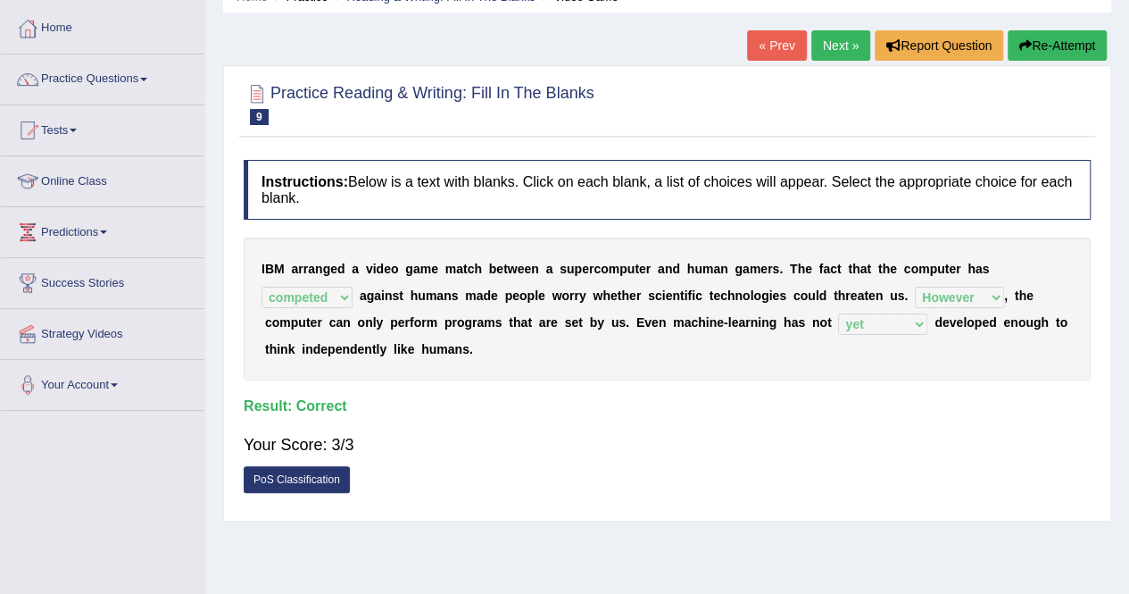
scroll to position [0, 0]
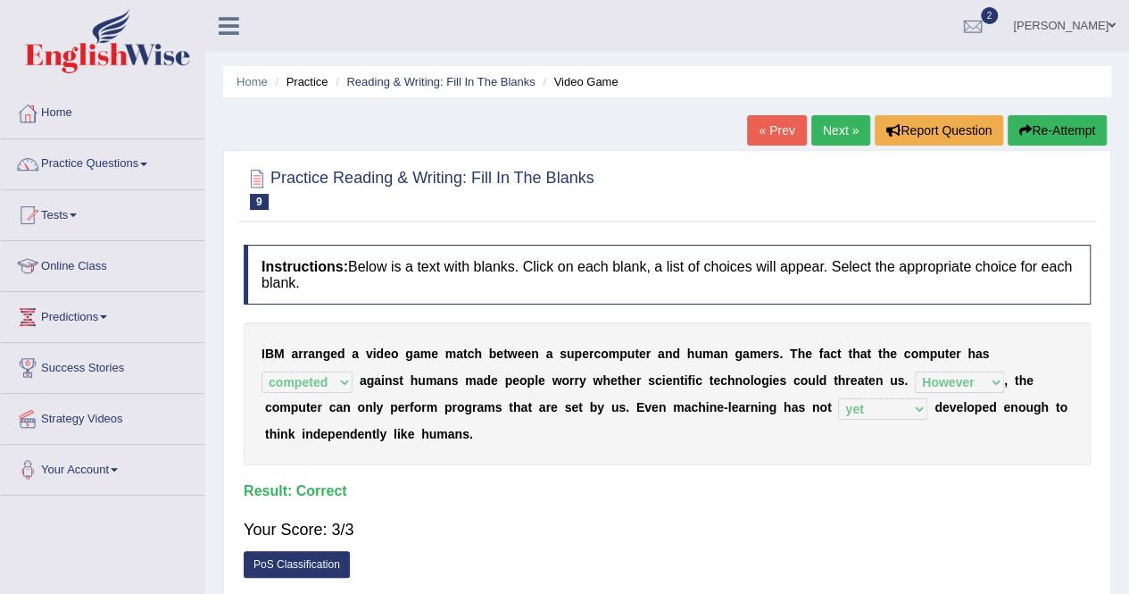
click at [831, 126] on link "Next »" at bounding box center [840, 130] width 59 height 30
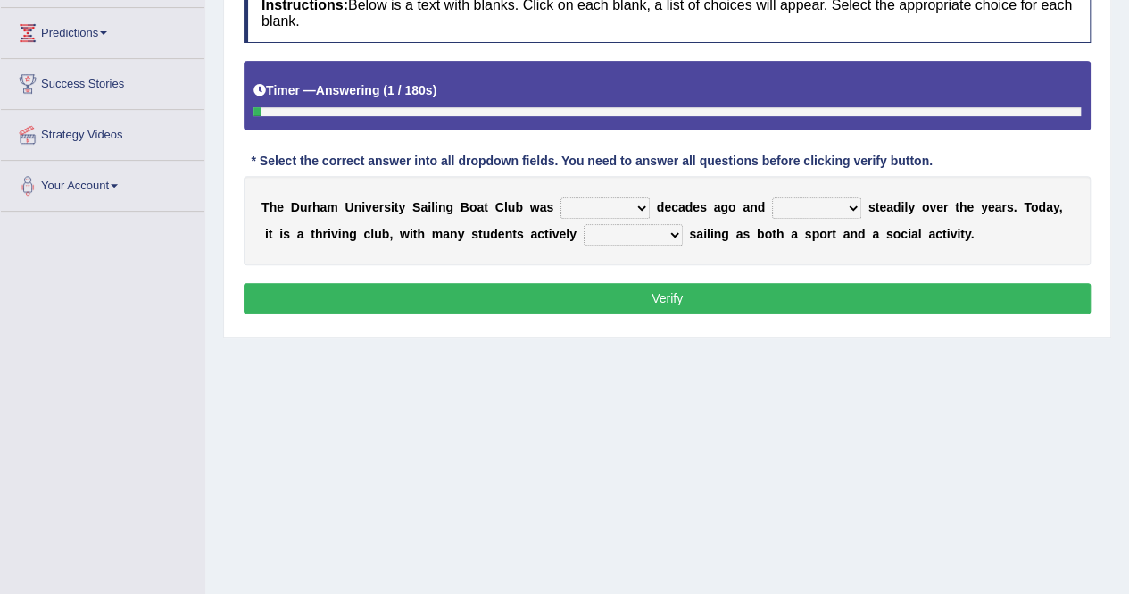
scroll to position [286, 0]
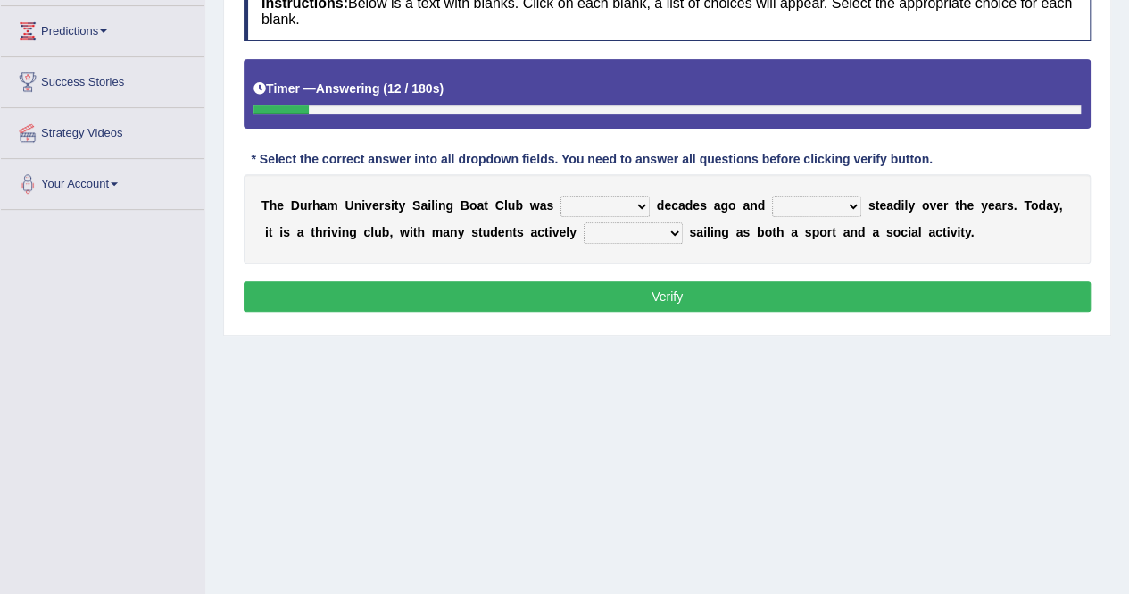
click at [564, 309] on div "Instructions: Below is a text with blanks. Click on each blank, a list of choic…" at bounding box center [667, 148] width 856 height 353
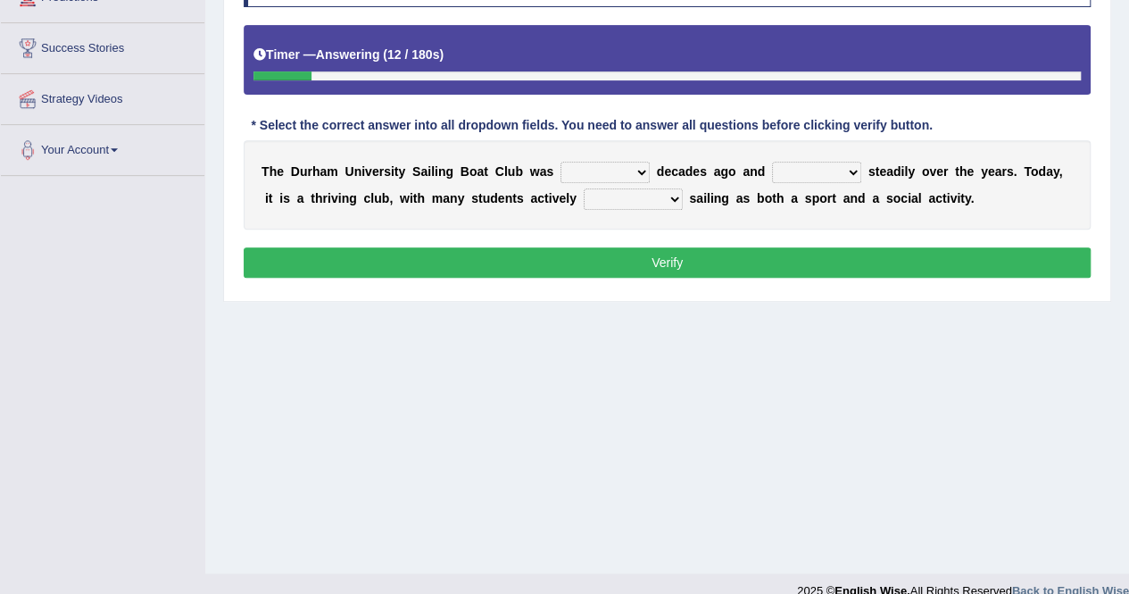
scroll to position [321, 0]
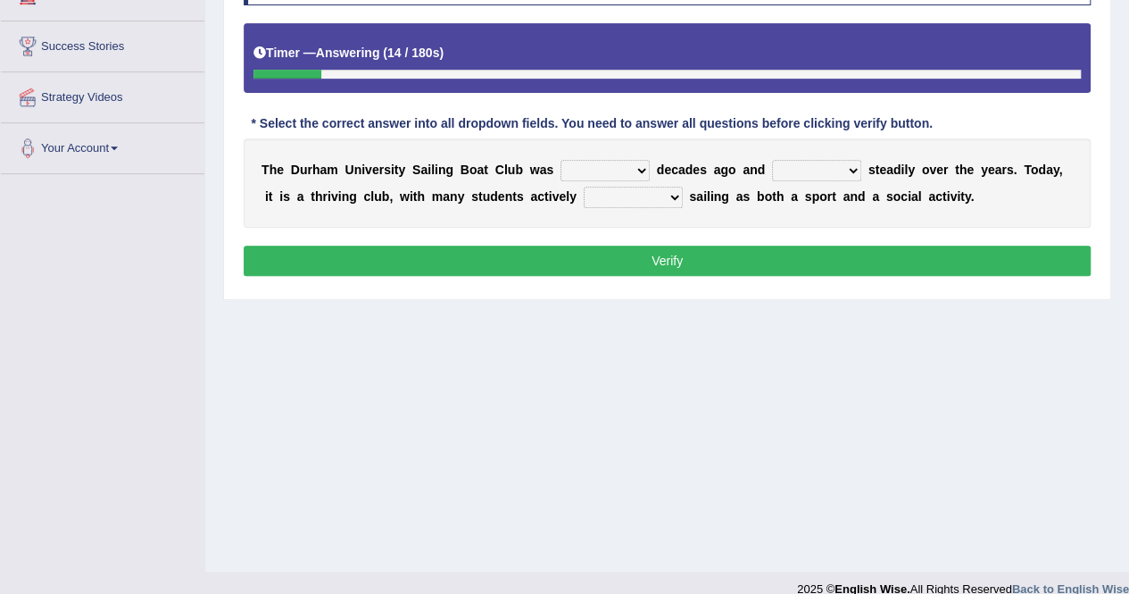
click at [652, 167] on b at bounding box center [653, 169] width 7 height 14
click at [637, 165] on select "found fund founded find" at bounding box center [605, 170] width 89 height 21
select select "found"
click at [561, 160] on select "found fund founded find" at bounding box center [605, 170] width 89 height 21
click at [805, 175] on select "grow growing has grown grown" at bounding box center [816, 170] width 89 height 21
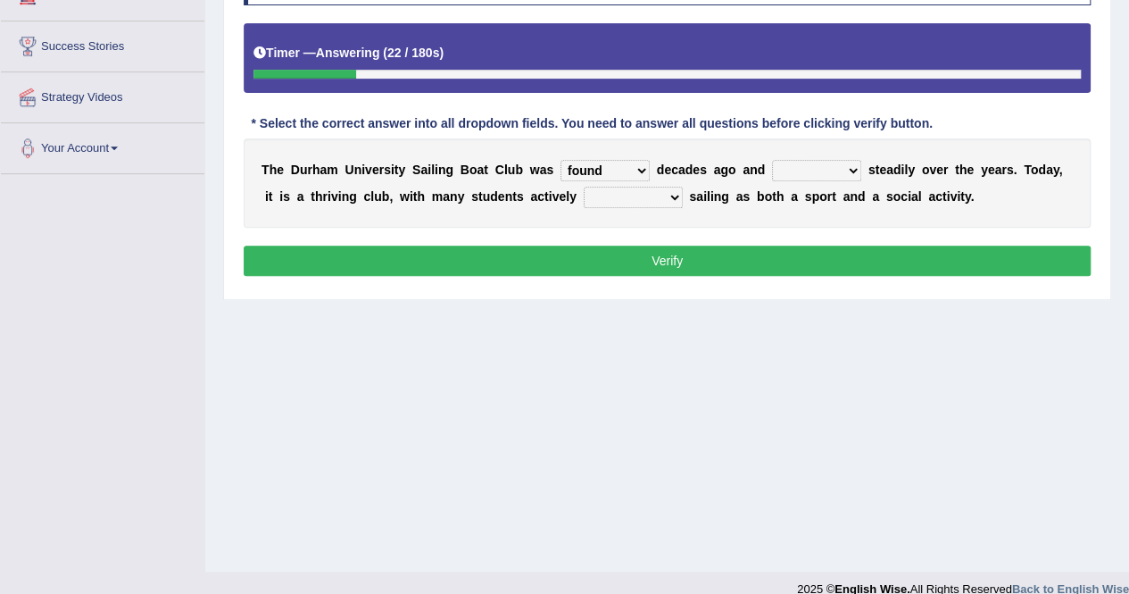
select select "has grown"
click at [772, 160] on select "grow growing has grown grown" at bounding box center [816, 170] width 89 height 21
click at [636, 190] on select "enjoy enjoyed are enjoying enjoying" at bounding box center [633, 197] width 99 height 21
select select "enjoying"
click at [584, 187] on select "enjoy enjoyed are enjoying enjoying" at bounding box center [633, 197] width 99 height 21
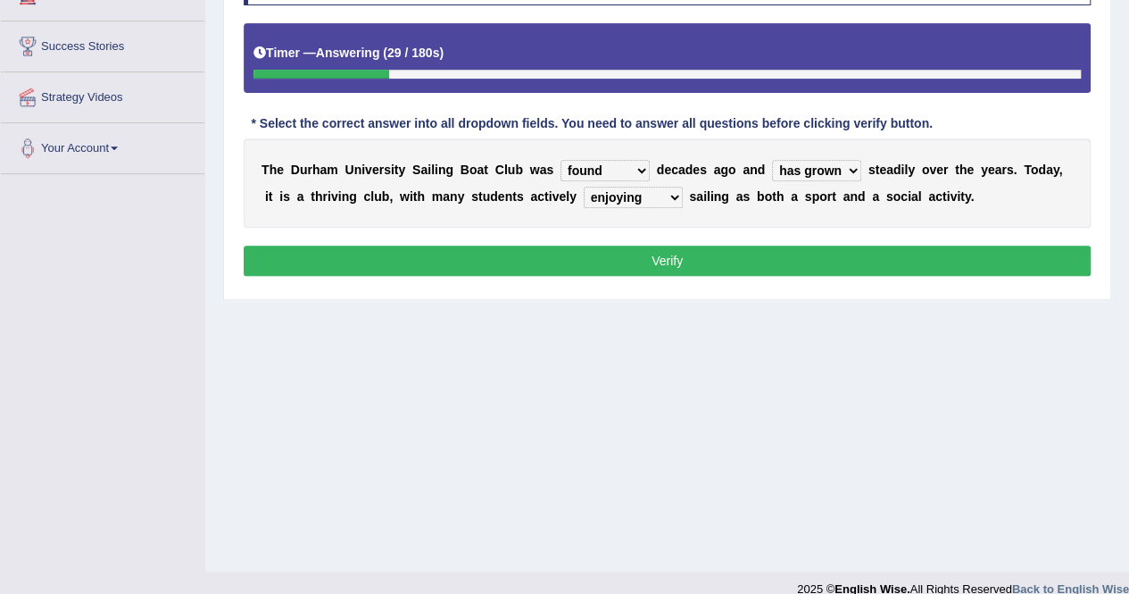
click at [600, 249] on button "Verify" at bounding box center [667, 260] width 847 height 30
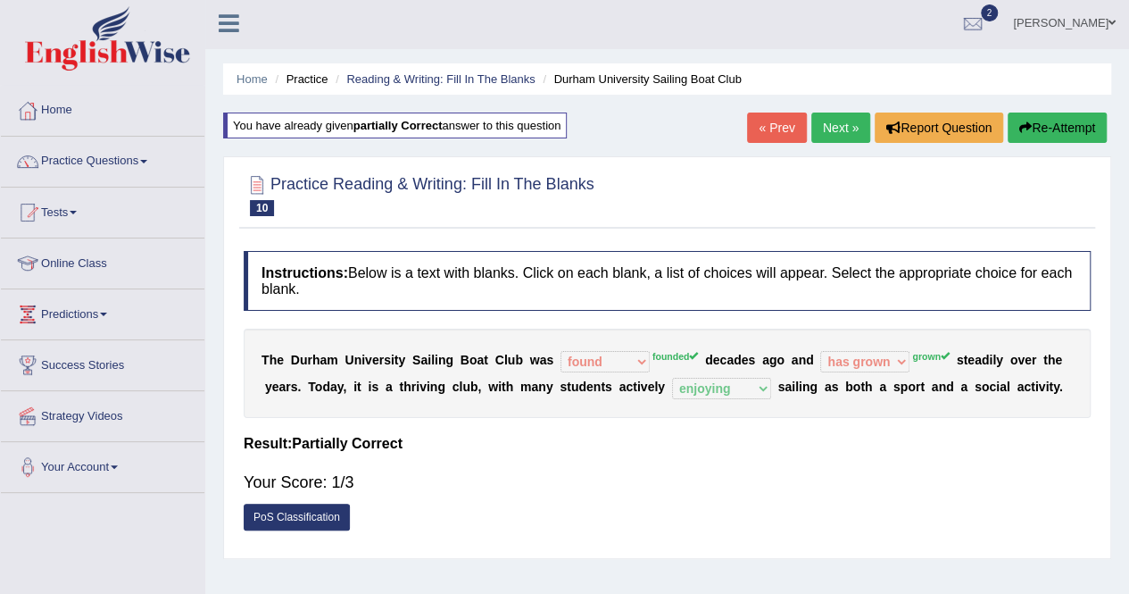
scroll to position [0, 0]
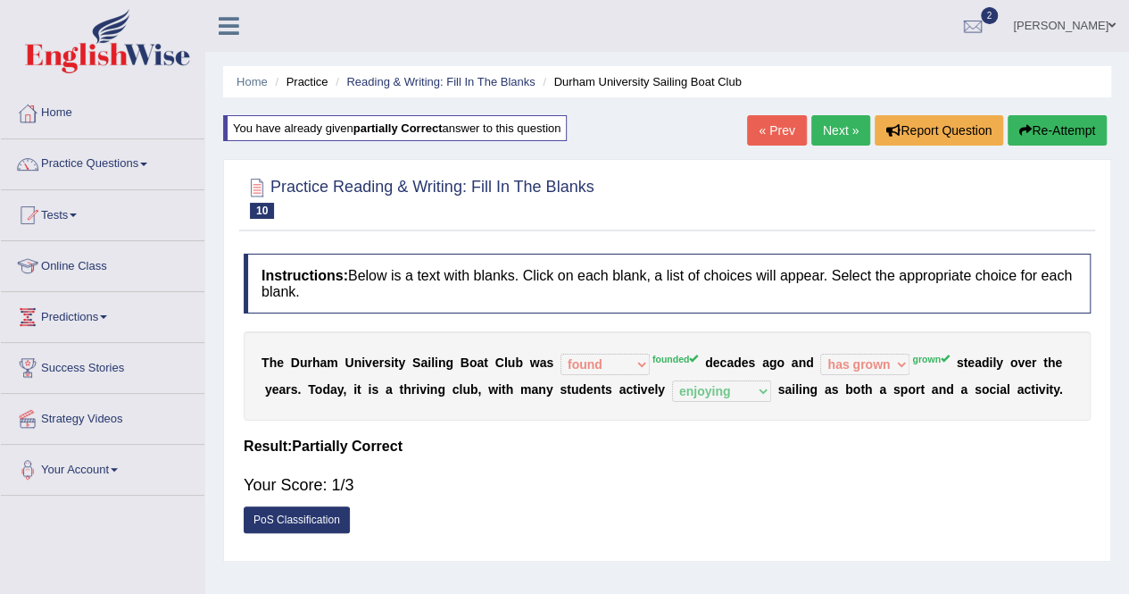
click at [830, 139] on link "Next »" at bounding box center [840, 130] width 59 height 30
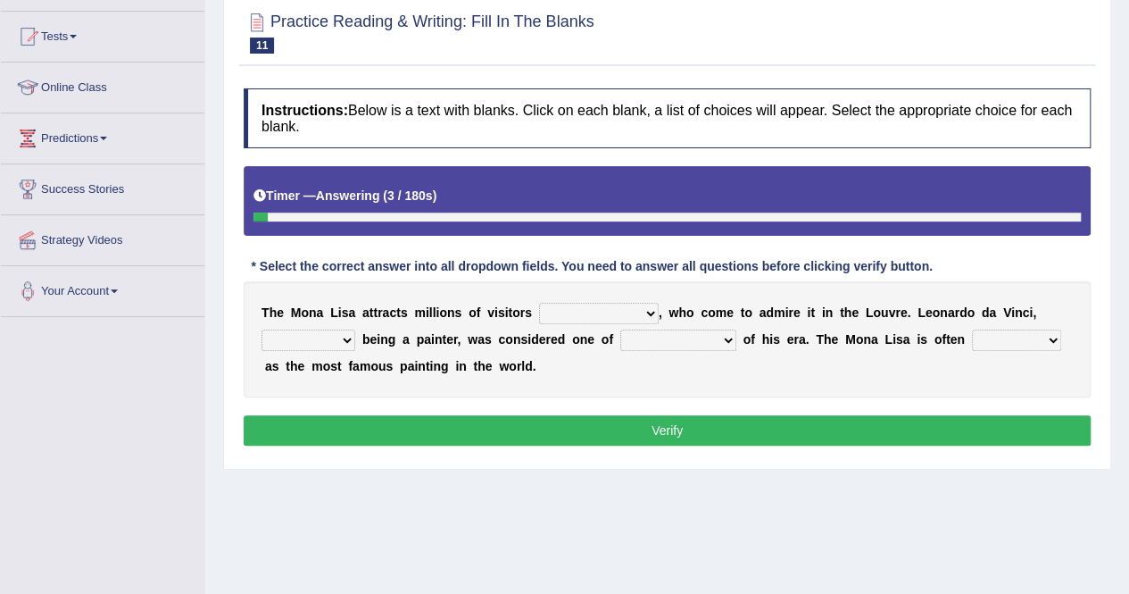
scroll to position [214, 0]
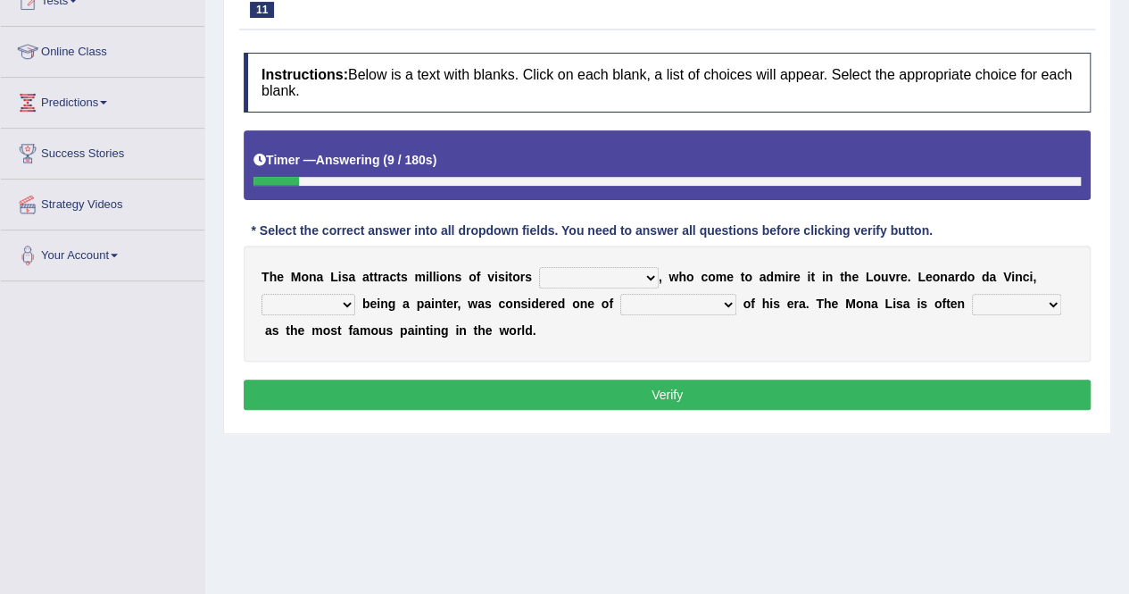
click at [609, 271] on select "around the year the all year all year round per year" at bounding box center [599, 277] width 120 height 21
click at [539, 267] on select "around the year the all year all year round per year" at bounding box center [599, 277] width 120 height 21
click at [628, 276] on select "around the year the all year all year round per year" at bounding box center [599, 277] width 120 height 21
select select "around the year"
click at [539, 267] on select "around the year the all year all year round per year" at bounding box center [599, 277] width 120 height 21
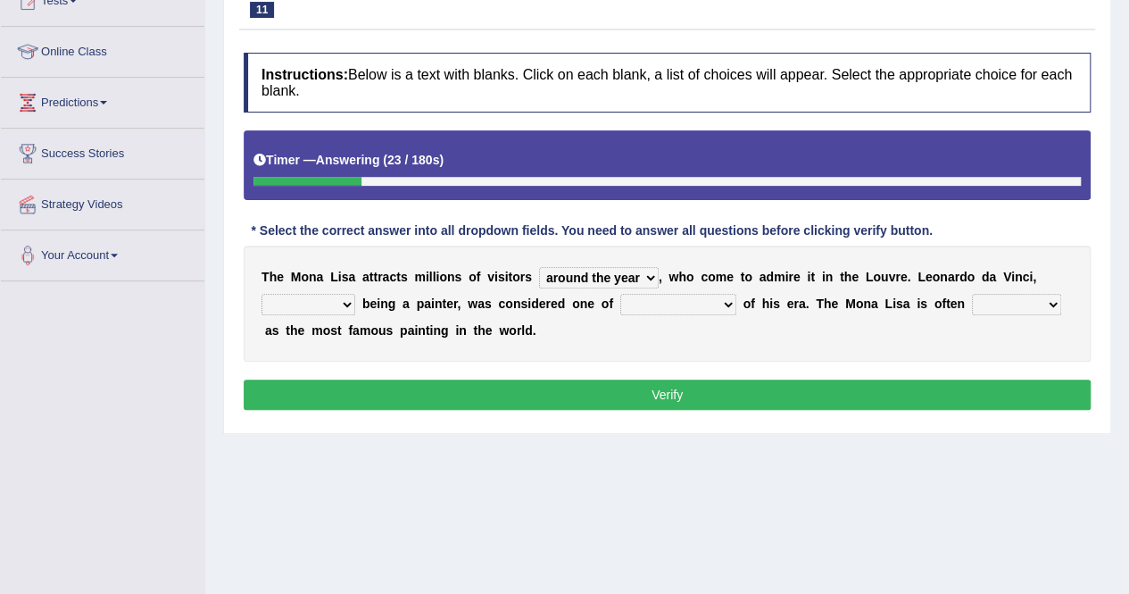
click at [289, 312] on div "T h e M o n a L i s a a t t r a c t s m i l l i o n s o f v i s i t o r s aroun…" at bounding box center [667, 303] width 847 height 116
click at [295, 304] on select "rather than as much as as well as as long as" at bounding box center [309, 304] width 94 height 21
click at [262, 294] on select "rather than as much as as well as as long as" at bounding box center [309, 304] width 94 height 21
click at [302, 297] on select "rather than as much as as well as as long as" at bounding box center [309, 304] width 94 height 21
select select "as much as"
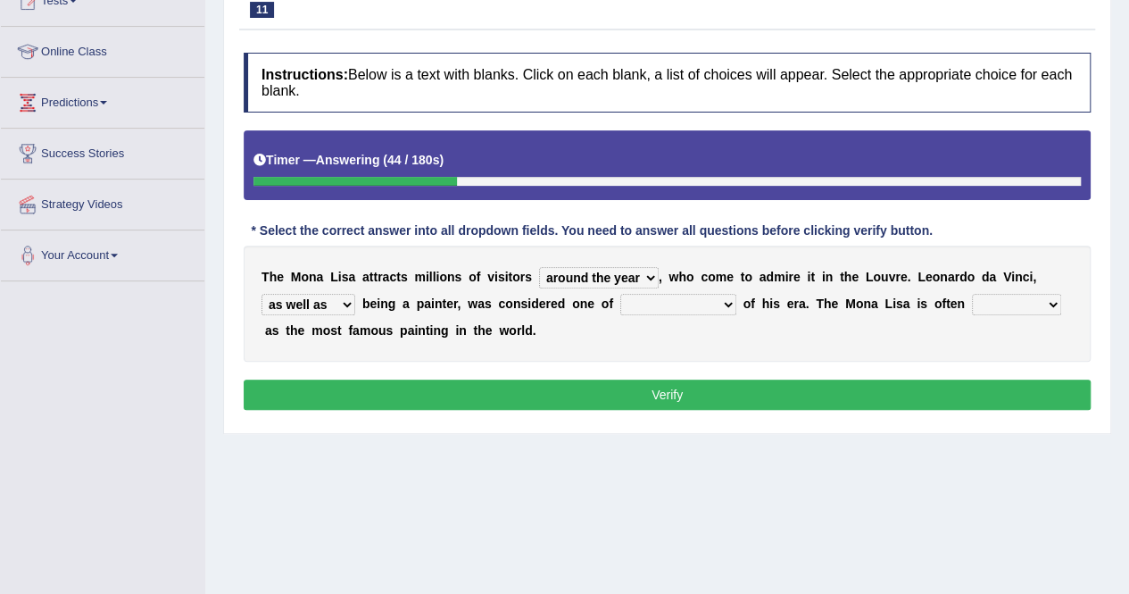
click at [262, 294] on select "rather than as much as as well as as long as" at bounding box center [309, 304] width 94 height 21
click at [681, 294] on select "better artists artist the better artist the best artists" at bounding box center [678, 304] width 116 height 21
click at [675, 422] on div "Practice Reading & Writing: Fill In The Blanks 11 Mona Lisa Instructions: Below…" at bounding box center [667, 196] width 888 height 476
click at [643, 302] on select "better artists artist the better artist the best artists" at bounding box center [678, 304] width 116 height 21
select select "the best artists"
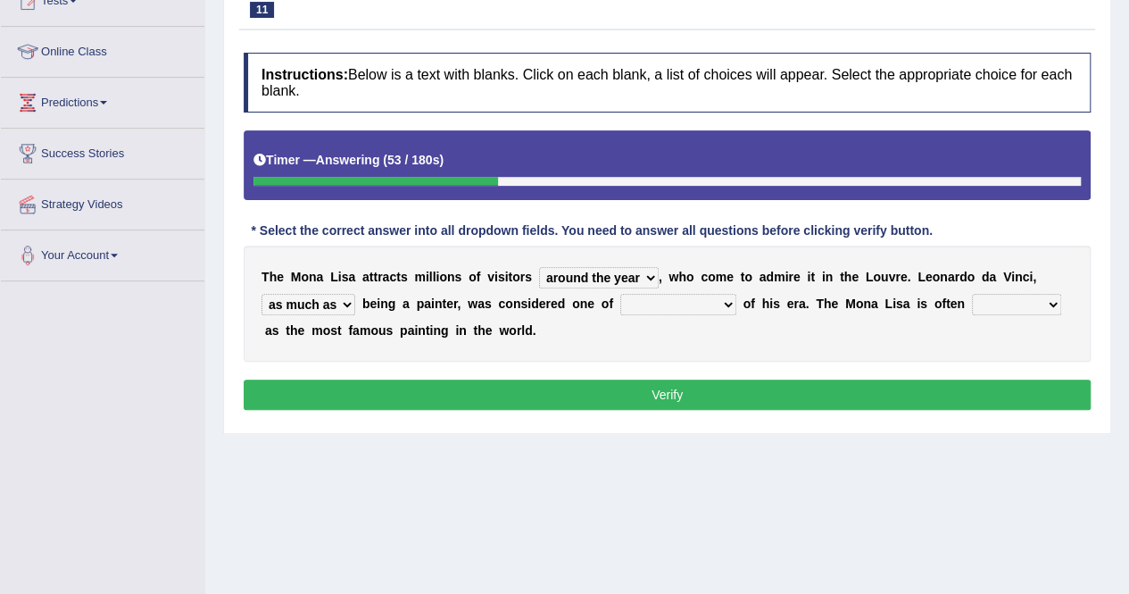
click at [620, 294] on select "better artists artist the better artist the best artists" at bounding box center [678, 304] width 116 height 21
click at [967, 296] on b at bounding box center [968, 303] width 7 height 14
click at [988, 294] on select "classified suggested predicted described" at bounding box center [1016, 304] width 89 height 21
select select "described"
click at [972, 294] on select "classified suggested predicted described" at bounding box center [1016, 304] width 89 height 21
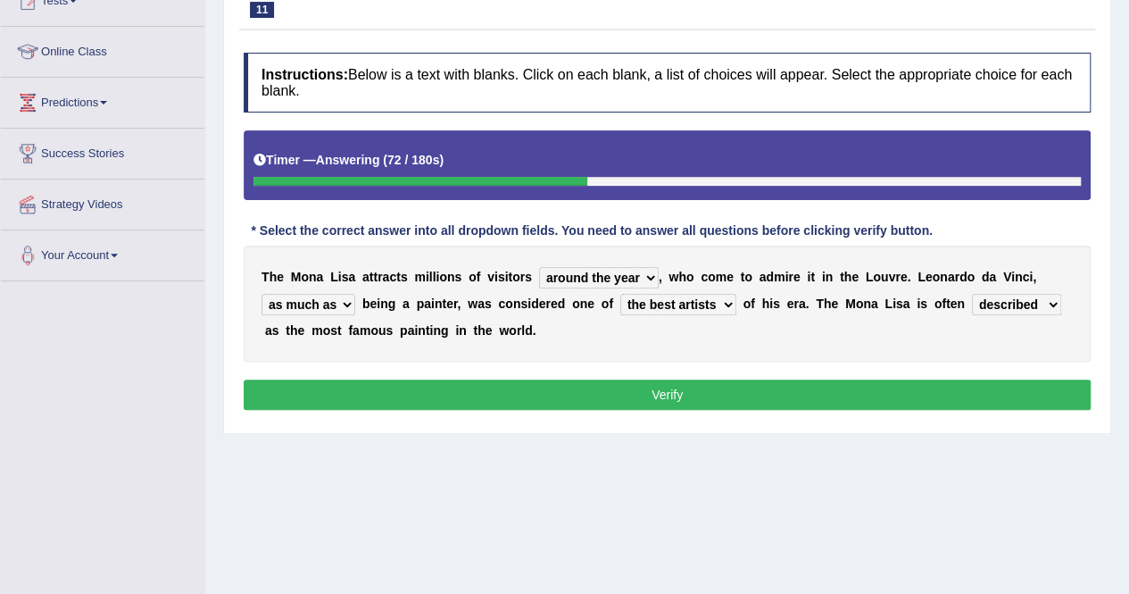
click at [736, 394] on button "Verify" at bounding box center [667, 394] width 847 height 30
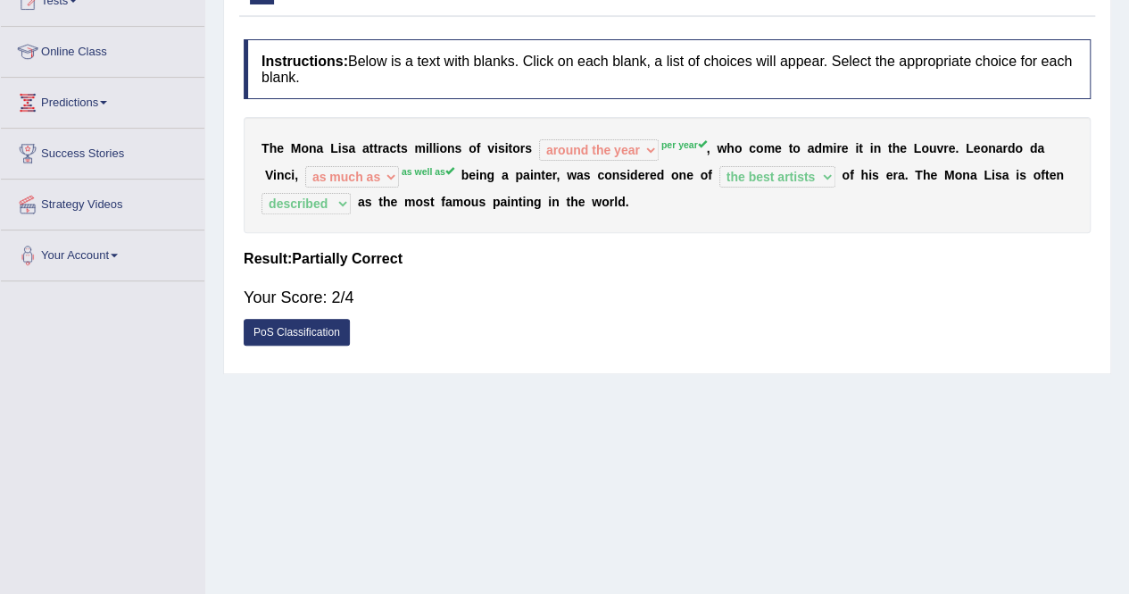
click at [637, 336] on div "PoS Classification" at bounding box center [667, 334] width 847 height 31
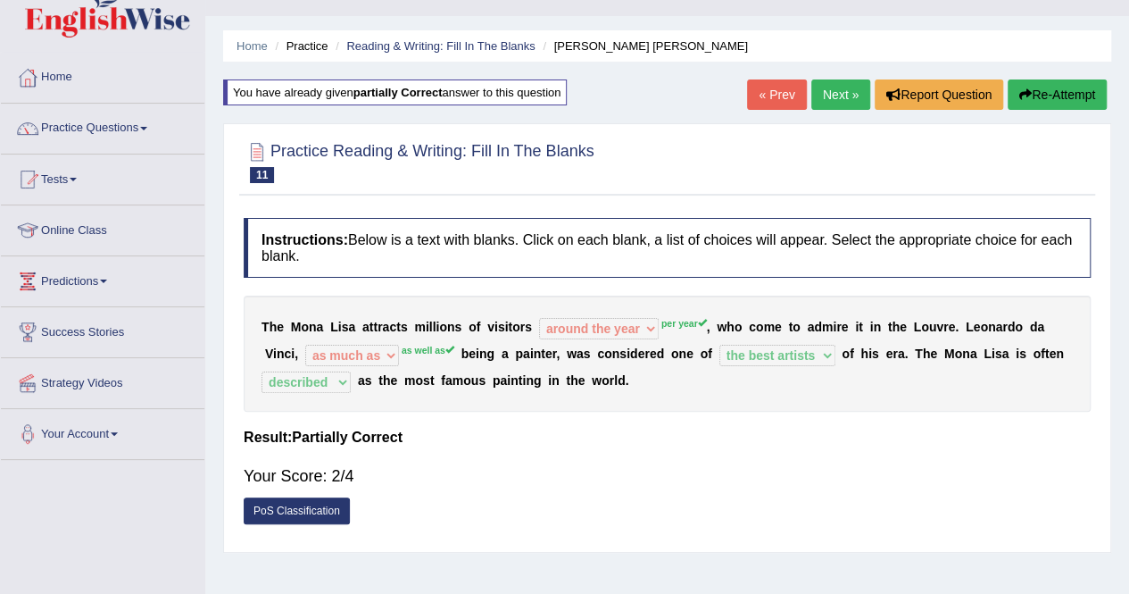
scroll to position [0, 0]
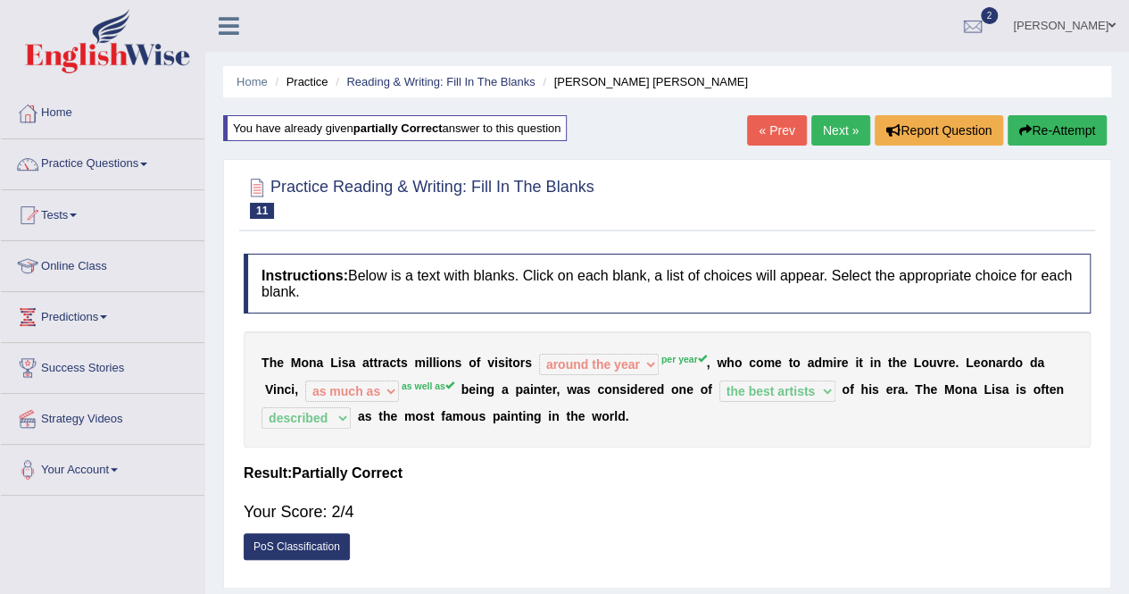
click at [836, 124] on link "Next »" at bounding box center [840, 130] width 59 height 30
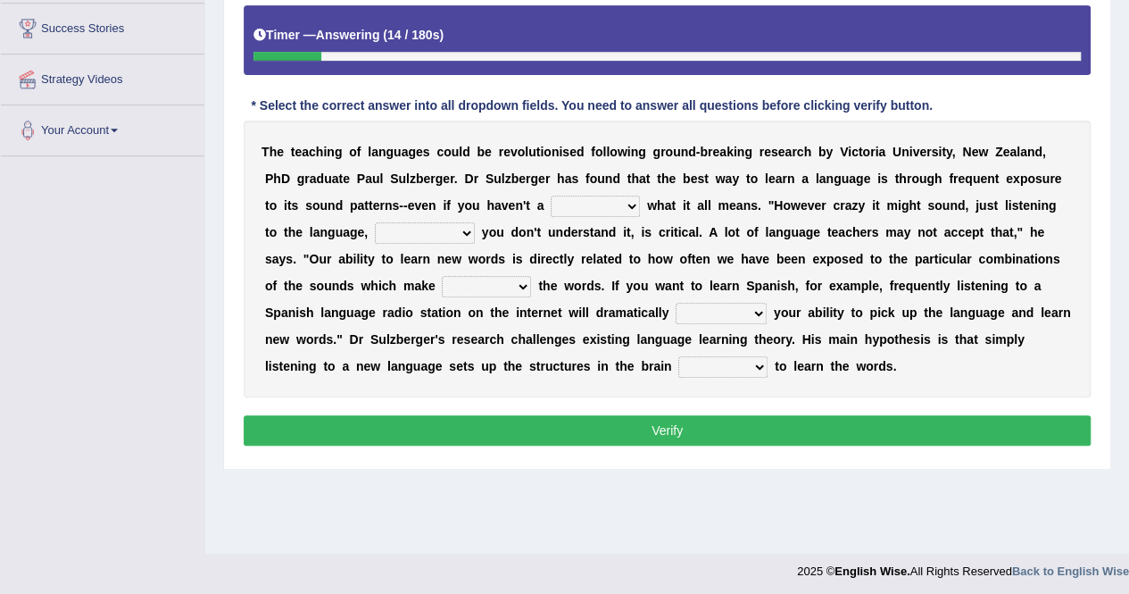
scroll to position [343, 0]
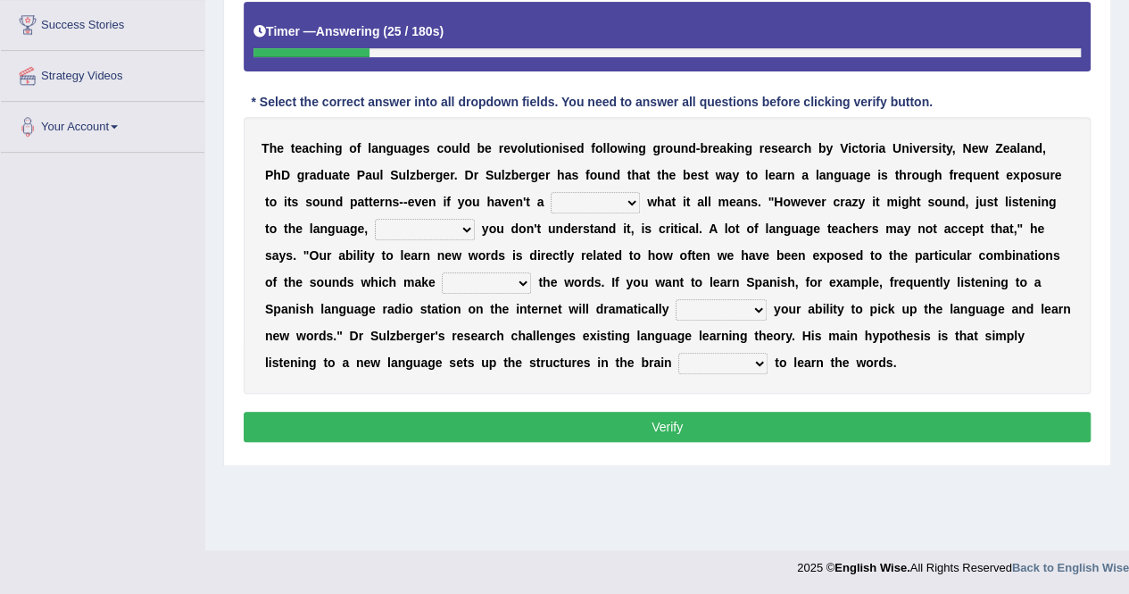
click at [622, 204] on select "dew claw clue due" at bounding box center [595, 202] width 89 height 21
select select "clue"
click at [551, 192] on select "dew claw clue due" at bounding box center [595, 202] width 89 height 21
click at [423, 220] on select "but also all together even though if so" at bounding box center [425, 229] width 100 height 21
select select "but also"
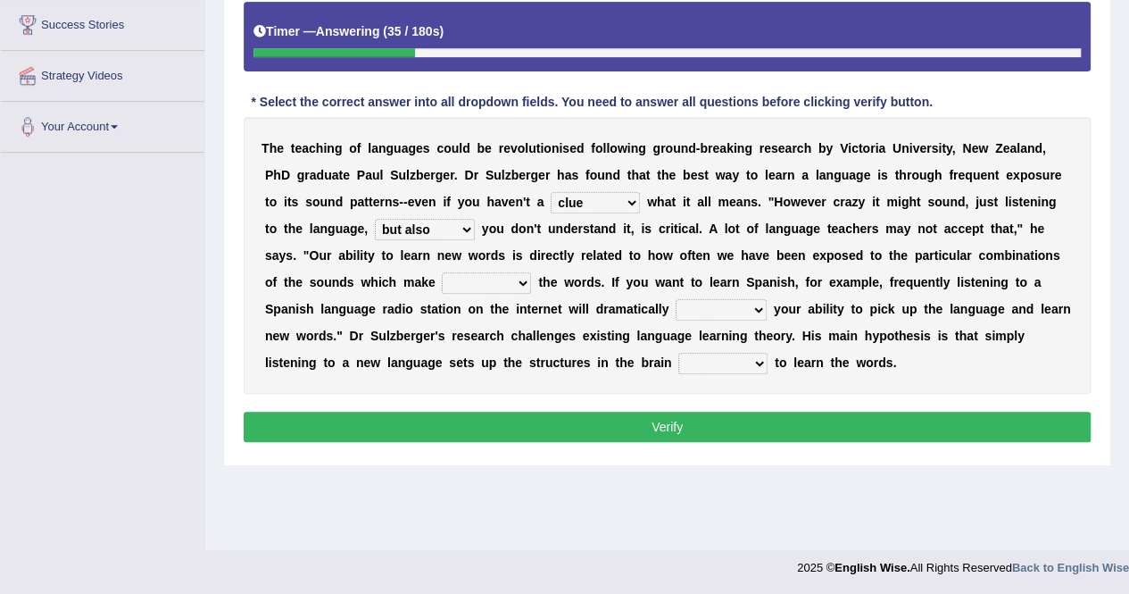
click at [375, 219] on select "but also all together even though if so" at bounding box center [425, 229] width 100 height 21
click at [492, 293] on div "T h e t e a c h i n g o f l a n g u a g e s c o u l d b e r e v o l u t i o n i…" at bounding box center [667, 255] width 847 height 277
click at [487, 285] on select "down up of on" at bounding box center [486, 282] width 89 height 21
select select "up"
click at [442, 272] on select "down up of on" at bounding box center [486, 282] width 89 height 21
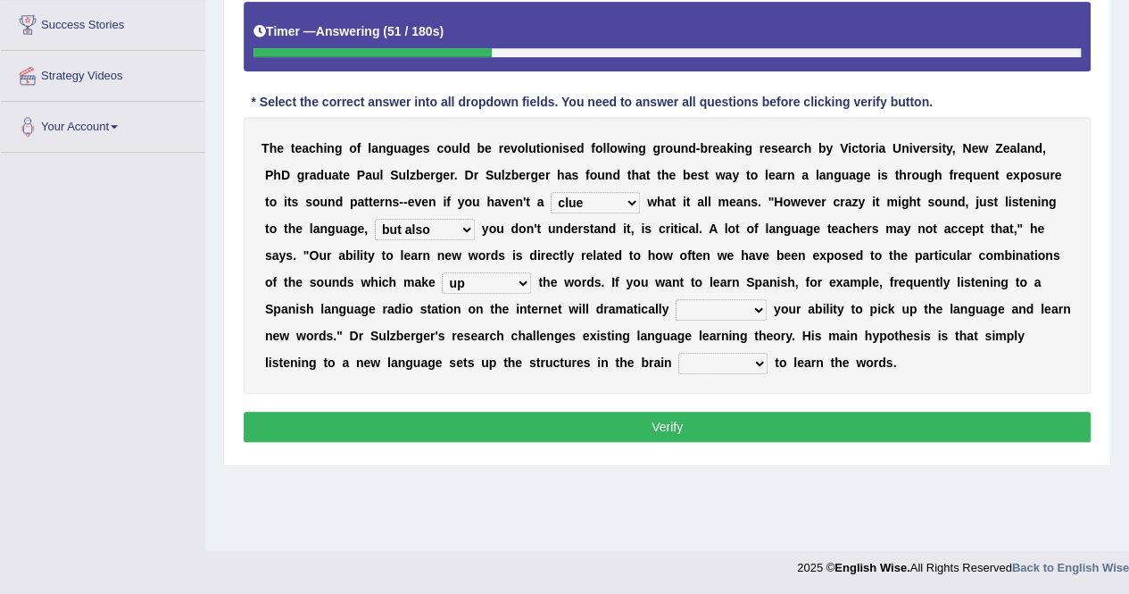
click at [715, 303] on select "evaluate exaggerate describe boost" at bounding box center [721, 309] width 91 height 21
select select "evaluate"
click at [676, 299] on select "evaluate exaggerate describe boost" at bounding box center [721, 309] width 91 height 21
click at [705, 367] on select "requiring required directed to require" at bounding box center [722, 363] width 89 height 21
select select "required"
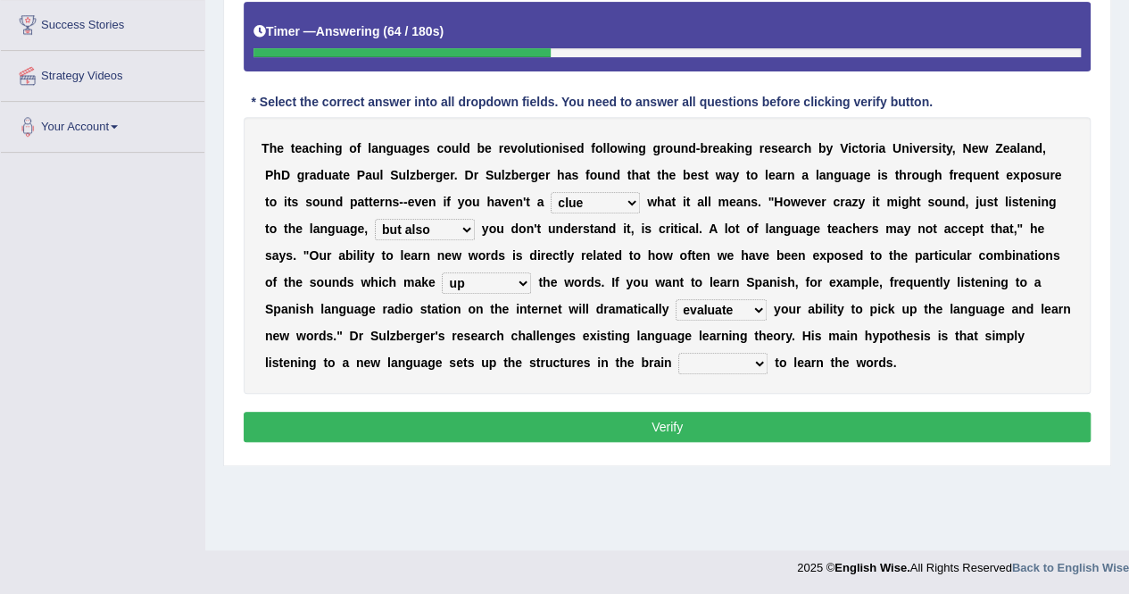
click at [678, 353] on select "requiring required directed to require" at bounding box center [722, 363] width 89 height 21
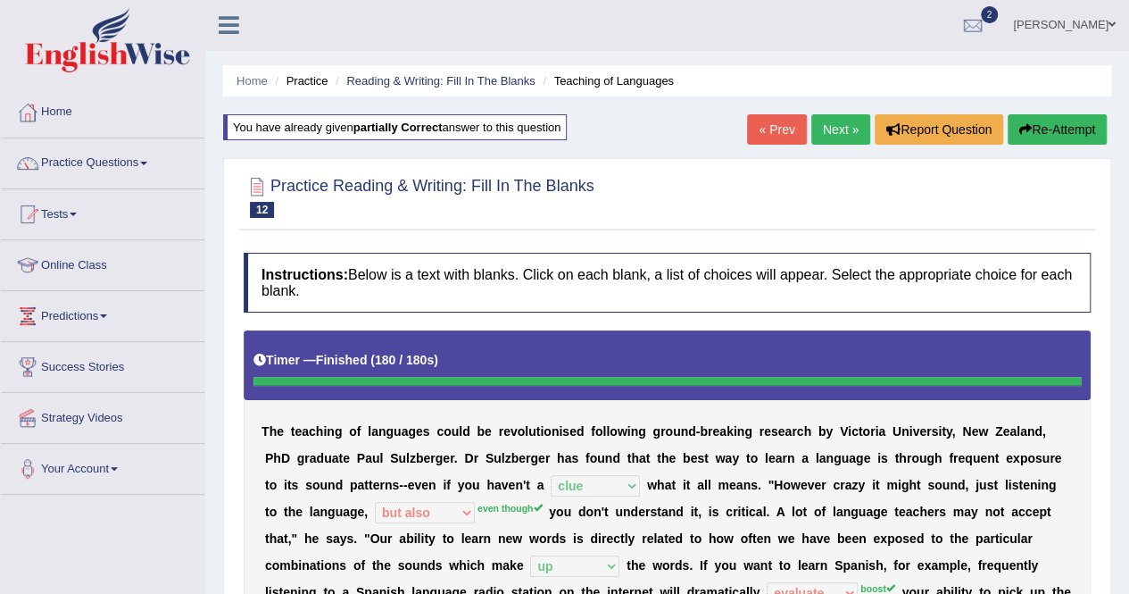
scroll to position [0, 0]
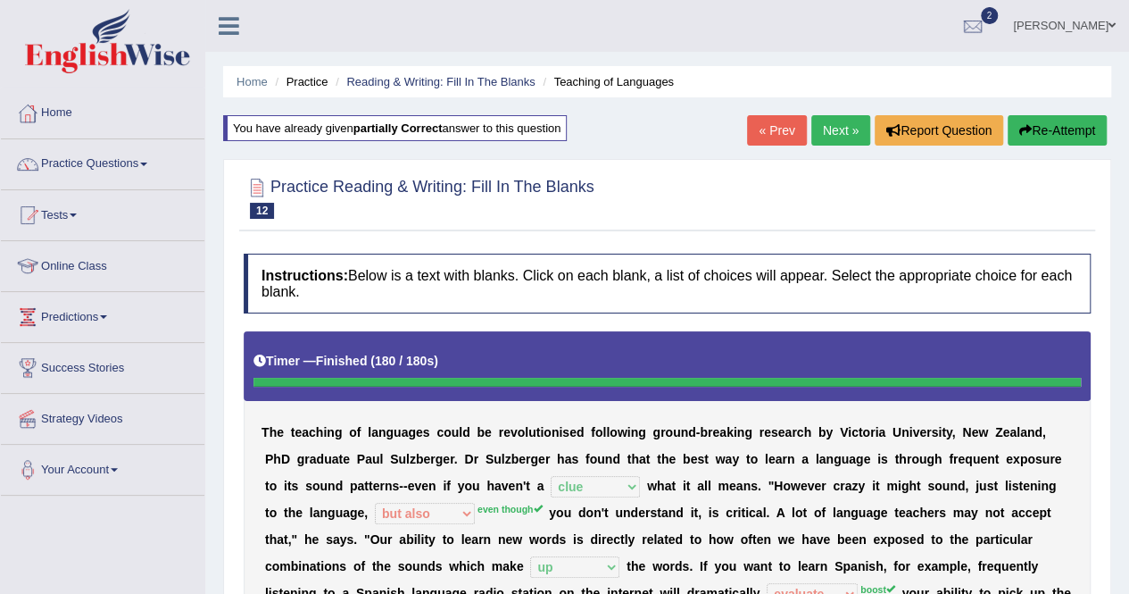
click at [844, 123] on link "Next »" at bounding box center [840, 130] width 59 height 30
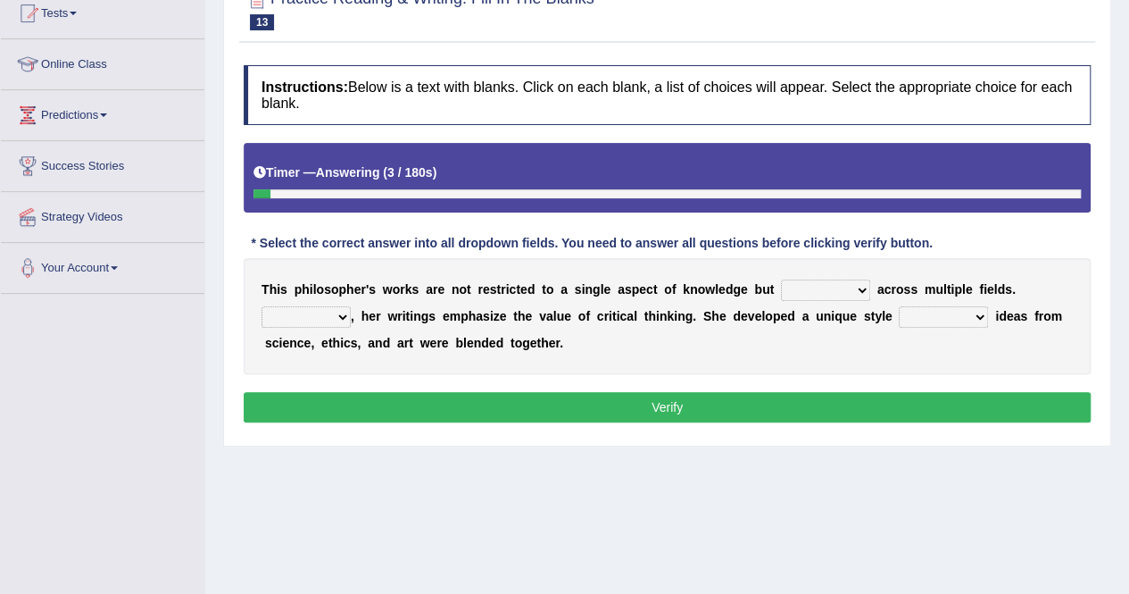
scroll to position [237, 0]
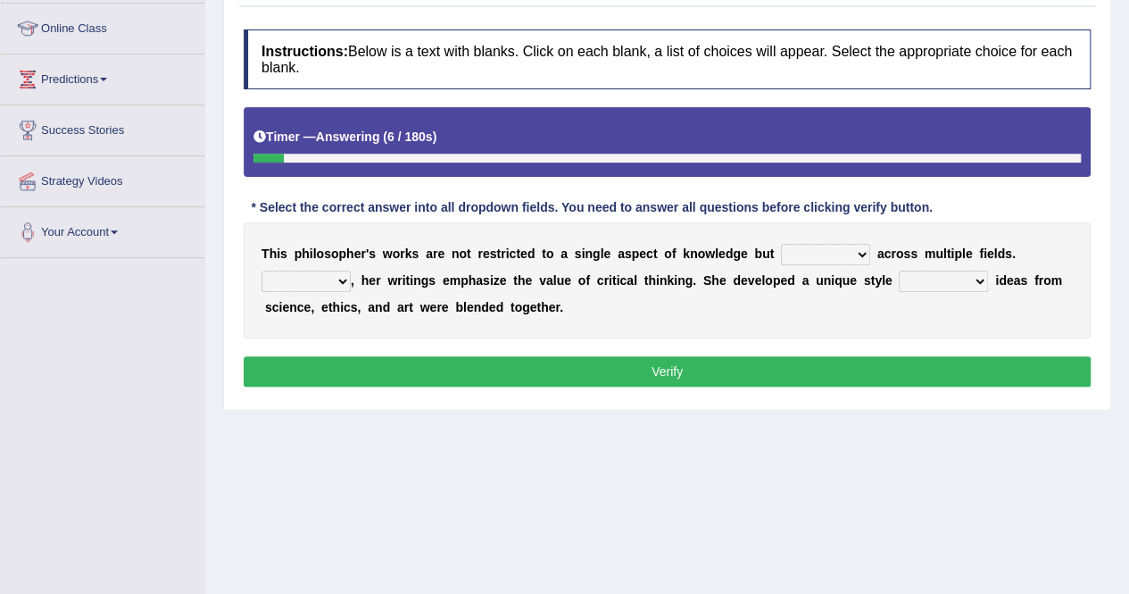
click at [802, 245] on select "constrain contain assemble extend" at bounding box center [825, 254] width 89 height 21
click at [781, 244] on select "constrain contain assemble extend" at bounding box center [825, 254] width 89 height 21
click at [809, 244] on select "constrain contain assemble extend" at bounding box center [825, 254] width 89 height 21
select select "extend"
click at [702, 308] on div "T h i s p h i l o s o p h e r ' s w o r k s a r e n o t r e s t r i c t e d t o…" at bounding box center [667, 280] width 847 height 116
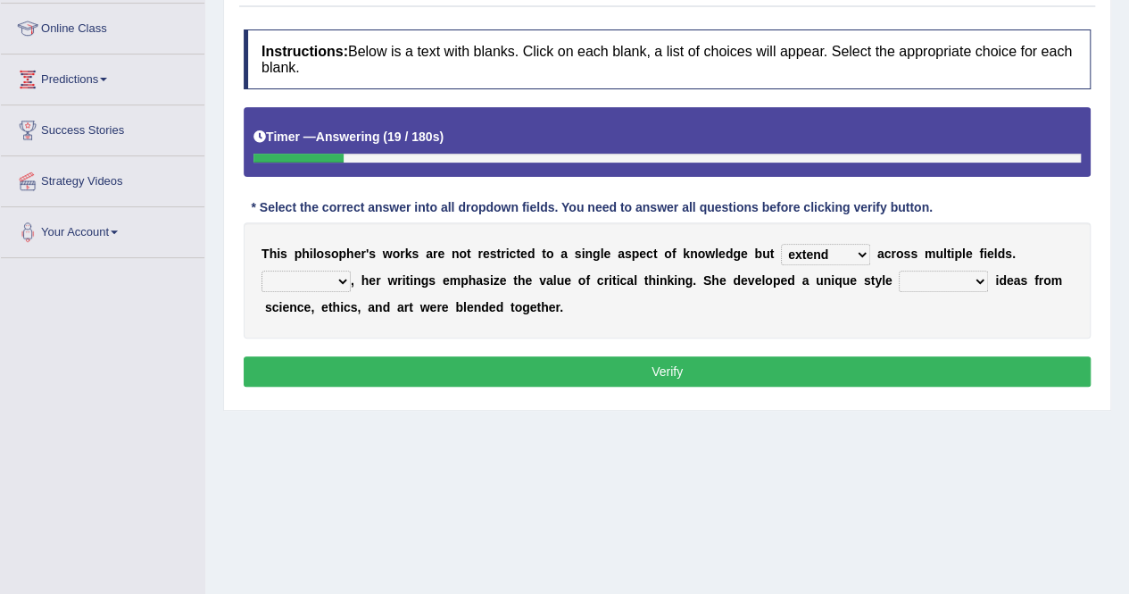
click at [312, 270] on select "Rather So Moreover Likely" at bounding box center [306, 280] width 89 height 21
select select "Moreover"
click at [262, 270] on select "Rather So Moreover Likely" at bounding box center [306, 280] width 89 height 21
click at [915, 279] on select "in that that which in which" at bounding box center [943, 280] width 89 height 21
select select "in which"
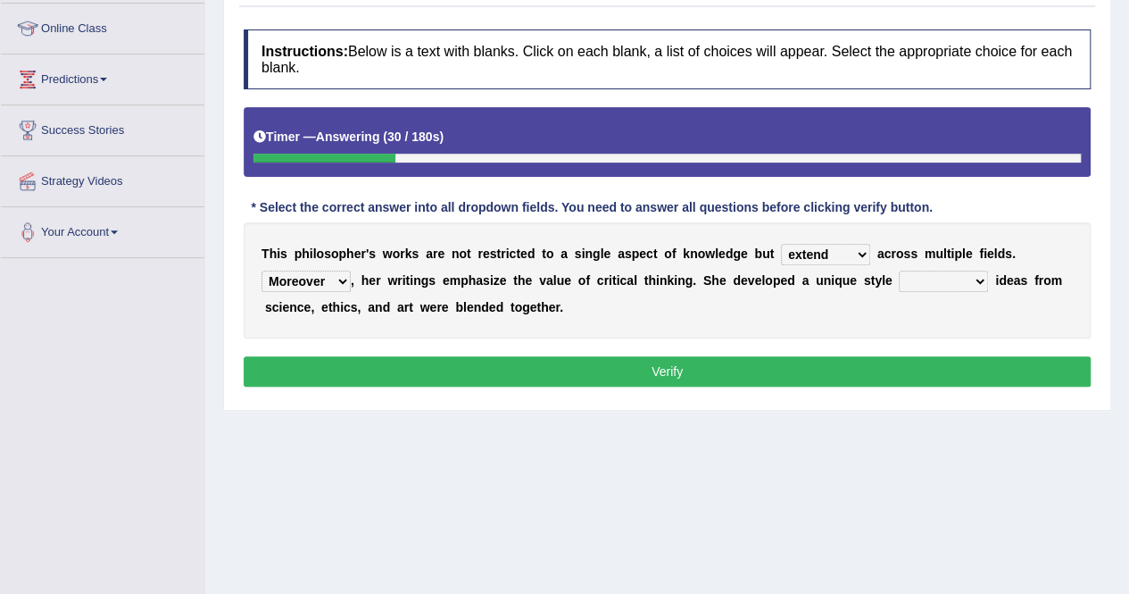
click at [899, 270] on select "in that that which in which" at bounding box center [943, 280] width 89 height 21
click at [875, 363] on button "Verify" at bounding box center [667, 371] width 847 height 30
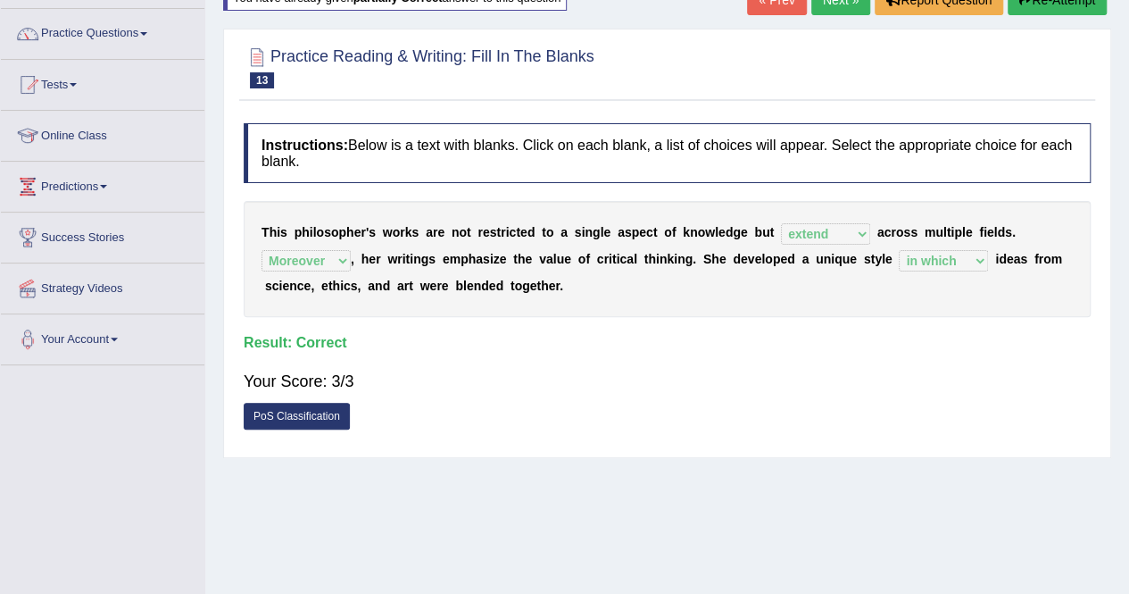
scroll to position [95, 0]
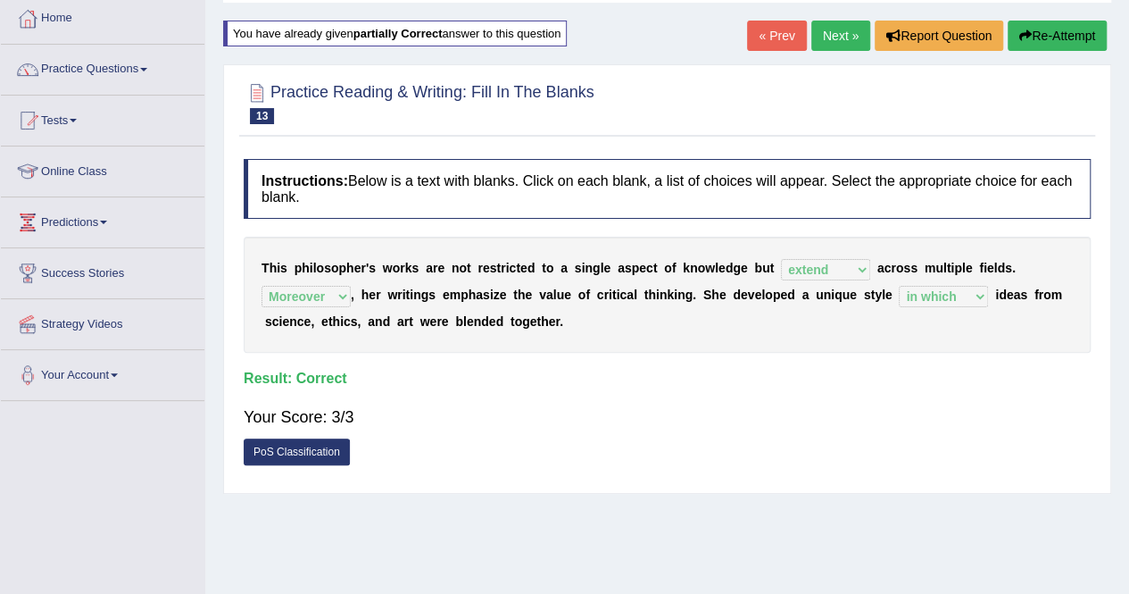
click at [844, 41] on link "Next »" at bounding box center [840, 36] width 59 height 30
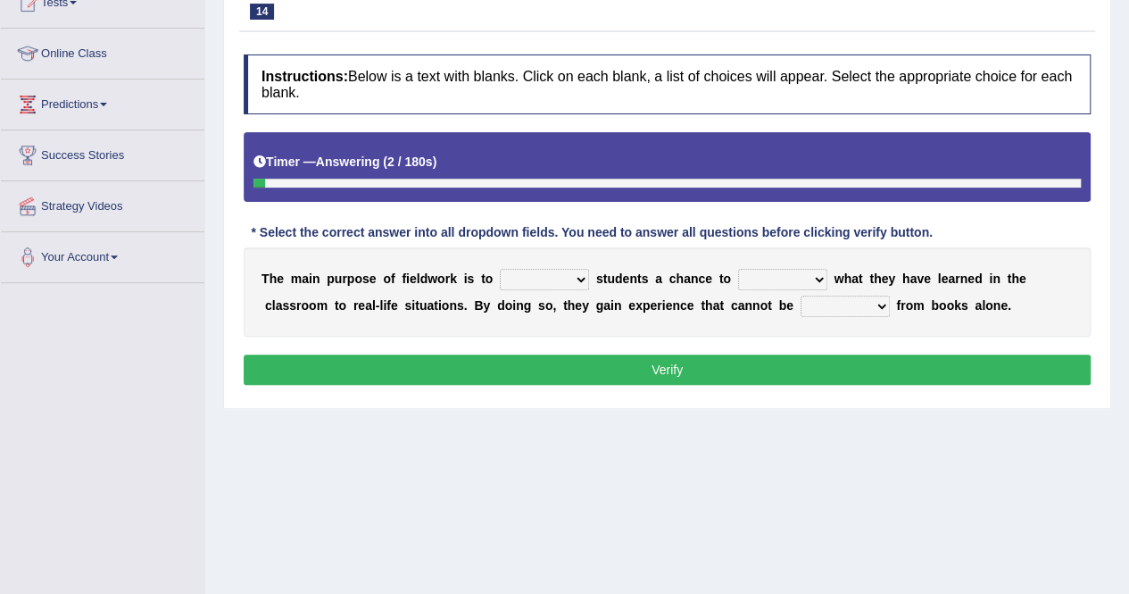
scroll to position [214, 0]
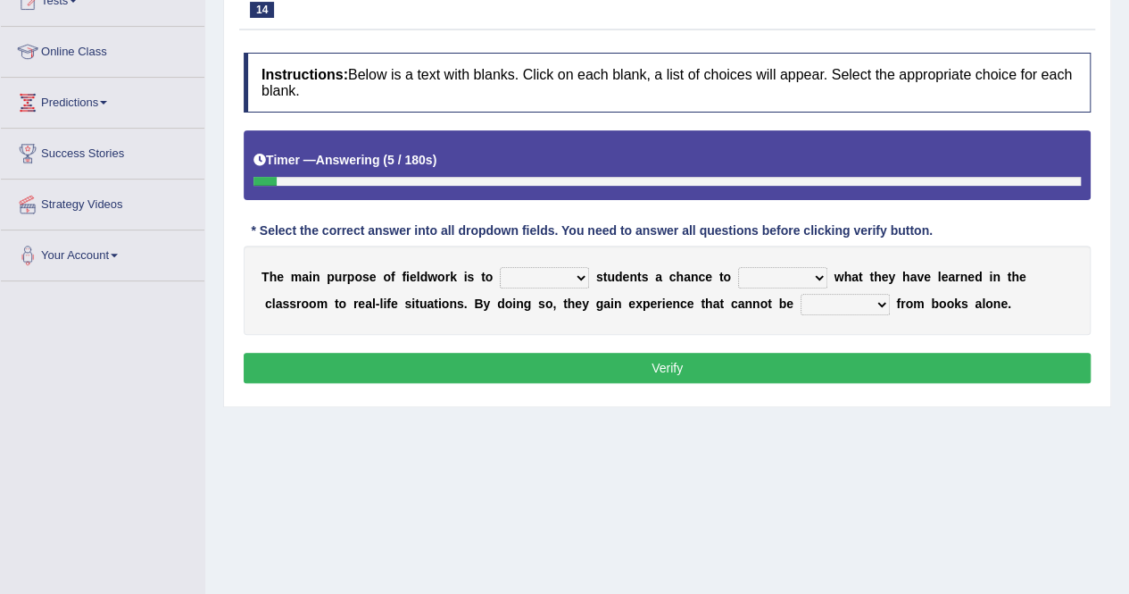
click at [562, 272] on select "resemble stow rave offer" at bounding box center [544, 277] width 89 height 21
select select "offer"
click at [500, 267] on select "resemble stow rave offer" at bounding box center [544, 277] width 89 height 21
click at [788, 270] on select "compare align apply dismount" at bounding box center [782, 277] width 89 height 21
click at [738, 267] on select "compare align apply dismount" at bounding box center [782, 277] width 89 height 21
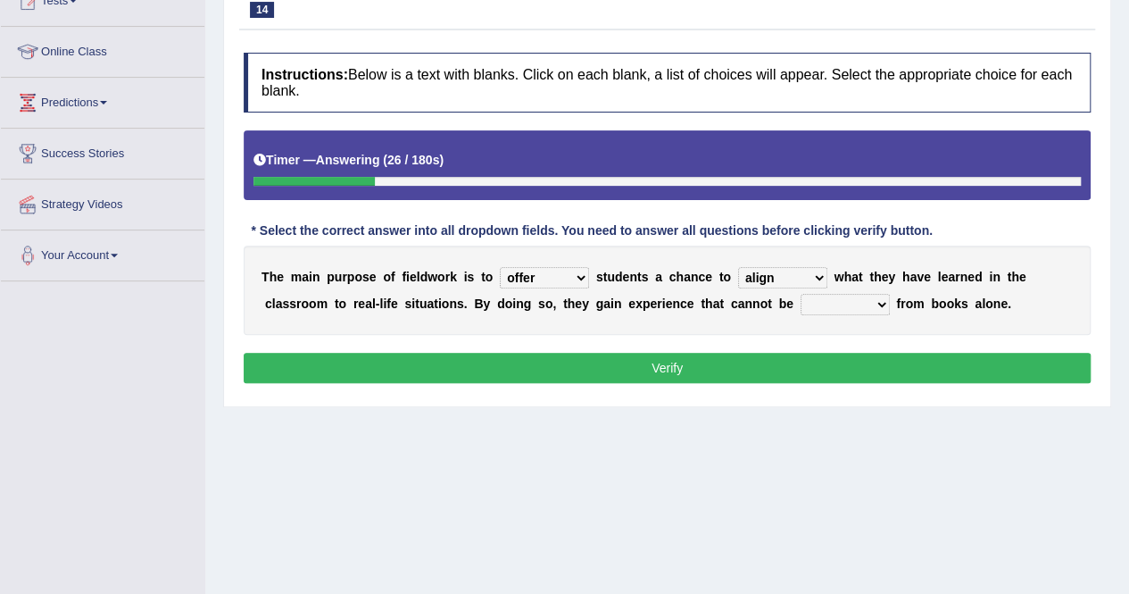
click at [777, 313] on div "T h e m a i n p u r p o s e o f f i e l d w o r k i s t o resemble stow rave of…" at bounding box center [667, 289] width 847 height 89
click at [781, 274] on select "compare align apply dismount" at bounding box center [782, 277] width 89 height 21
select select "apply"
click at [738, 267] on select "compare align apply dismount" at bounding box center [782, 277] width 89 height 21
click at [859, 309] on select "originated prepared obtained touted" at bounding box center [845, 304] width 89 height 21
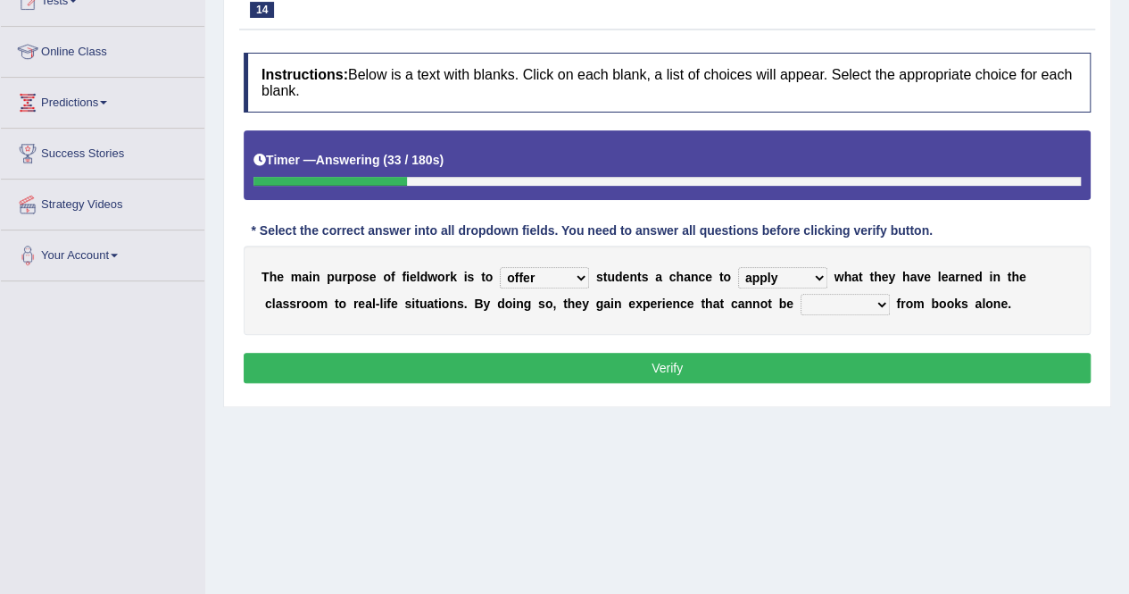
select select "obtained"
click at [801, 294] on select "originated prepared obtained touted" at bounding box center [845, 304] width 89 height 21
click at [766, 374] on button "Verify" at bounding box center [667, 368] width 847 height 30
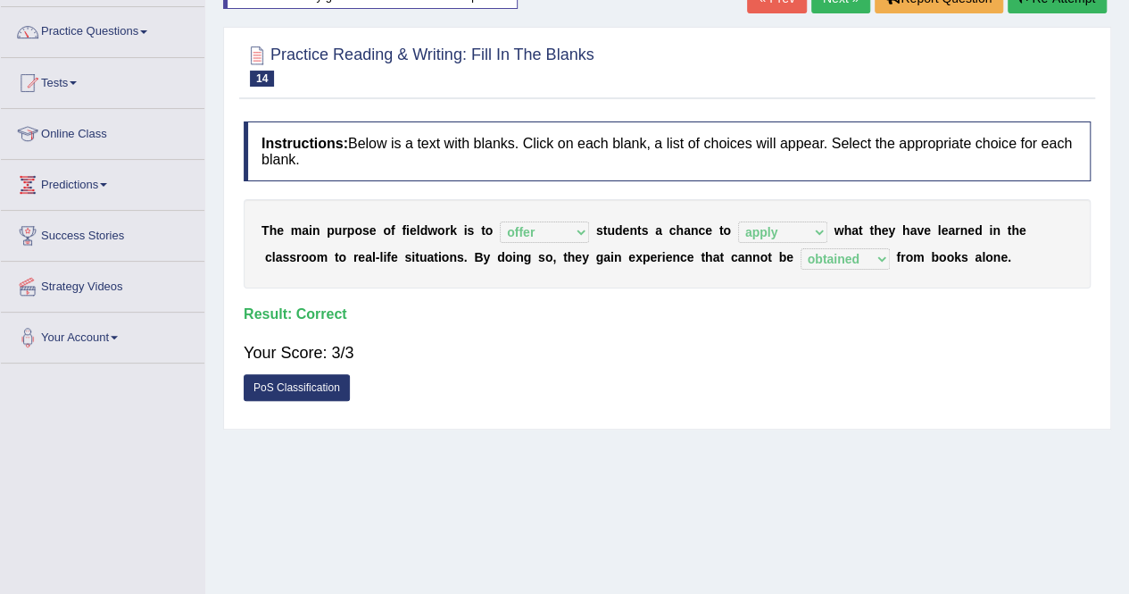
scroll to position [107, 0]
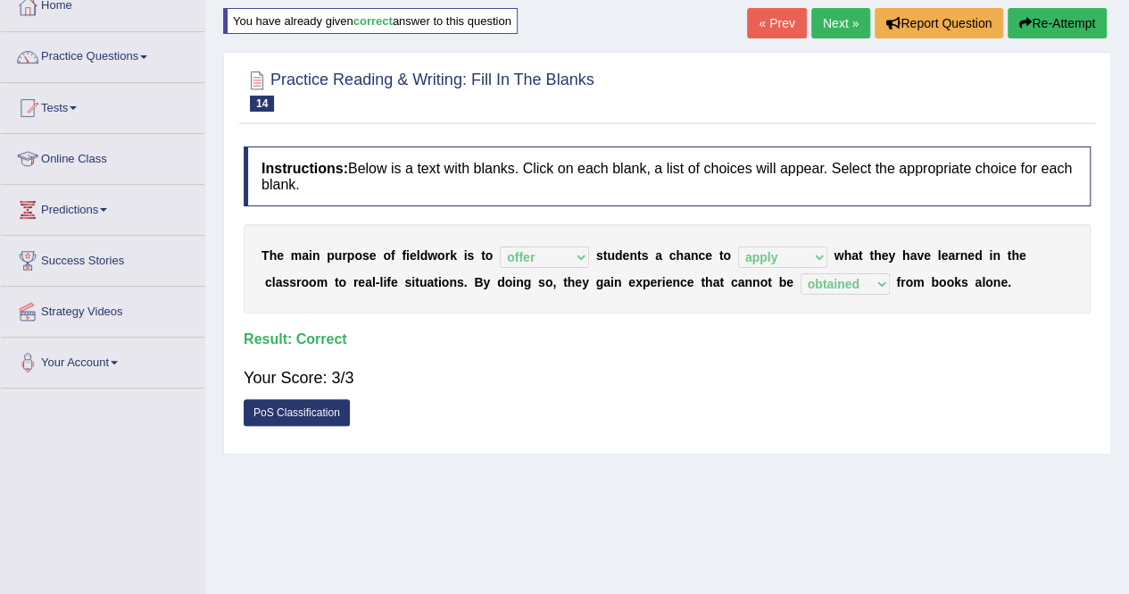
click at [832, 13] on link "Next »" at bounding box center [840, 23] width 59 height 30
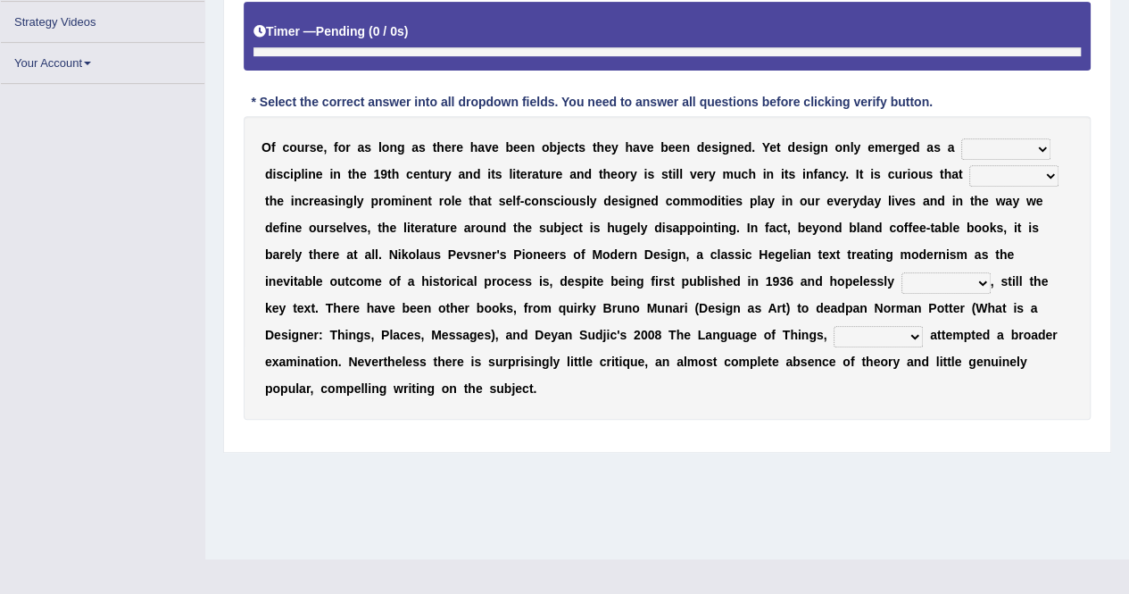
scroll to position [343, 0]
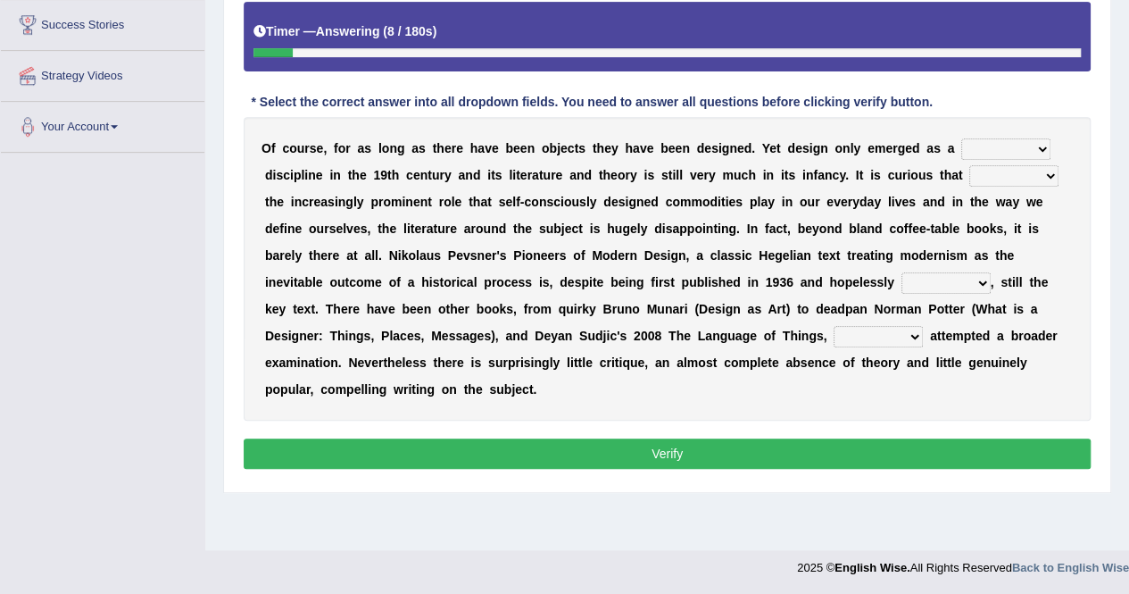
click at [1000, 154] on select "bilateral ubiquitous foremost dedicated" at bounding box center [1005, 148] width 89 height 21
select select "foremost"
click at [961, 138] on select "bilateral ubiquitous foremost dedicated" at bounding box center [1005, 148] width 89 height 21
click at [975, 139] on select "bilateral ubiquitous foremost dedicated" at bounding box center [1005, 148] width 89 height 21
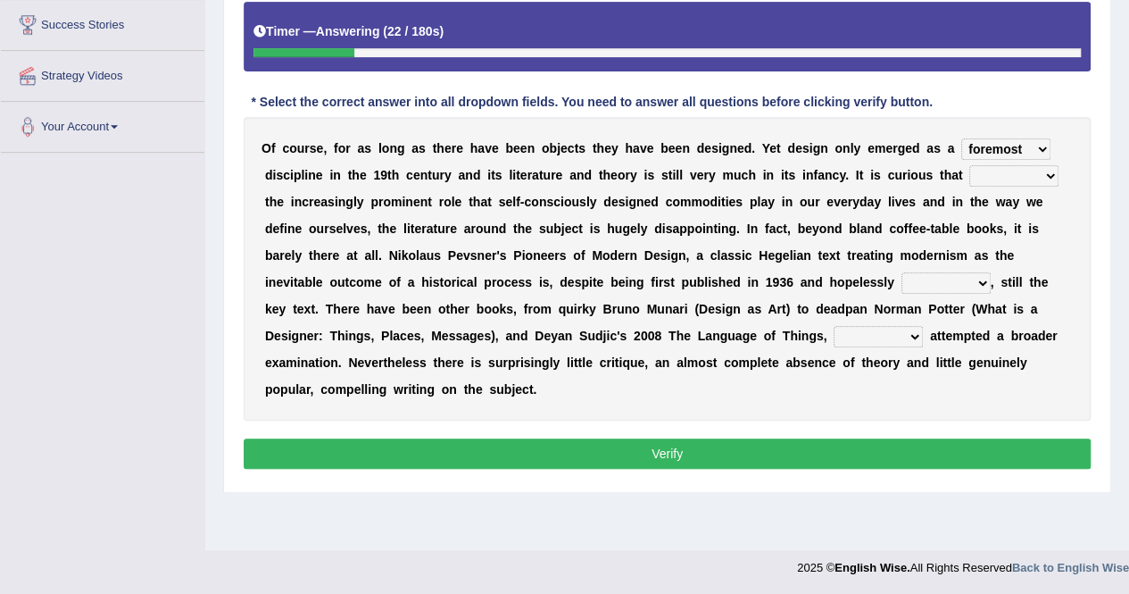
click at [985, 179] on select "since despite within through" at bounding box center [1013, 175] width 89 height 21
click at [969, 165] on select "since despite within through" at bounding box center [1013, 175] width 89 height 21
select select "despite"
click at [721, 259] on div "O f c o u r s e , f o r a s l o n g a s t h e r e h a v e b e e n o b j e c t s…" at bounding box center [667, 269] width 847 height 304
click at [966, 281] on select "dates dating date dated" at bounding box center [946, 282] width 89 height 21
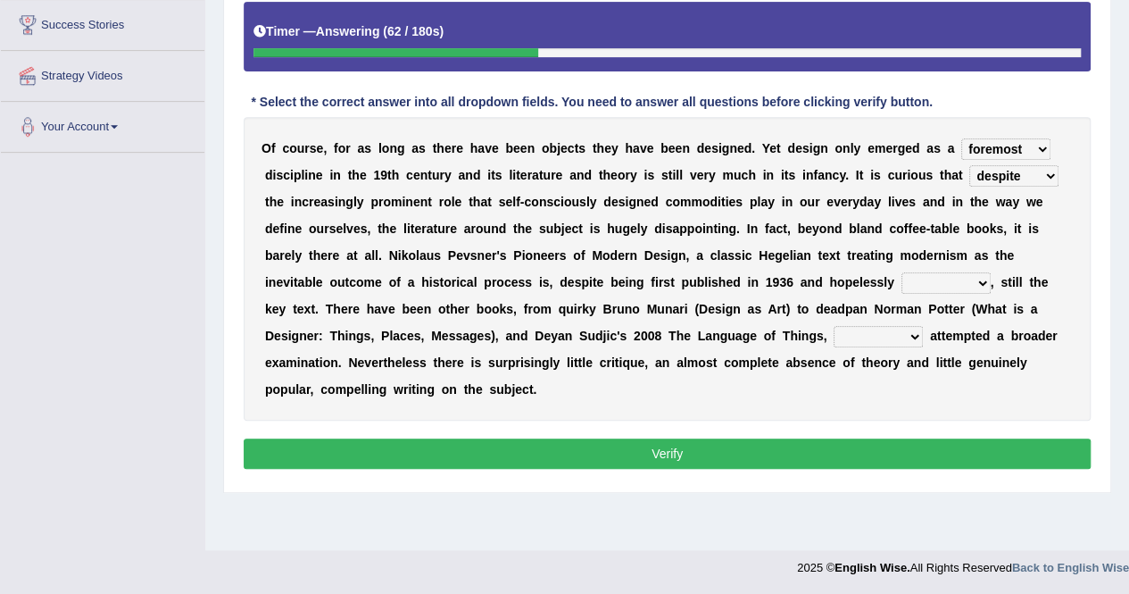
select select "dated"
click at [902, 272] on select "dates dating date dated" at bounding box center [946, 282] width 89 height 21
click at [846, 335] on select "which then however as" at bounding box center [878, 336] width 89 height 21
select select "which"
click at [834, 326] on select "which then however as" at bounding box center [878, 336] width 89 height 21
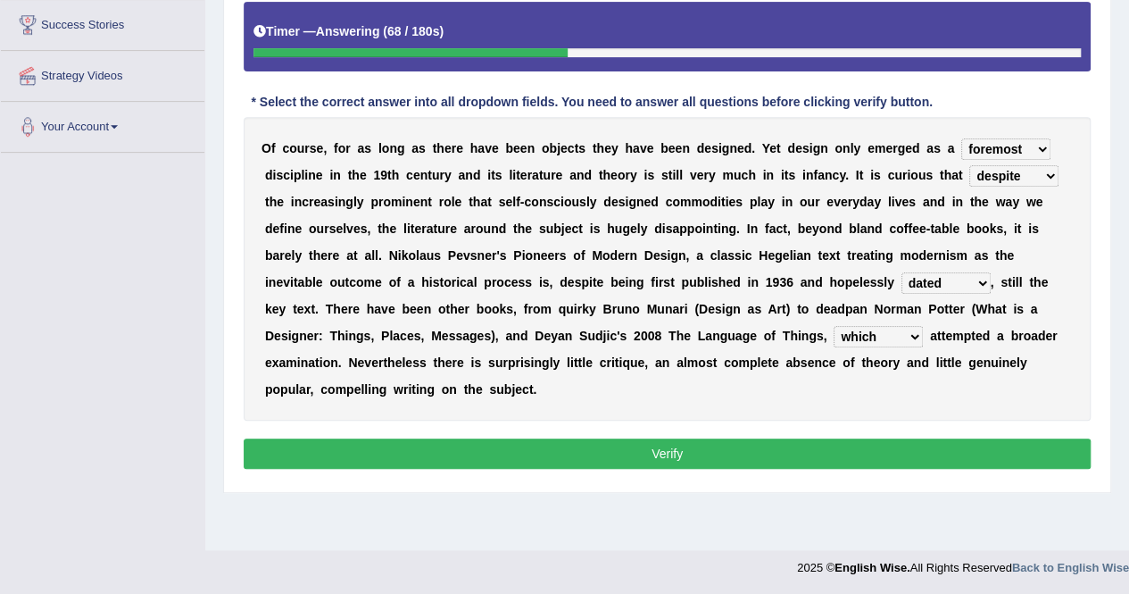
click at [590, 449] on button "Verify" at bounding box center [667, 453] width 847 height 30
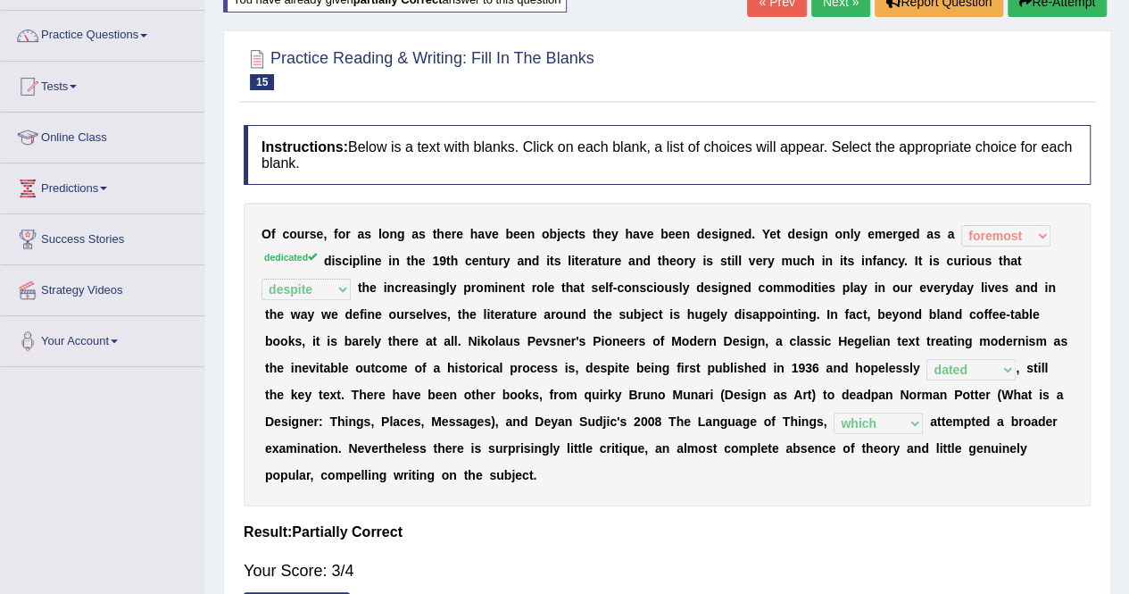
scroll to position [93, 0]
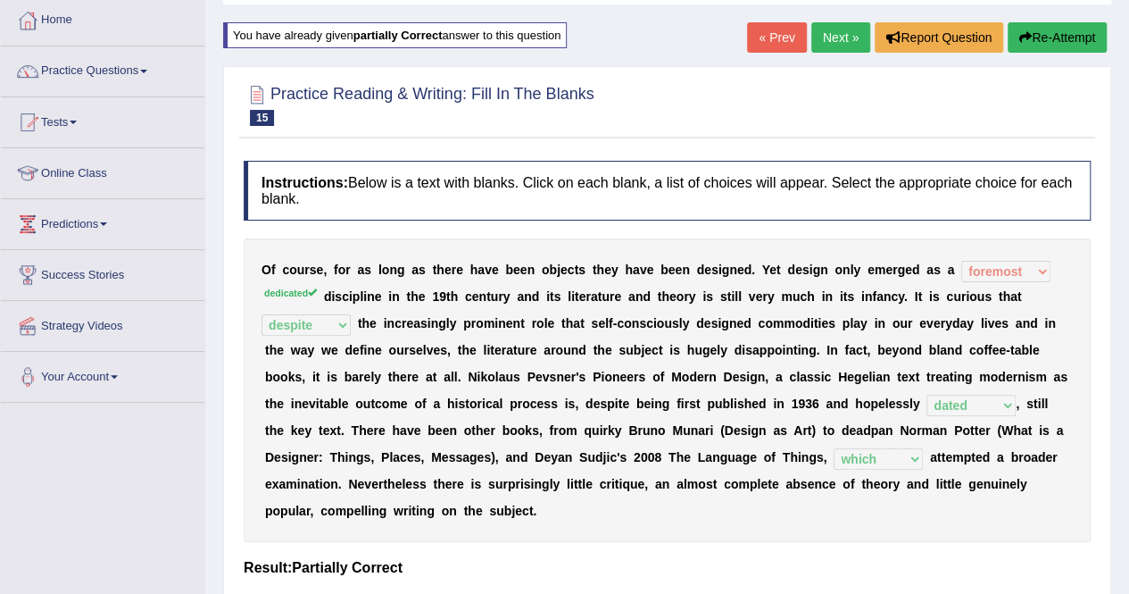
click at [838, 29] on link "Next »" at bounding box center [840, 37] width 59 height 30
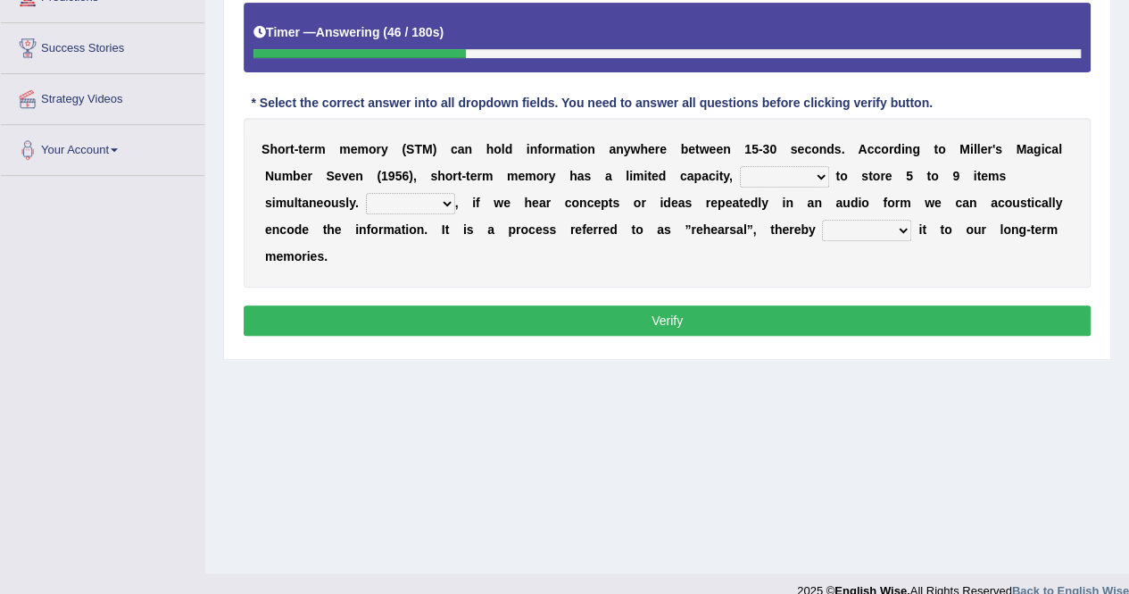
scroll to position [321, 0]
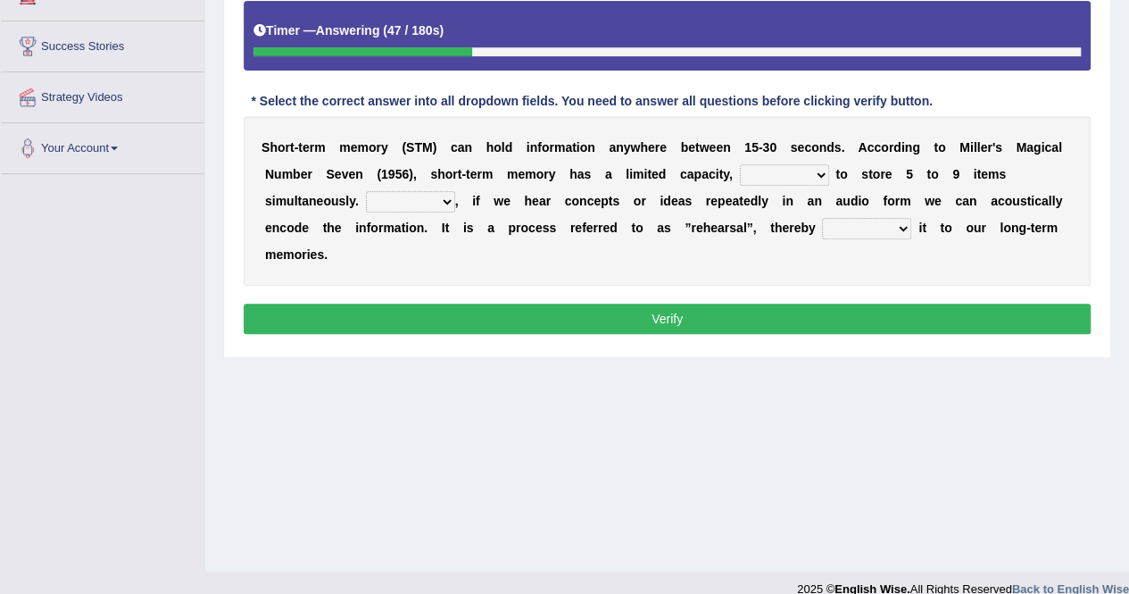
click at [785, 164] on select "being able is able be able unable" at bounding box center [784, 174] width 89 height 21
select select "being able"
click at [740, 164] on select "being able is able be able unable" at bounding box center [784, 174] width 89 height 21
click at [413, 212] on div "S h o r t - t e r m m e m o r y ( S T M ) c a n h o l d i n f o r m a t i o n a…" at bounding box center [667, 201] width 847 height 170
click at [410, 201] on select "However So Moreover Therefore" at bounding box center [410, 201] width 89 height 21
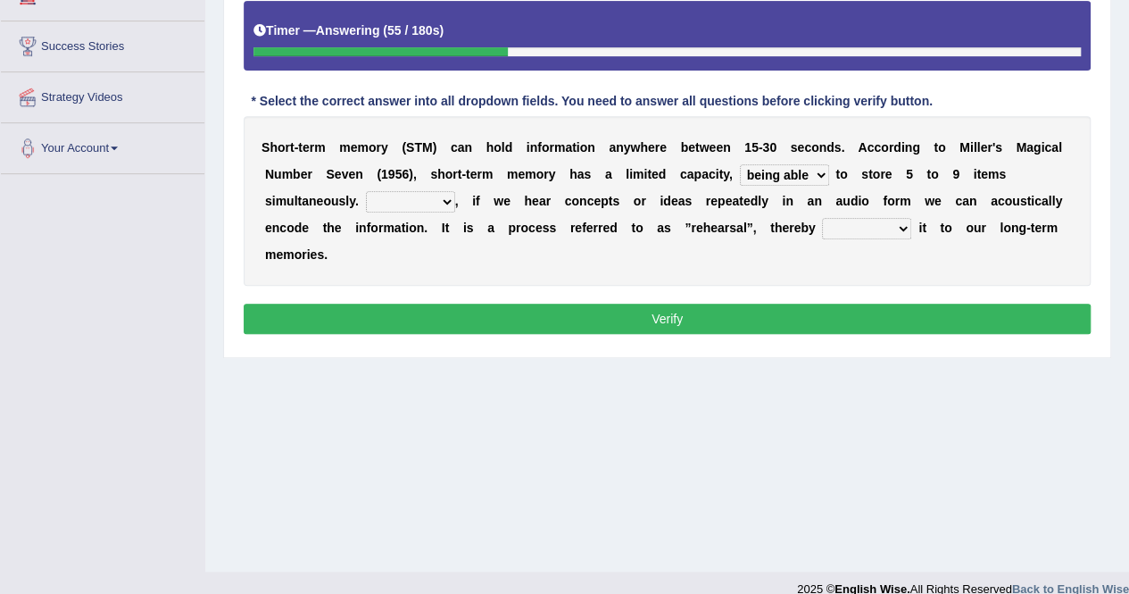
select select "However"
click at [366, 191] on select "However So Moreover Therefore" at bounding box center [410, 201] width 89 height 21
click at [863, 237] on select "commit commits commiting commited" at bounding box center [866, 228] width 89 height 21
select select "commiting"
click at [822, 218] on select "commit commits commiting commited" at bounding box center [866, 228] width 89 height 21
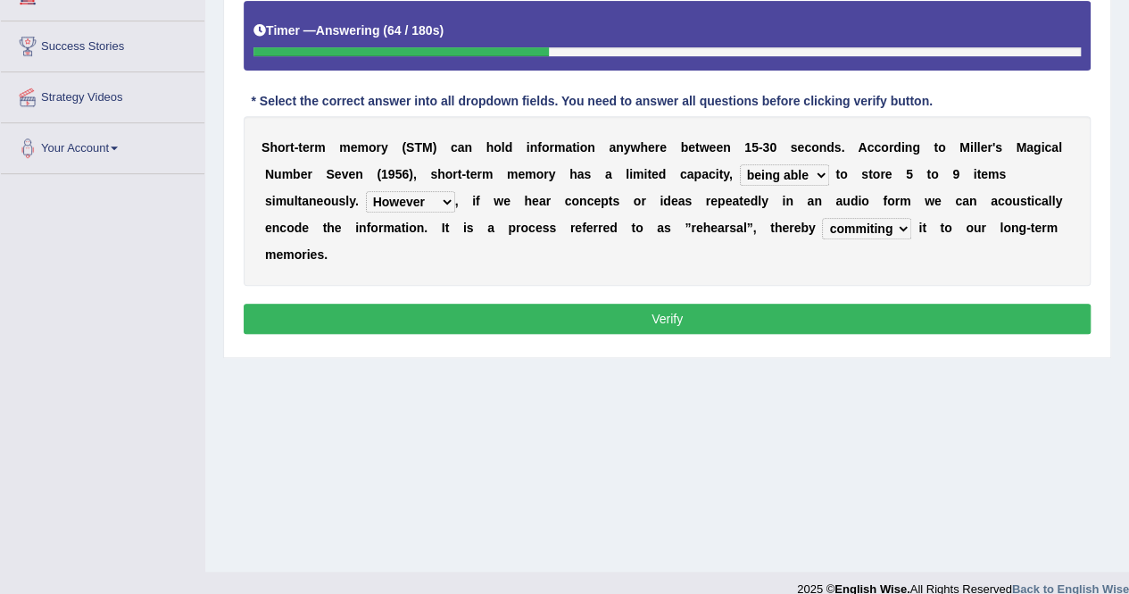
click at [869, 320] on button "Verify" at bounding box center [667, 319] width 847 height 30
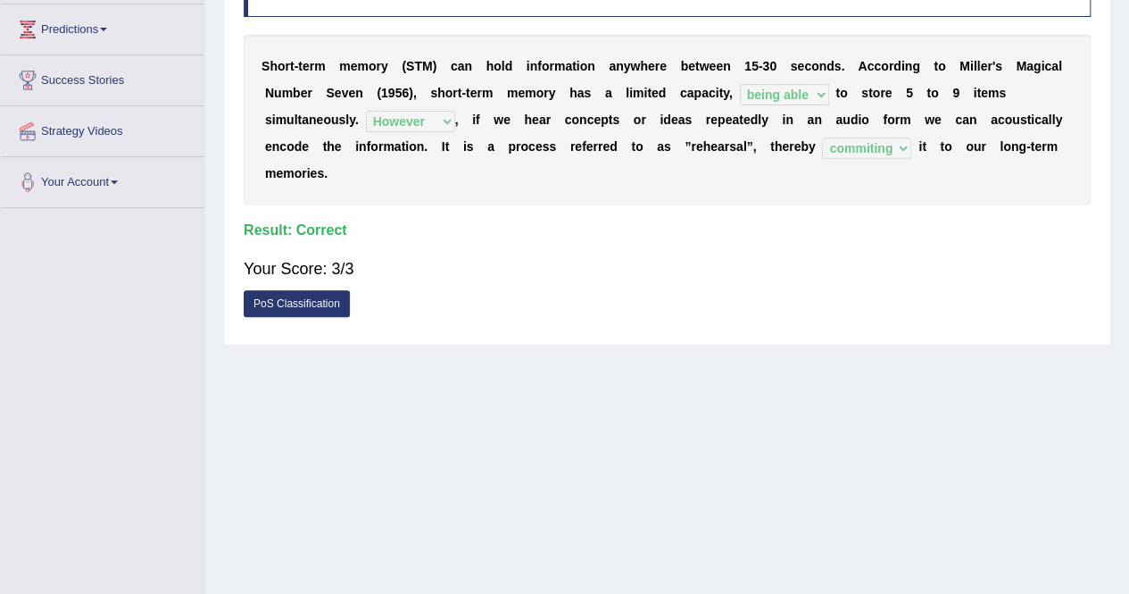
click at [869, 320] on div "Home Practice Reading & Writing: Fill In The Blanks STM « Prev Next » Report Qu…" at bounding box center [667, 159] width 924 height 893
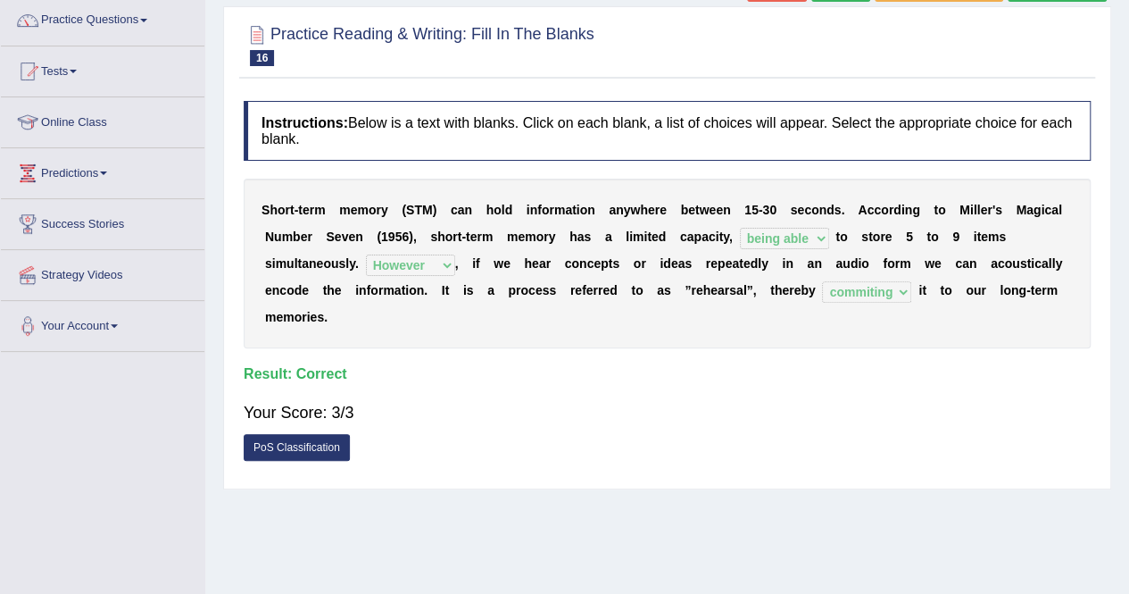
scroll to position [107, 0]
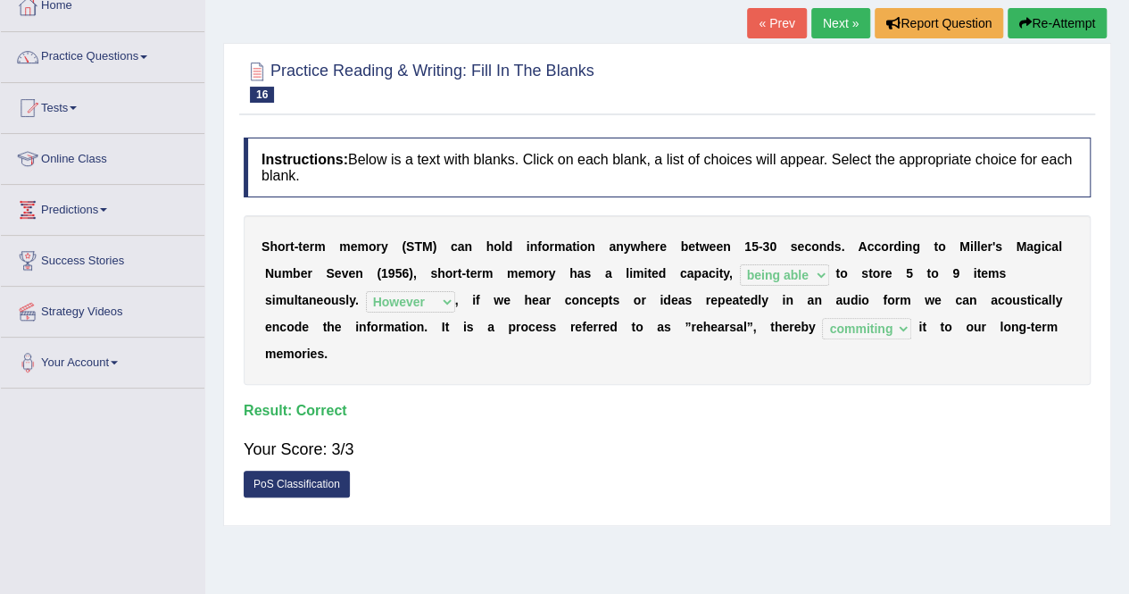
click at [836, 22] on link "Next »" at bounding box center [840, 23] width 59 height 30
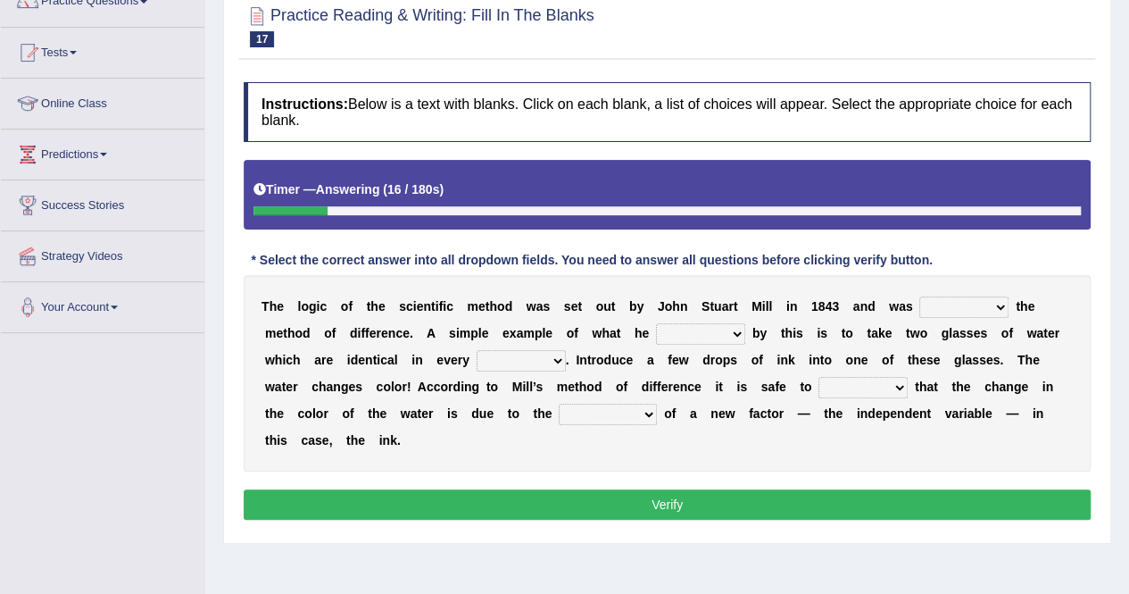
scroll to position [164, 0]
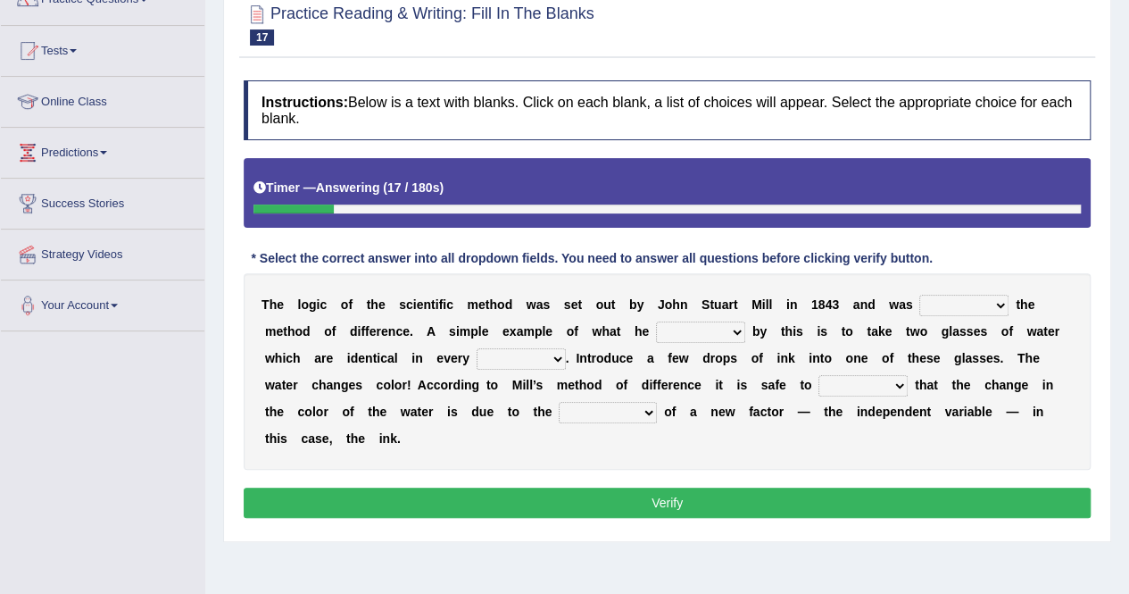
click at [952, 304] on select "pointed claimed demanded named" at bounding box center [963, 305] width 89 height 21
select select "claimed"
click at [919, 295] on select "pointed claimed demanded named" at bounding box center [963, 305] width 89 height 21
click at [698, 334] on select "capped charged found meant" at bounding box center [700, 331] width 89 height 21
select select "meant"
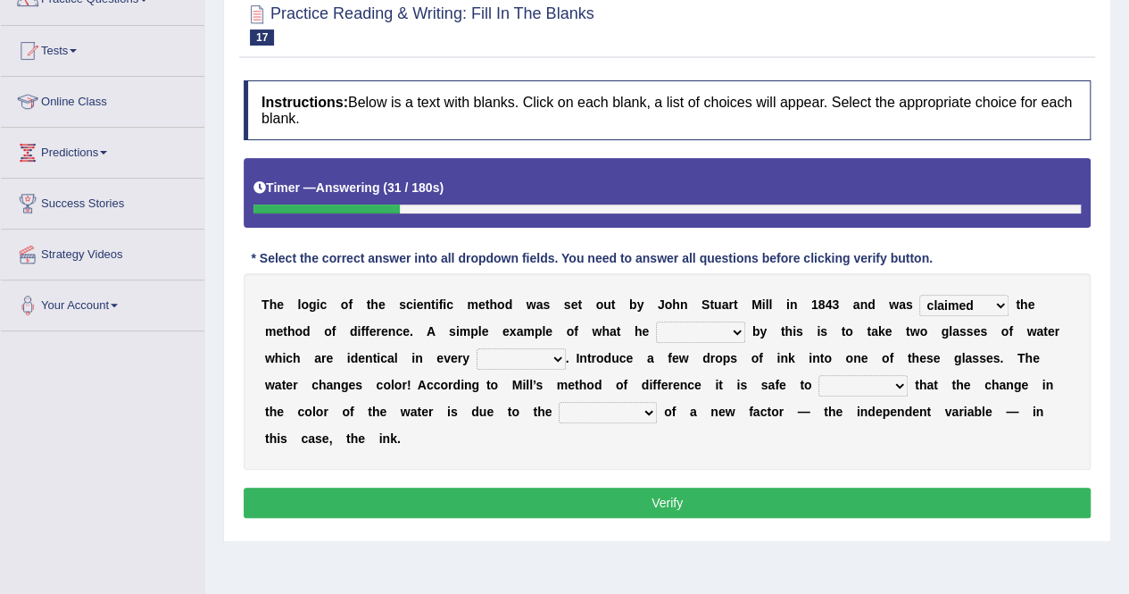
click at [656, 321] on select "capped charged found meant" at bounding box center [700, 331] width 89 height 21
click at [542, 351] on select "thought identity measure respect" at bounding box center [521, 358] width 89 height 21
click at [477, 348] on select "thought identity measure respect" at bounding box center [521, 358] width 89 height 21
click at [498, 352] on select "thought identity measure respect" at bounding box center [521, 358] width 89 height 21
select select "respect"
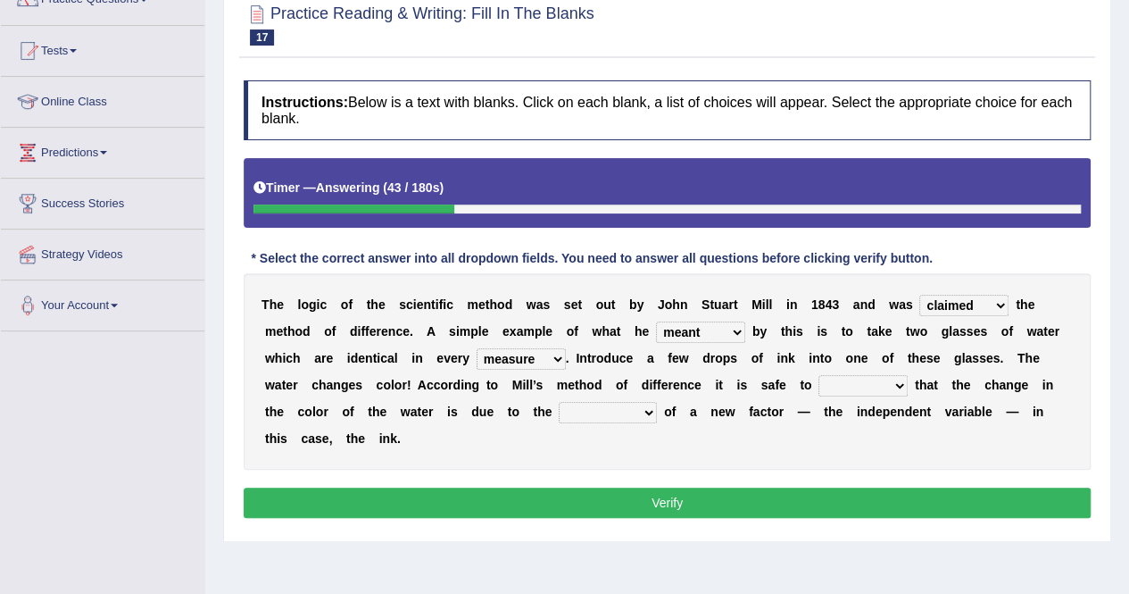
click at [477, 348] on select "thought identity measure respect" at bounding box center [521, 358] width 89 height 21
click at [883, 386] on select "assume discuss prefer acclaim" at bounding box center [863, 385] width 89 height 21
select select "assume"
click at [819, 375] on select "assume discuss prefer acclaim" at bounding box center [863, 385] width 89 height 21
click at [601, 408] on select "introduction magnitude preparation purification" at bounding box center [608, 412] width 98 height 21
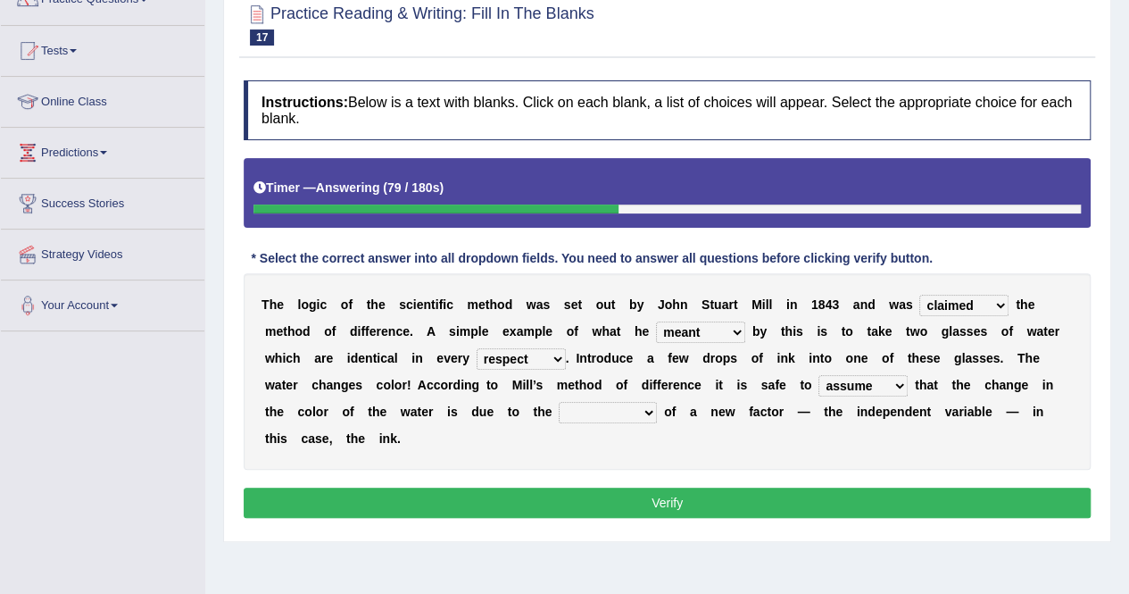
click at [559, 402] on select "introduction magnitude preparation purification" at bounding box center [608, 412] width 98 height 21
select select "magnitude"
click at [955, 301] on select "pointed claimed demanded named" at bounding box center [963, 305] width 89 height 21
click at [795, 369] on div "T h e l o g i c o f t h e s c i e n t i f i c m e t h o d w a s s e t o u t b y…" at bounding box center [667, 371] width 847 height 196
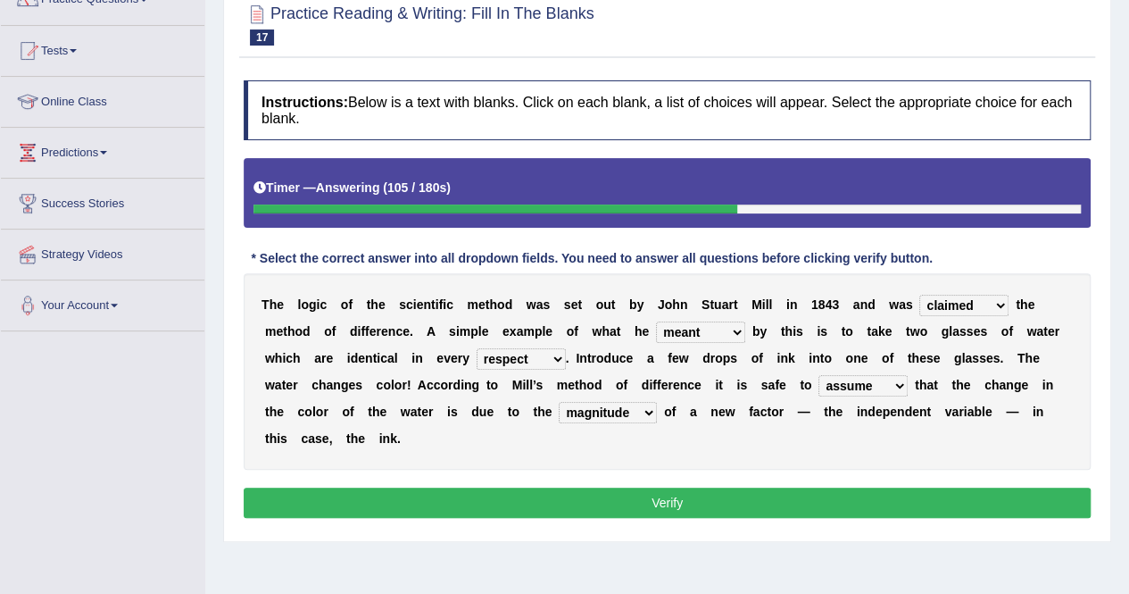
click at [687, 503] on button "Verify" at bounding box center [667, 502] width 847 height 30
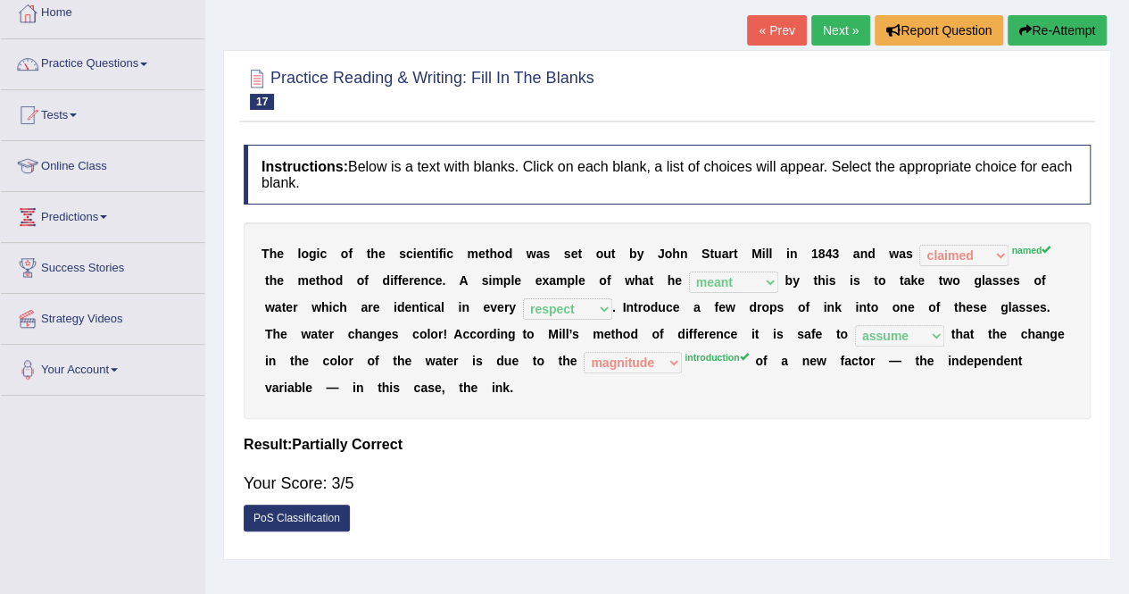
scroll to position [93, 0]
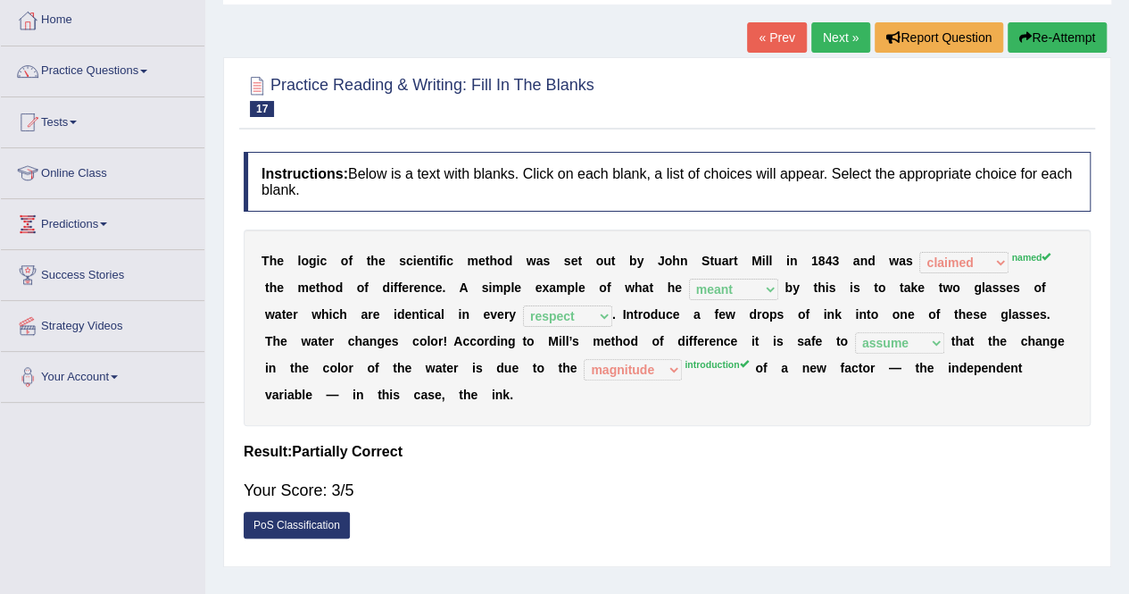
click at [687, 503] on div "Your Score: 3/5" at bounding box center [667, 490] width 847 height 43
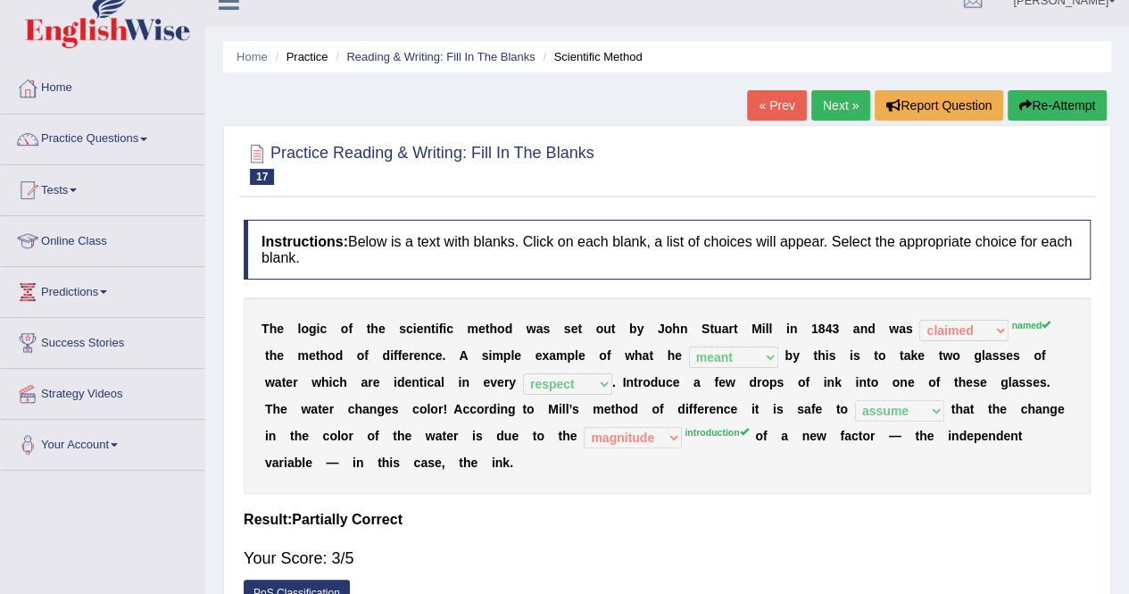
scroll to position [21, 0]
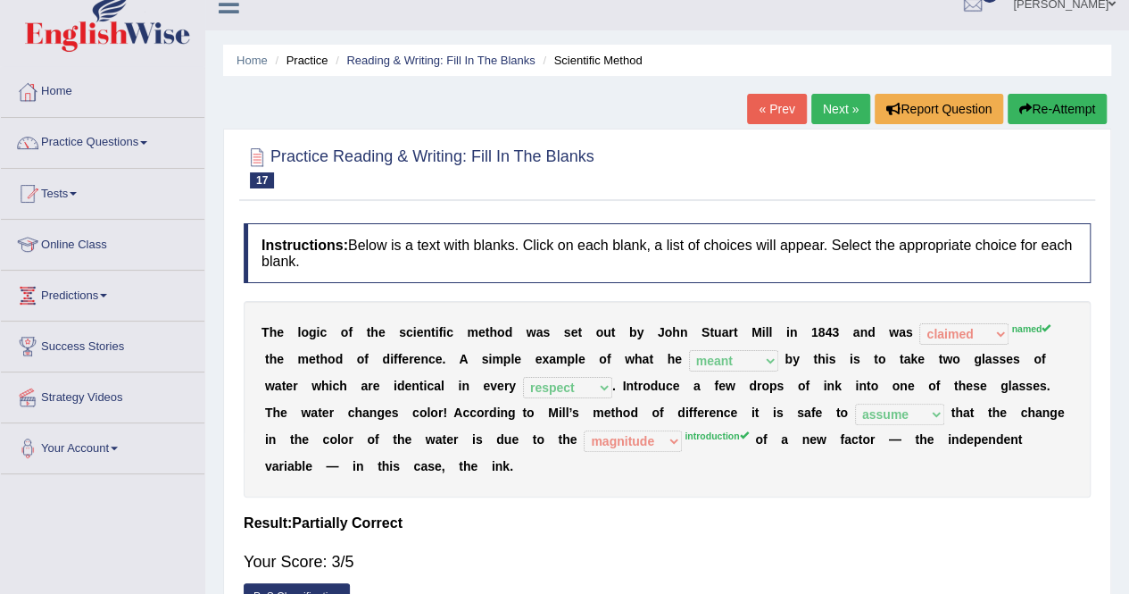
click at [836, 110] on link "Next »" at bounding box center [840, 109] width 59 height 30
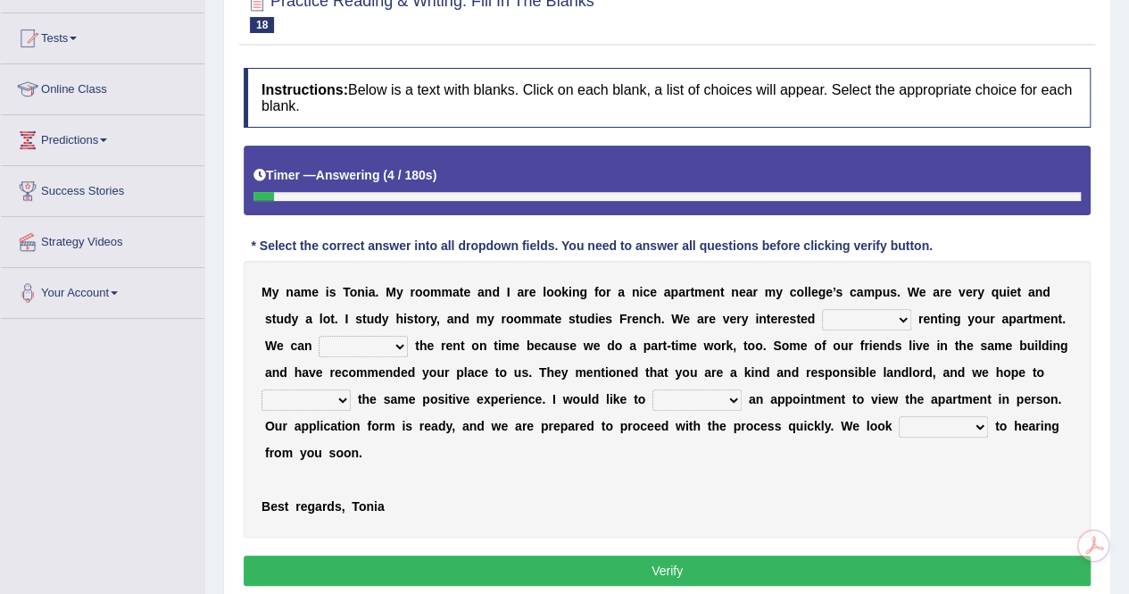
scroll to position [179, 0]
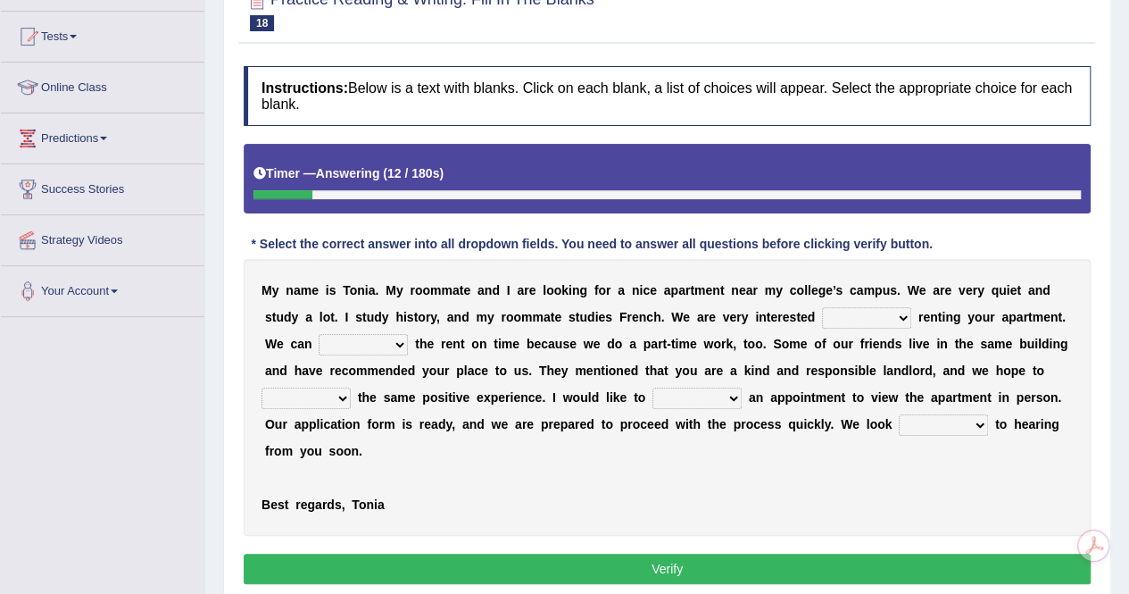
click at [876, 319] on select "for about at in" at bounding box center [866, 317] width 89 height 21
select select "in"
click at [822, 307] on select "for about at in" at bounding box center [866, 317] width 89 height 21
click at [380, 351] on select "afford get pay bring" at bounding box center [363, 344] width 89 height 21
select select "pay"
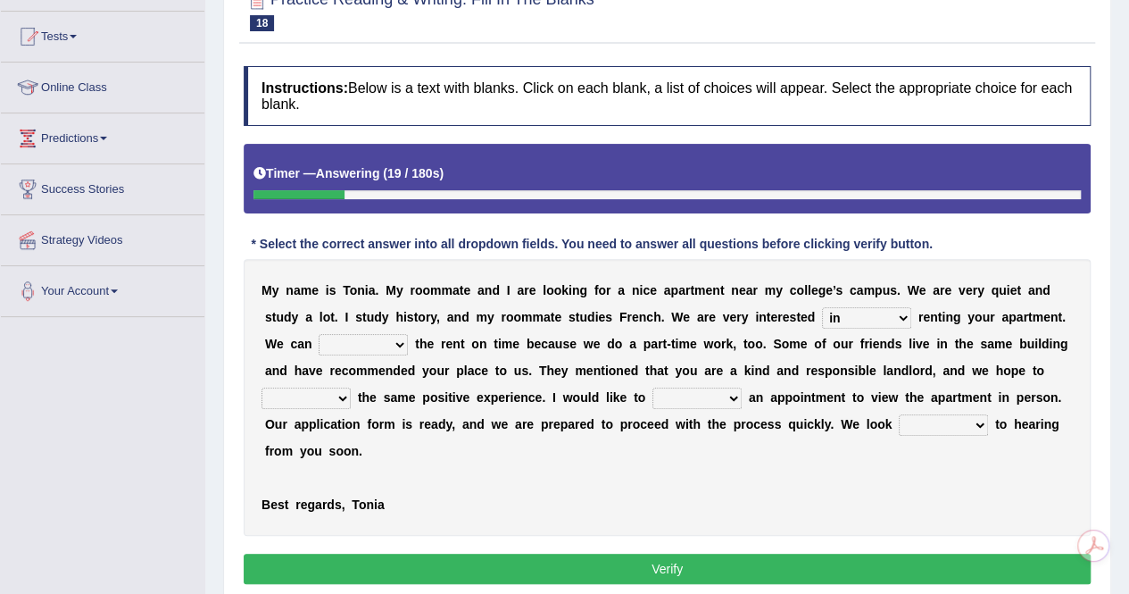
click at [319, 334] on select "afford get pay bring" at bounding box center [363, 344] width 89 height 21
click at [326, 392] on select "form meet have decide" at bounding box center [306, 397] width 89 height 21
select select "have"
click at [262, 387] on select "form meet have decide" at bounding box center [306, 397] width 89 height 21
click at [691, 391] on select "own recall revise make" at bounding box center [697, 397] width 89 height 21
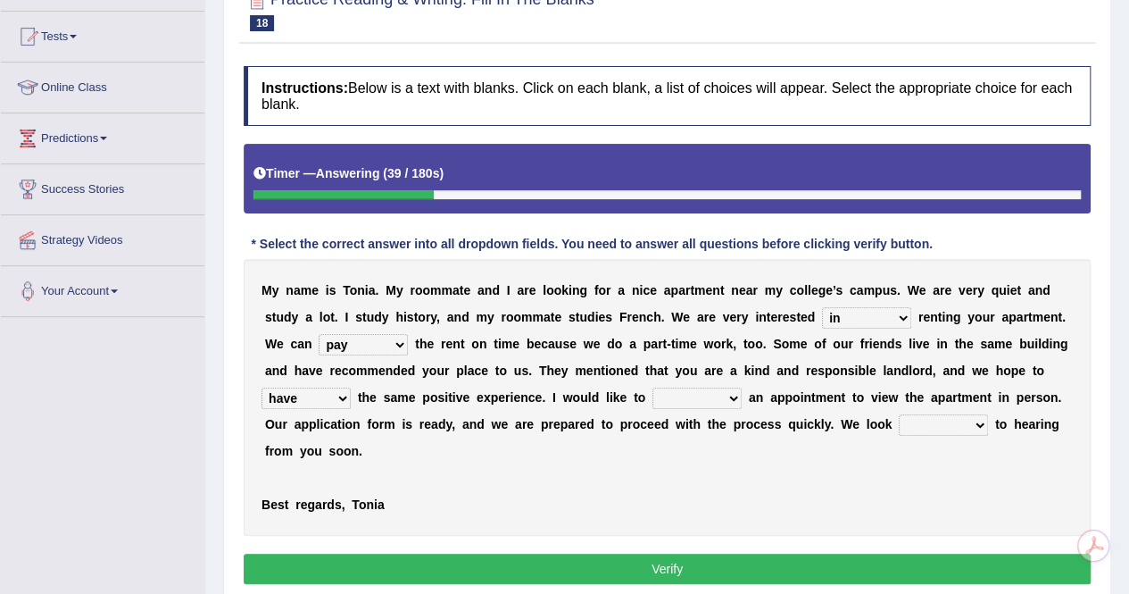
select select "make"
click at [653, 387] on select "own recall revise make" at bounding box center [697, 397] width 89 height 21
click at [937, 431] on select "around out in forward" at bounding box center [943, 424] width 89 height 21
select select "forward"
click at [899, 414] on select "around out in forward" at bounding box center [943, 424] width 89 height 21
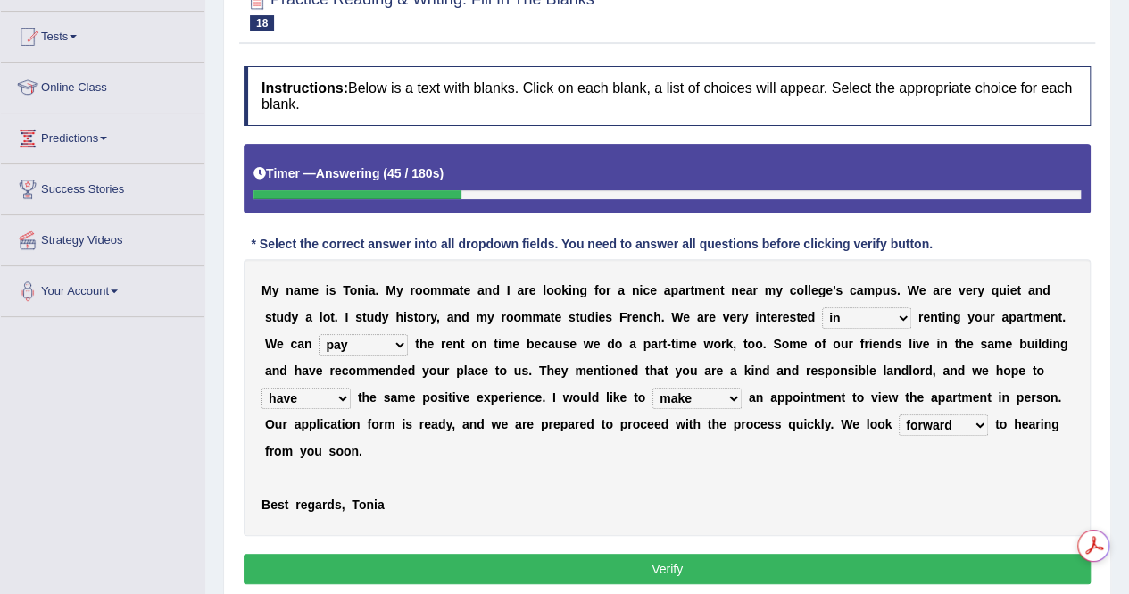
click at [812, 572] on button "Verify" at bounding box center [667, 568] width 847 height 30
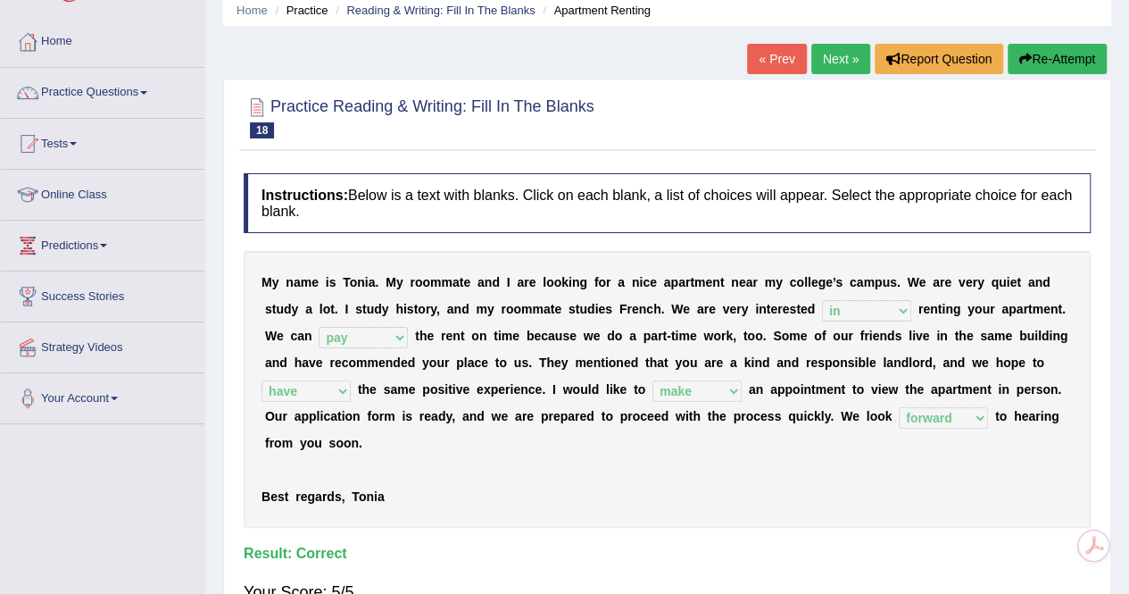
scroll to position [36, 0]
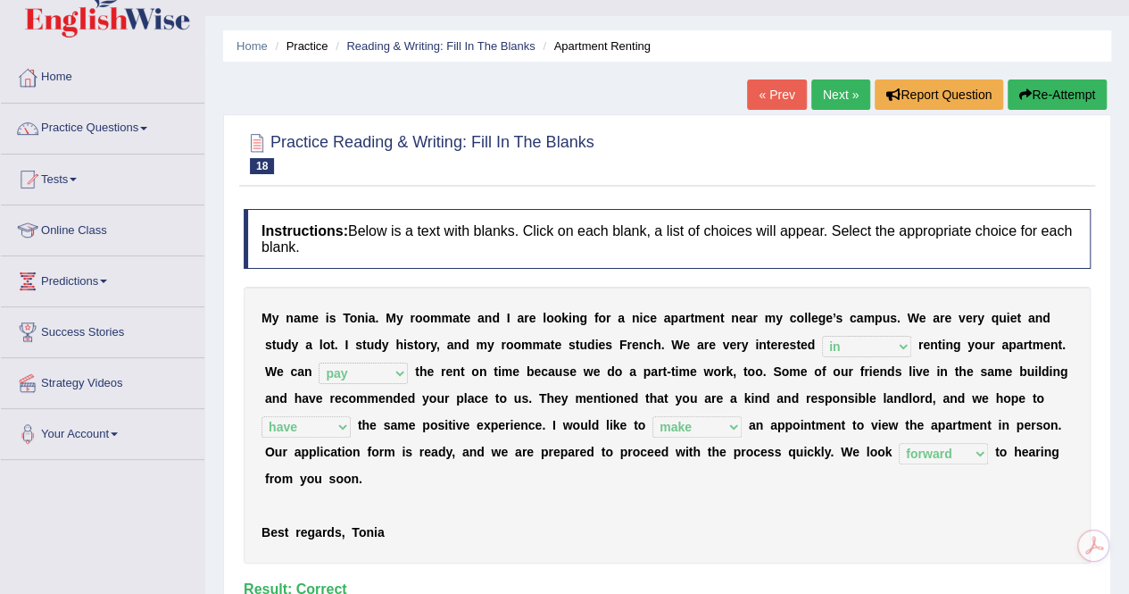
click at [829, 92] on link "Next »" at bounding box center [840, 94] width 59 height 30
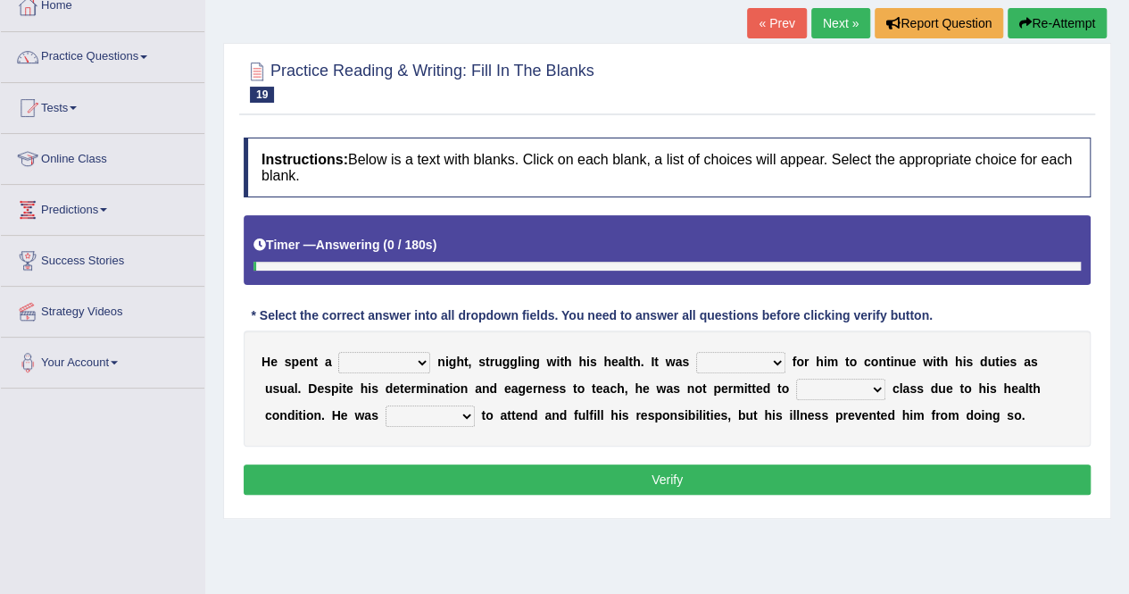
scroll to position [143, 0]
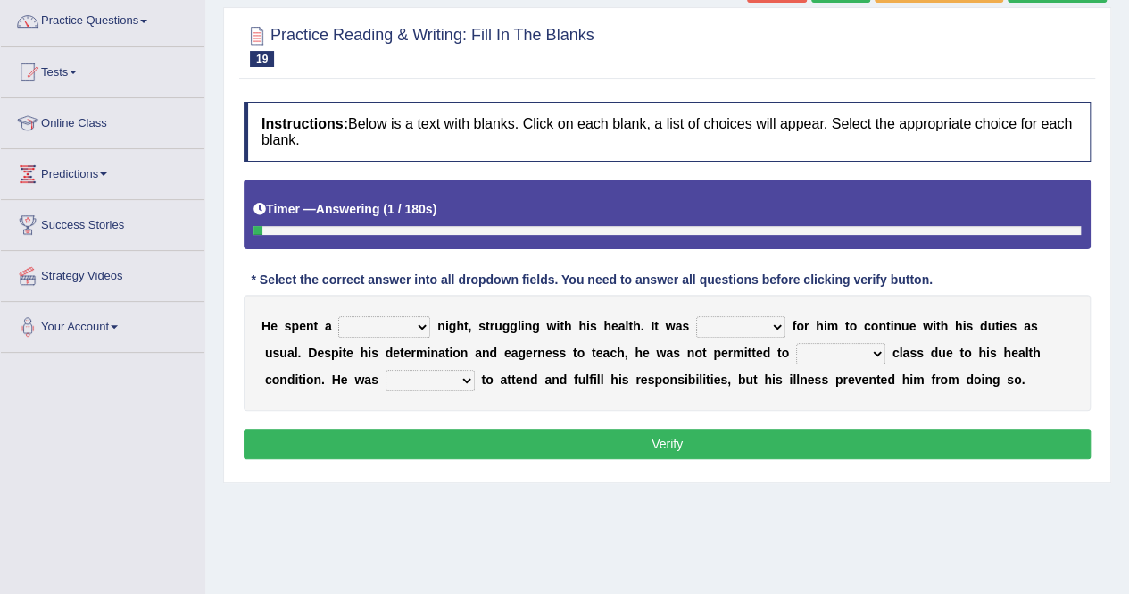
click at [371, 313] on div "H e s p e n t a cheerful restful meaningful painful n i g h t , s t r u g g l i…" at bounding box center [667, 353] width 847 height 116
click at [375, 335] on select "cheerful restful meaningful painful" at bounding box center [384, 326] width 92 height 21
click at [338, 316] on select "cheerful restful meaningful painful" at bounding box center [384, 326] width 92 height 21
click at [391, 329] on select "cheerful restful meaningful painful" at bounding box center [384, 326] width 92 height 21
select select "painful"
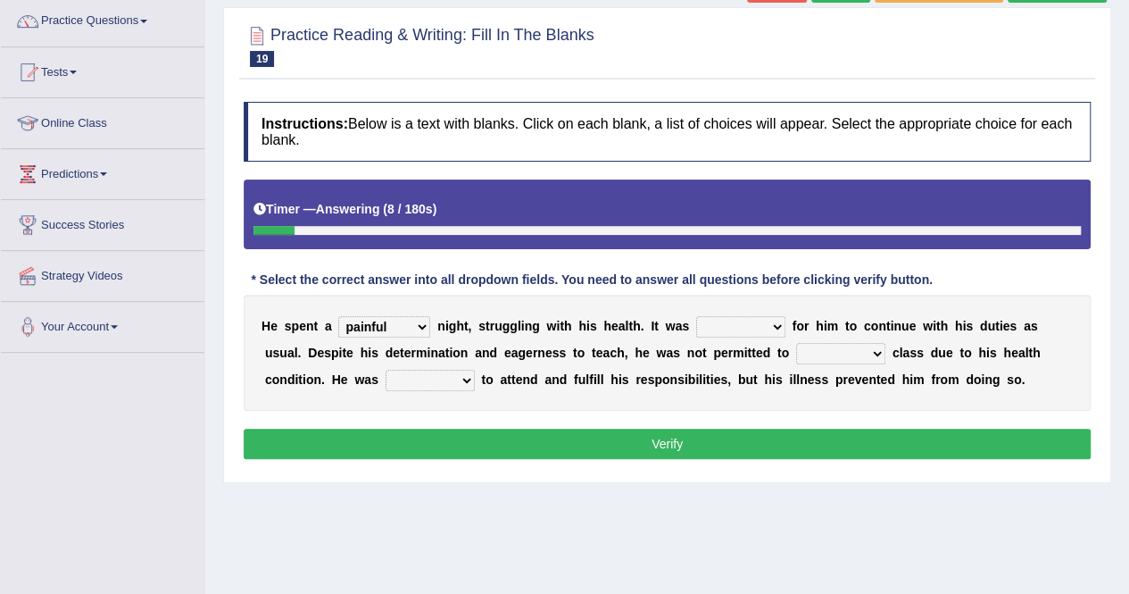
click at [338, 316] on select "cheerful restful meaningful painful" at bounding box center [384, 326] width 92 height 21
click at [771, 328] on select "enjoyable simple difficult natural" at bounding box center [740, 326] width 89 height 21
select select "difficult"
click at [696, 316] on select "enjoyable simple difficult natural" at bounding box center [740, 326] width 89 height 21
click at [832, 353] on select "teach leave cancel attend" at bounding box center [840, 353] width 89 height 21
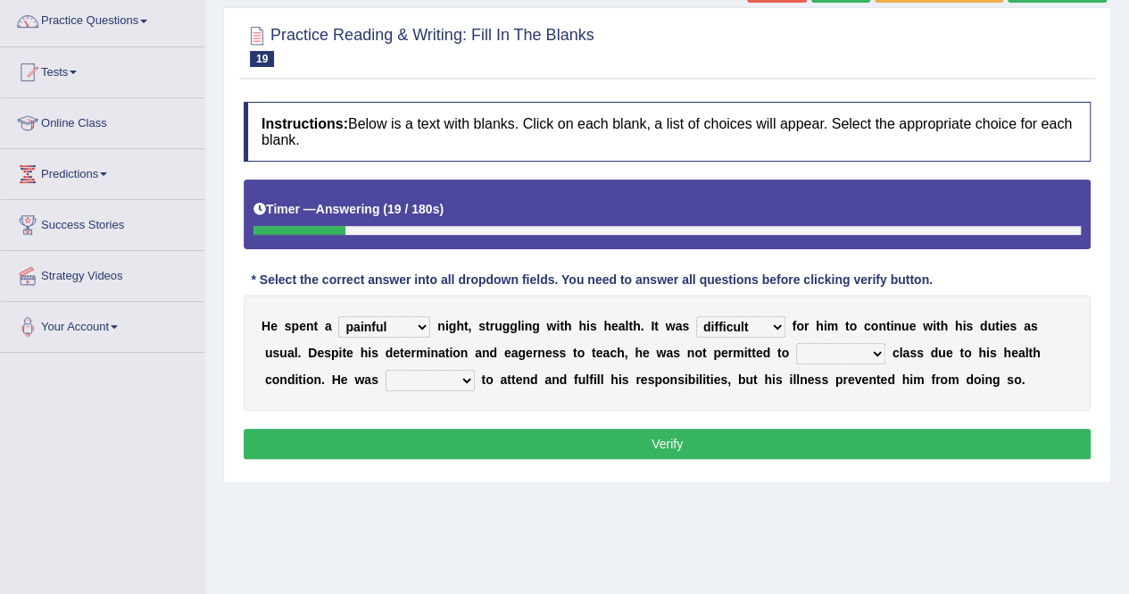
select select "attend"
click at [796, 343] on select "teach leave cancel attend" at bounding box center [840, 353] width 89 height 21
click at [437, 378] on select "anxious forced lazy happy" at bounding box center [430, 380] width 89 height 21
select select "lazy"
click at [386, 370] on select "anxious forced lazy happy" at bounding box center [430, 380] width 89 height 21
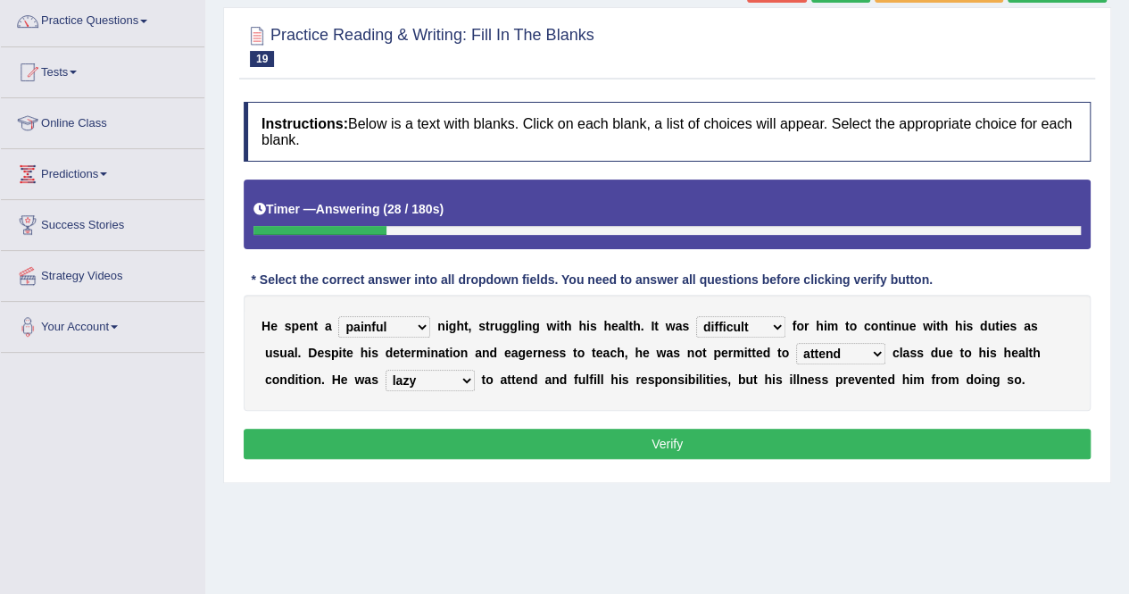
click at [611, 437] on button "Verify" at bounding box center [667, 443] width 847 height 30
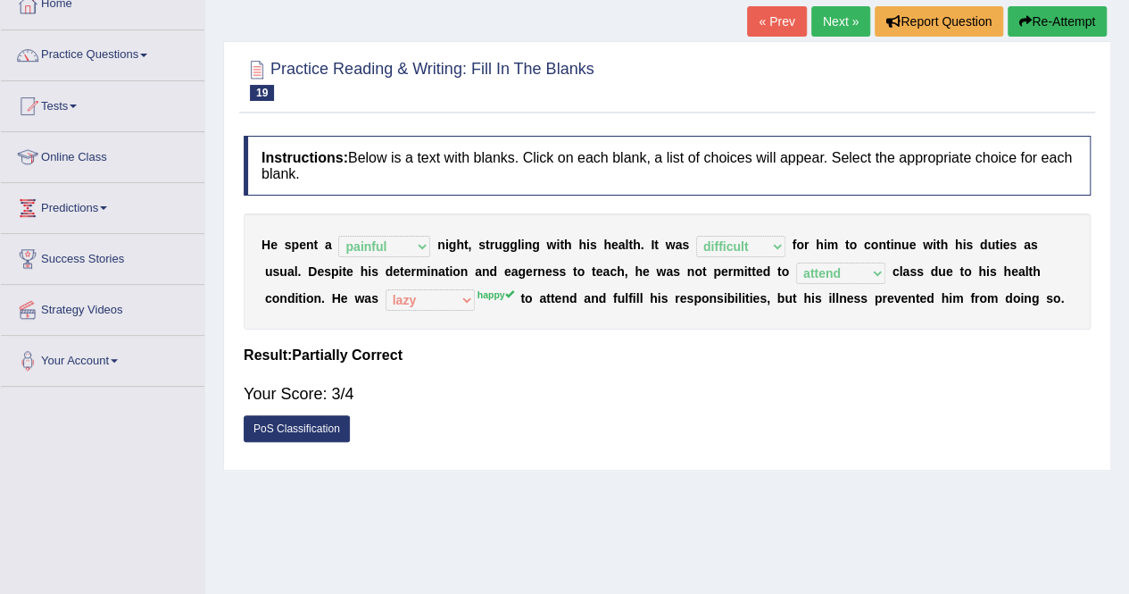
scroll to position [107, 0]
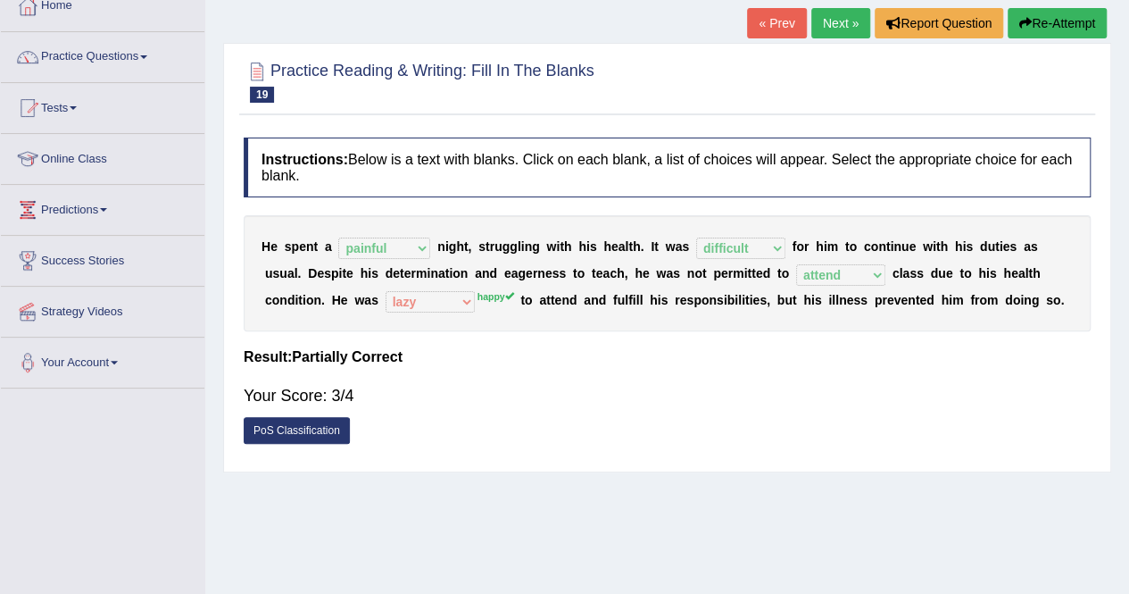
click at [826, 22] on link "Next »" at bounding box center [840, 23] width 59 height 30
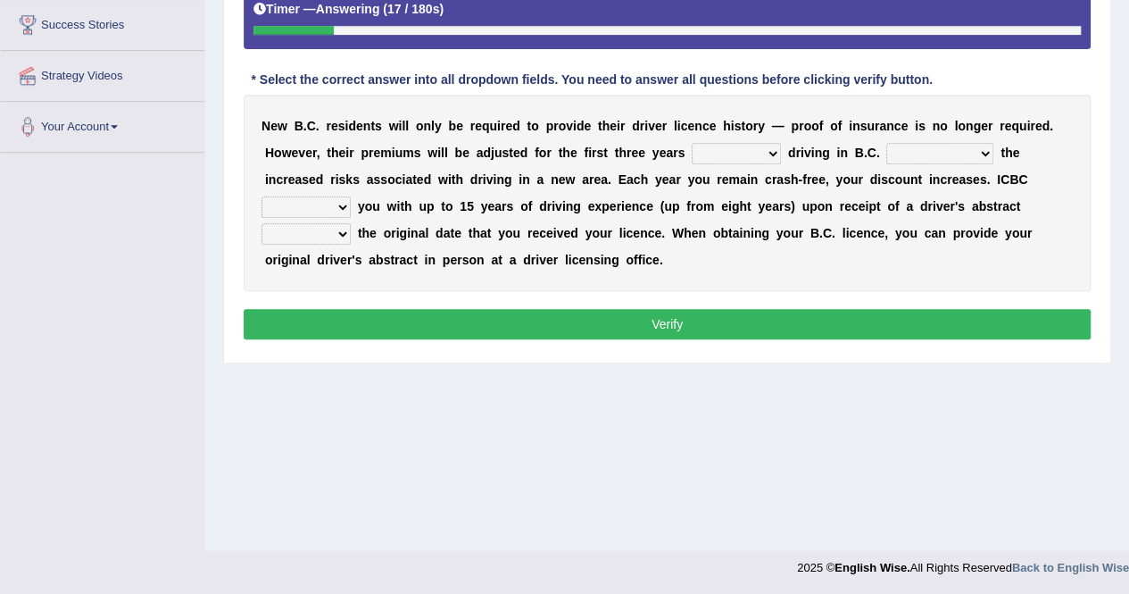
scroll to position [343, 0]
click at [725, 139] on div "N [PERSON_NAME] C . r e s i d e n t s w i l l o n l y b e r e q u i r e d t o p…" at bounding box center [667, 193] width 847 height 196
click at [728, 145] on select "within among against of" at bounding box center [736, 153] width 89 height 21
click at [692, 143] on select "within among against of" at bounding box center [736, 153] width 89 height 21
click at [723, 138] on div "N [PERSON_NAME] C . r e s i d e n t s w i l l o n l y b e r e q u i r e d t o p…" at bounding box center [667, 193] width 847 height 196
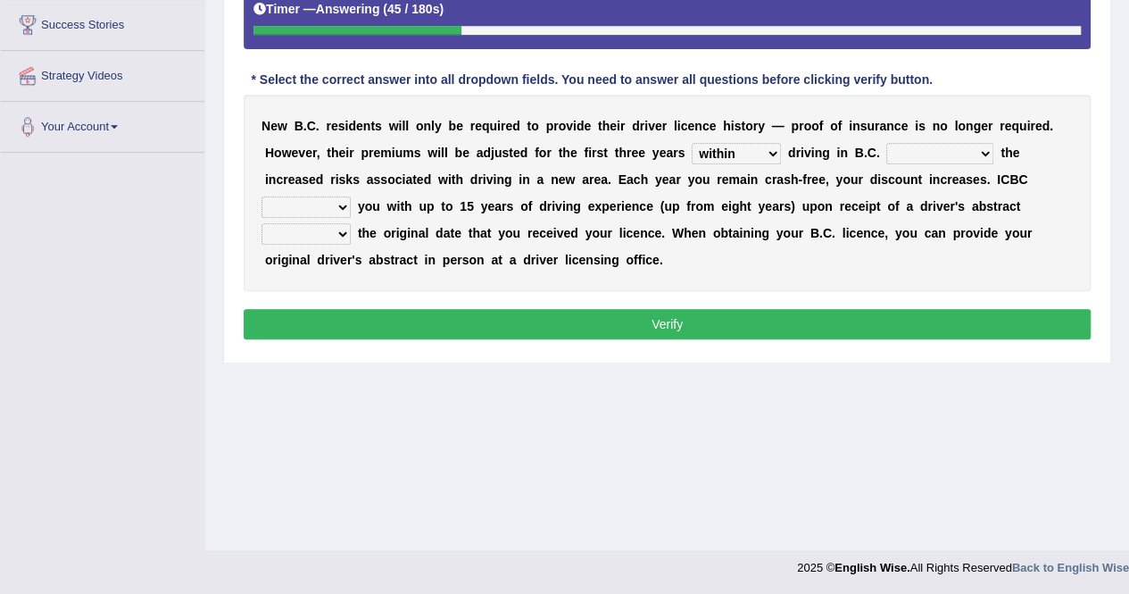
click at [730, 160] on select "within among against of" at bounding box center [736, 153] width 89 height 21
click at [728, 274] on div "N [PERSON_NAME] C . r e s i d e n t s w i l l o n l y b e r e q u i r e d t o p…" at bounding box center [667, 193] width 847 height 196
click at [744, 154] on select "within among against of" at bounding box center [736, 153] width 89 height 21
select select "of"
click at [692, 143] on select "within among against of" at bounding box center [736, 153] width 89 height 21
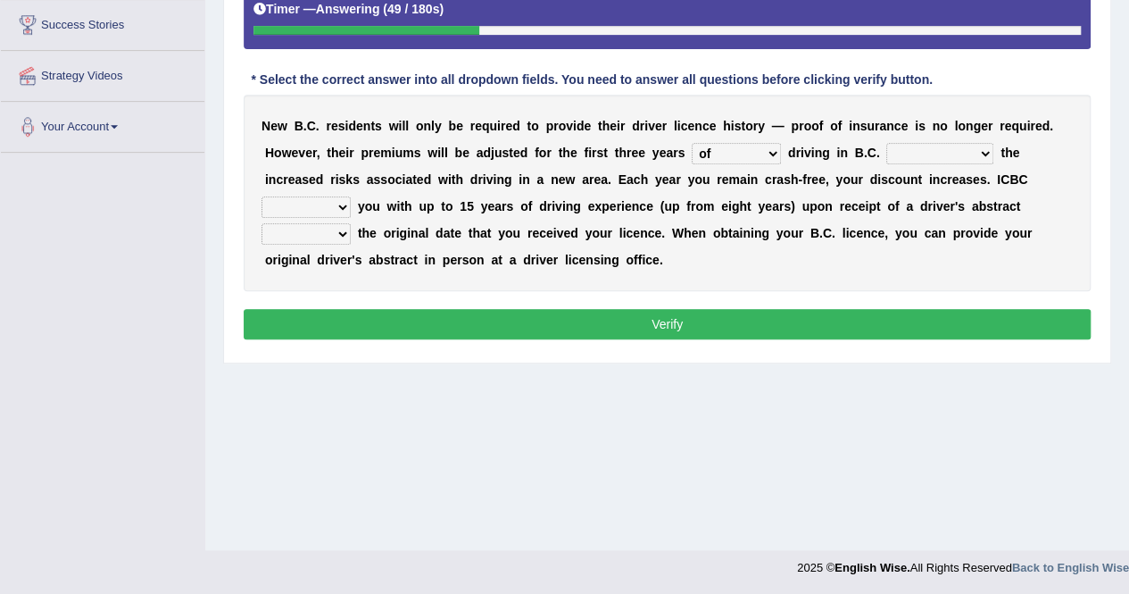
click at [958, 153] on select "depending on as for due to thanks to" at bounding box center [939, 153] width 107 height 21
select select "due to"
click at [886, 143] on select "depending on as for due to thanks to" at bounding box center [939, 153] width 107 height 21
click at [328, 209] on select "credited crediting credit will credit" at bounding box center [306, 206] width 89 height 21
select select "will credit"
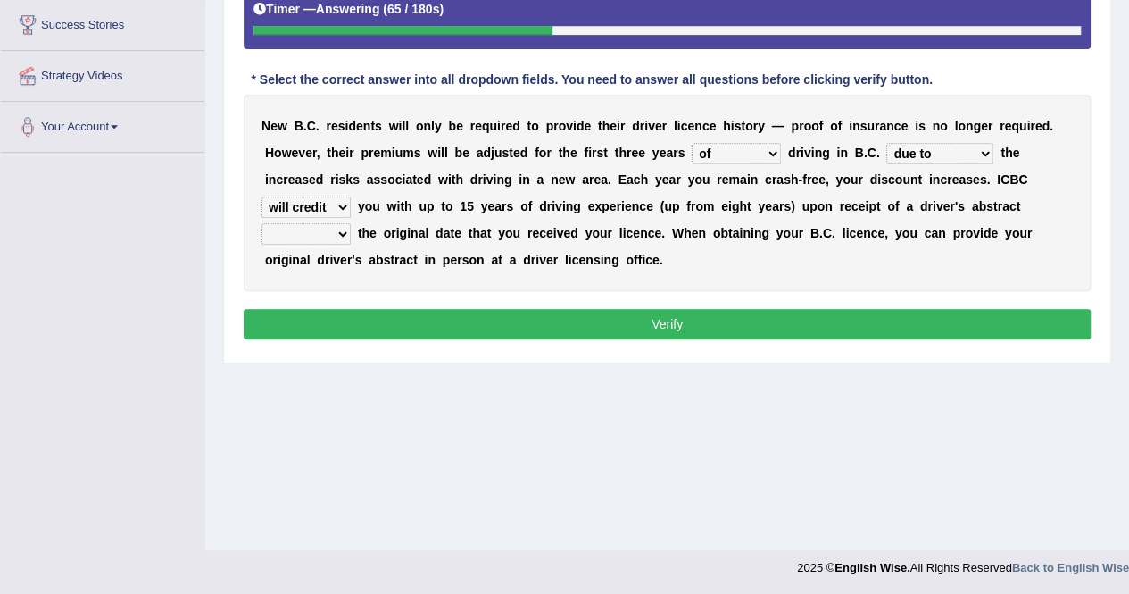
click at [262, 196] on select "credited crediting credit will credit" at bounding box center [306, 206] width 89 height 21
click at [339, 233] on select "showing show shows shown" at bounding box center [306, 233] width 89 height 21
select select "showing"
click at [262, 223] on select "showing show shows shown" at bounding box center [306, 233] width 89 height 21
click at [695, 320] on button "Verify" at bounding box center [667, 324] width 847 height 30
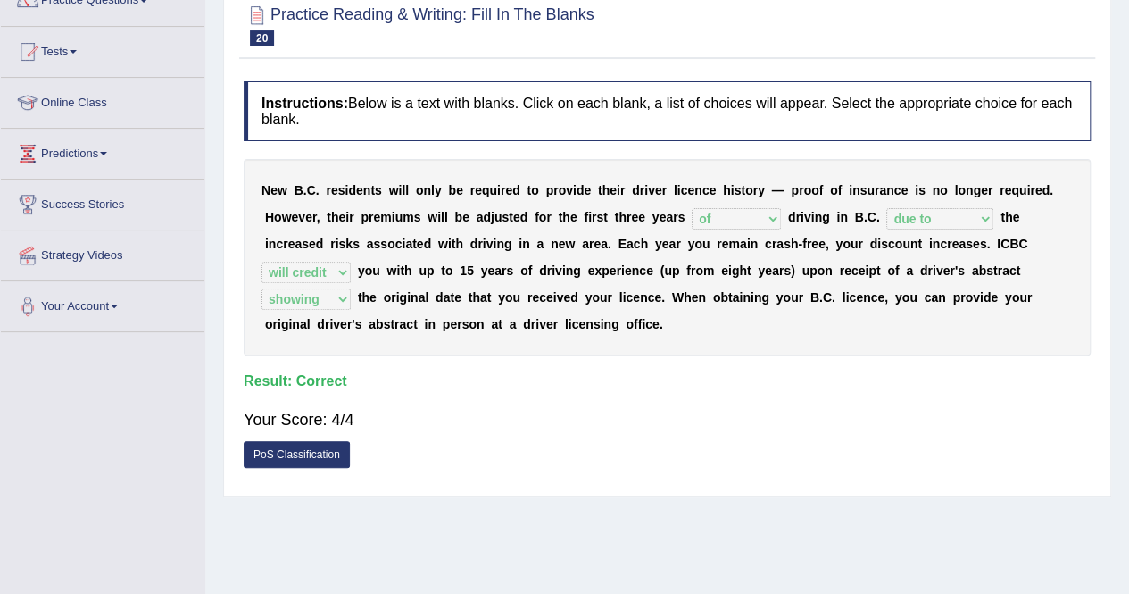
scroll to position [129, 0]
